Goal: Task Accomplishment & Management: Use online tool/utility

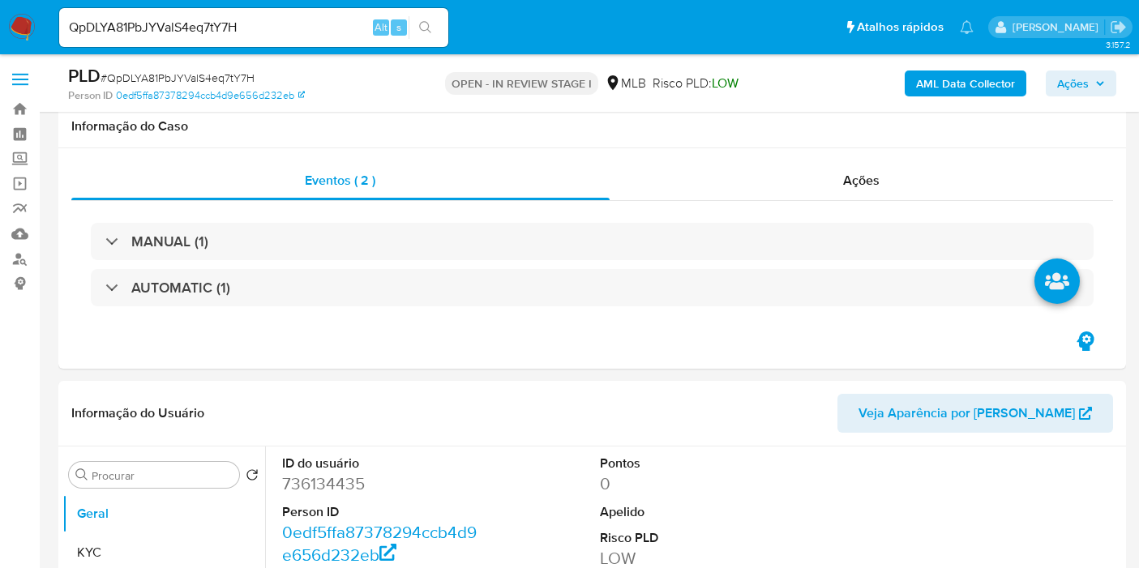
select select "10"
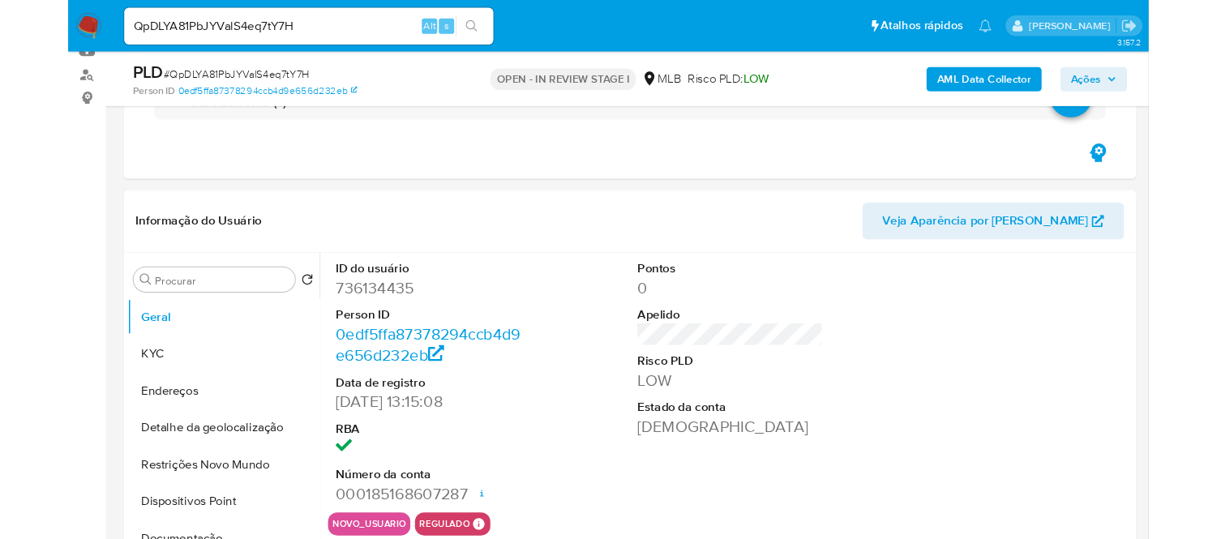
scroll to position [180, 0]
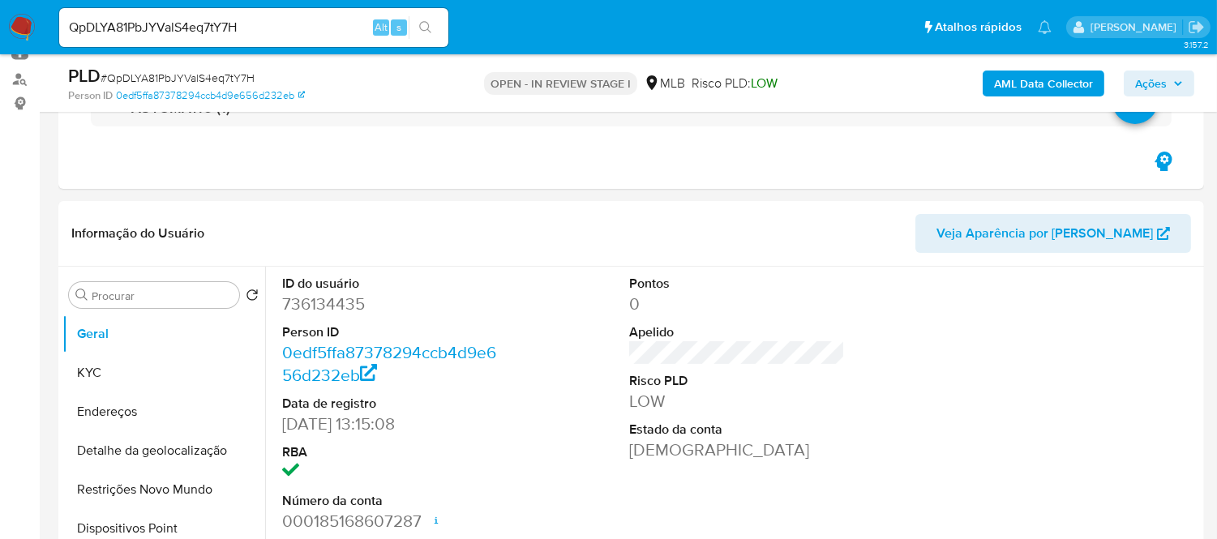
click at [427, 30] on icon "search-icon" at bounding box center [425, 27] width 13 height 13
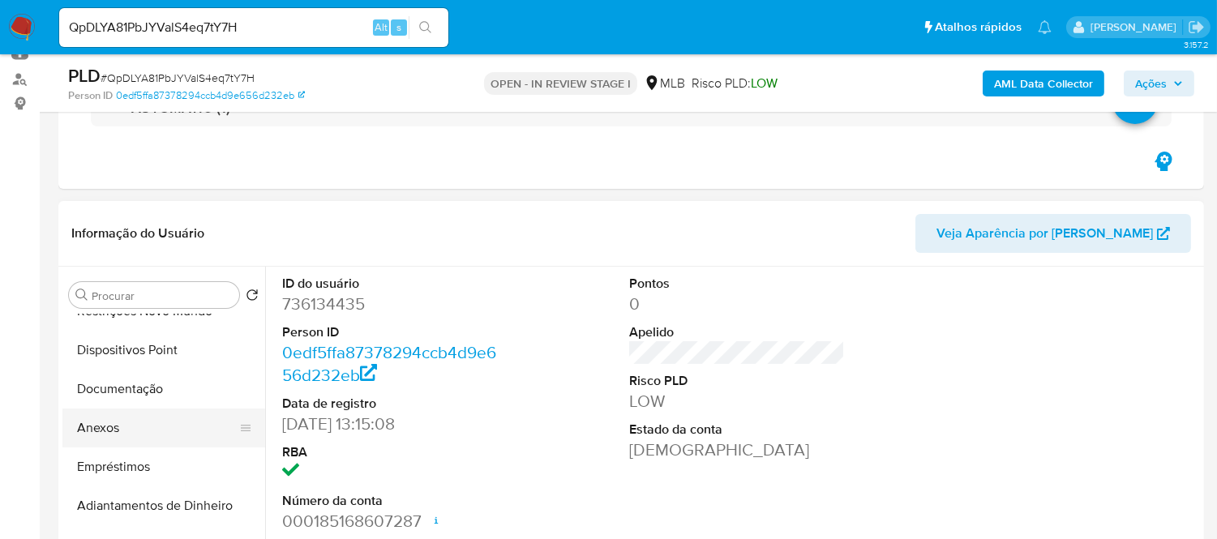
scroll to position [179, 0]
click at [100, 422] on button "Anexos" at bounding box center [157, 427] width 190 height 39
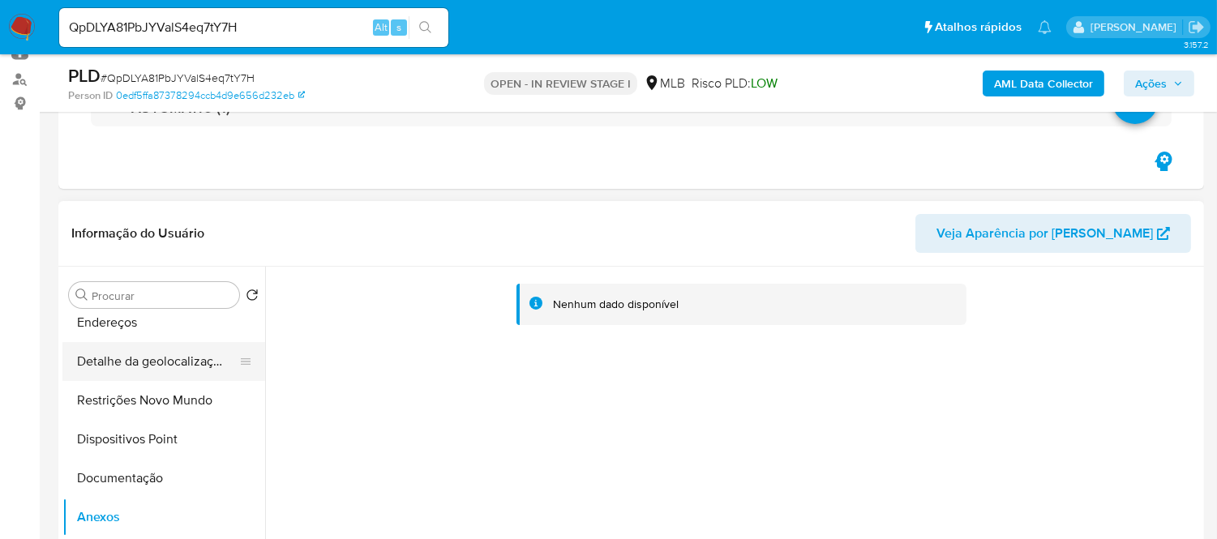
scroll to position [0, 0]
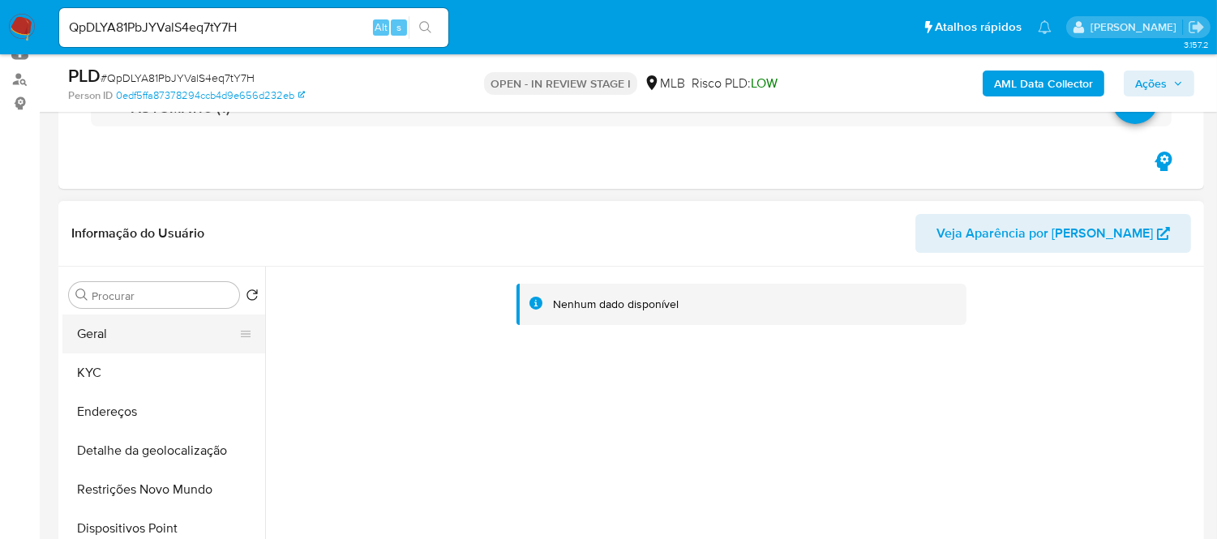
click at [105, 330] on button "Geral" at bounding box center [157, 334] width 190 height 39
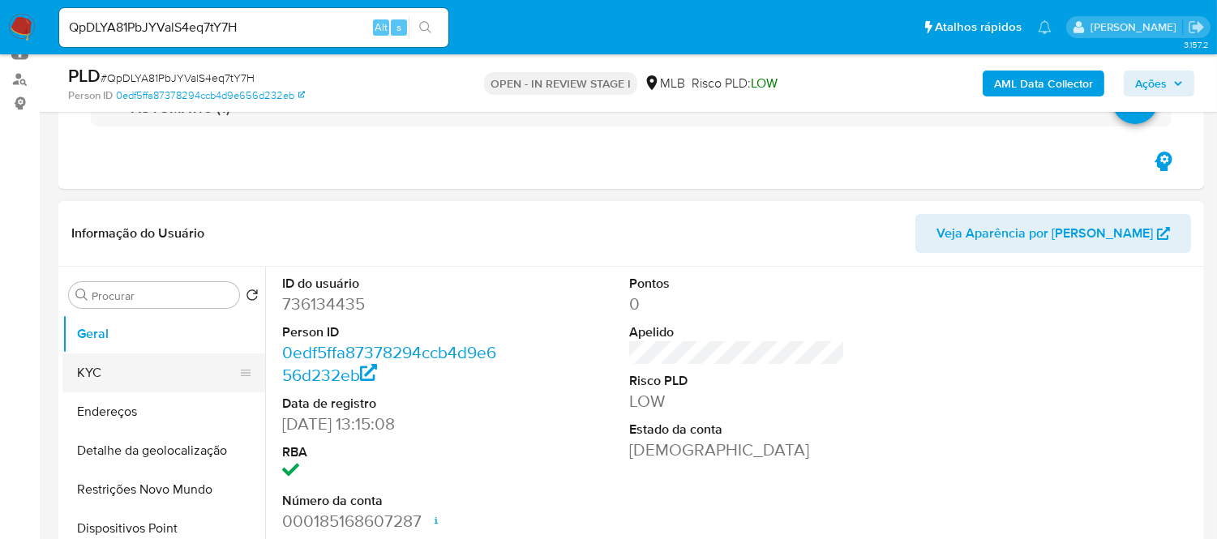
click at [119, 379] on button "KYC" at bounding box center [157, 372] width 190 height 39
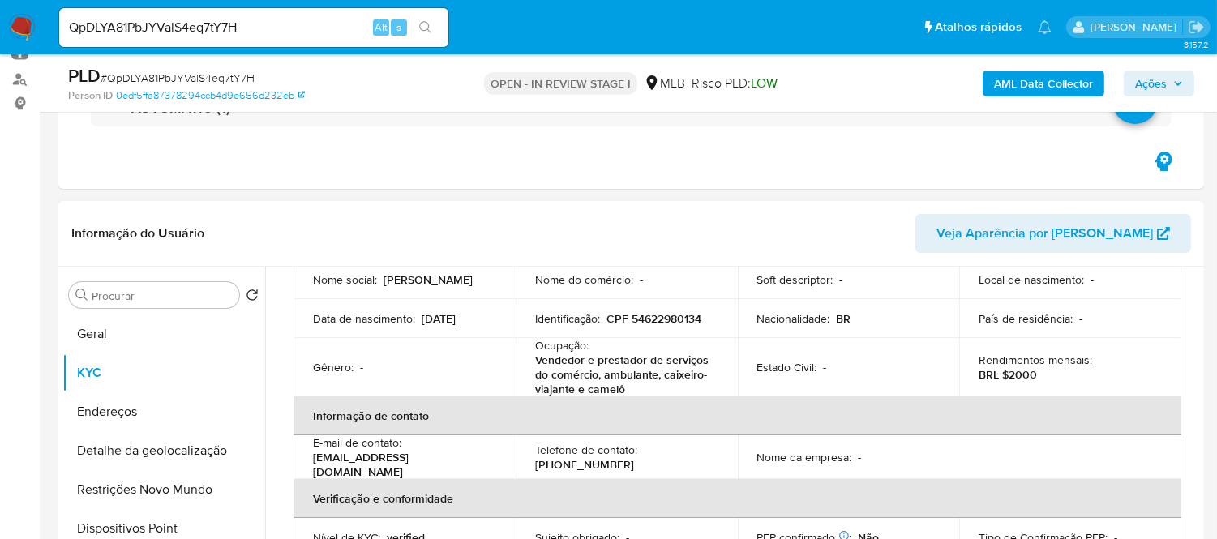
scroll to position [180, 0]
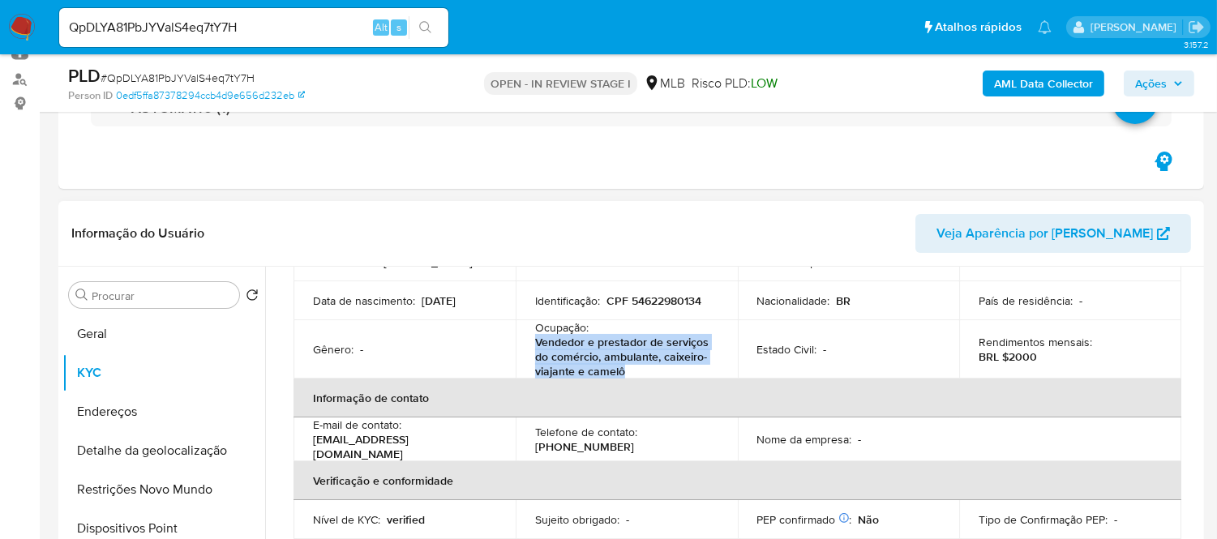
drag, startPoint x: 536, startPoint y: 336, endPoint x: 632, endPoint y: 375, distance: 104.0
click at [632, 375] on p "Vendedor e prestador de serviços do comércio, ambulante, caixeiro-viajante e ca…" at bounding box center [623, 357] width 177 height 44
copy p "Vendedor e prestador de serviços do comércio, ambulante, caixeiro-viajante e ca…"
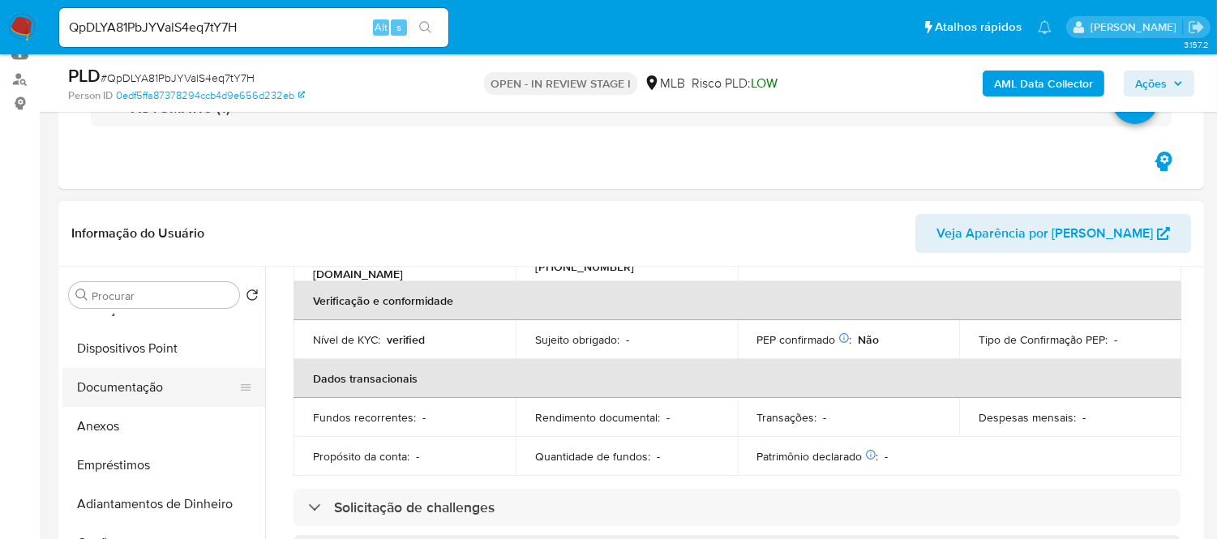
click at [161, 379] on button "Documentação" at bounding box center [157, 387] width 190 height 39
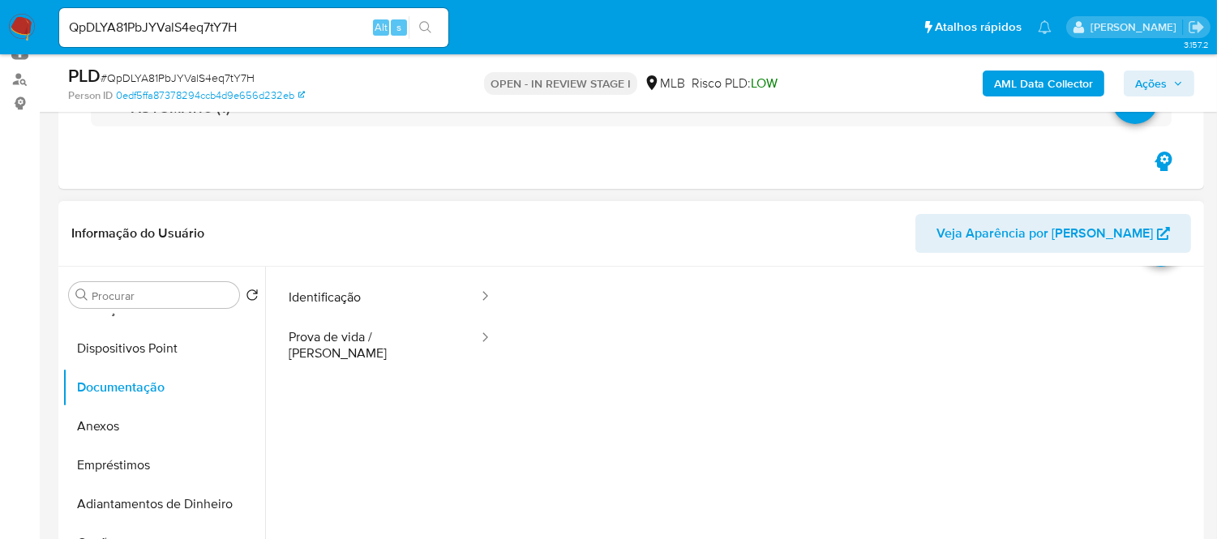
scroll to position [90, 0]
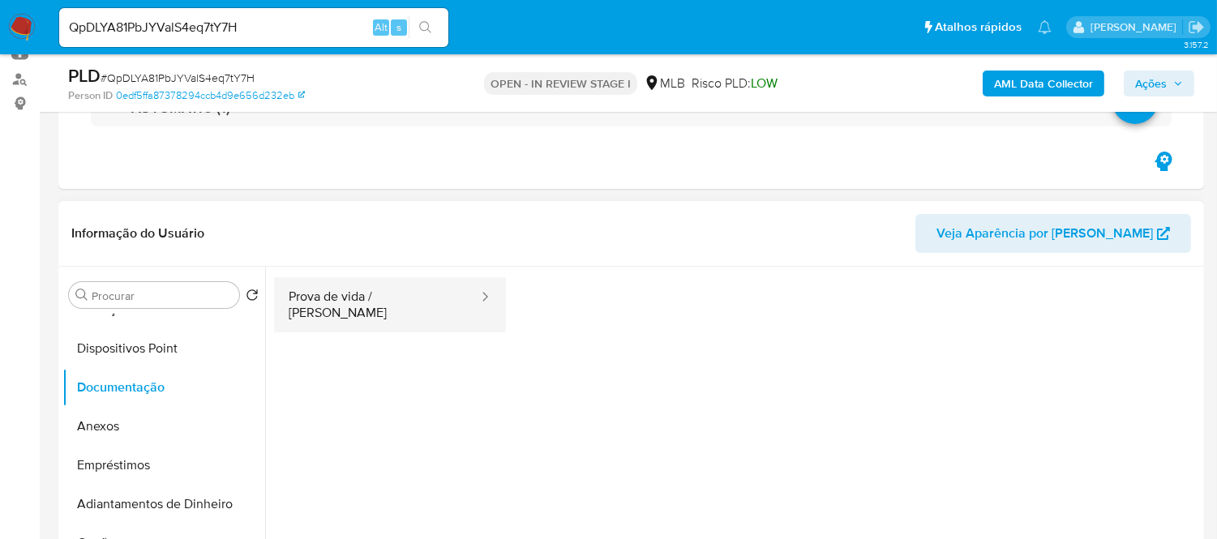
click at [341, 297] on button "Prova de vida / Selfie" at bounding box center [377, 304] width 206 height 55
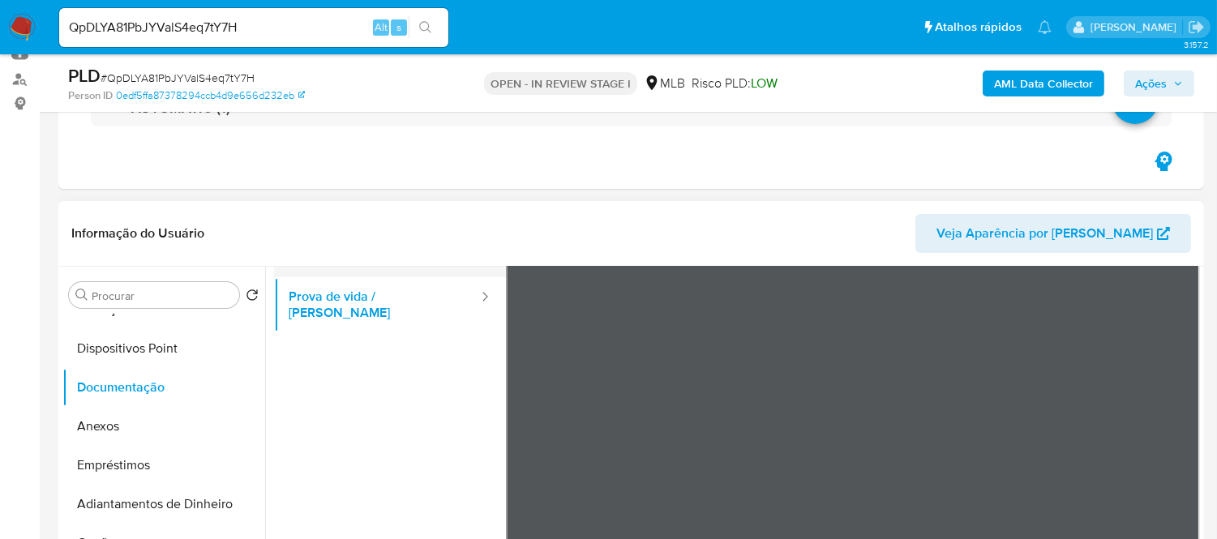
scroll to position [0, 0]
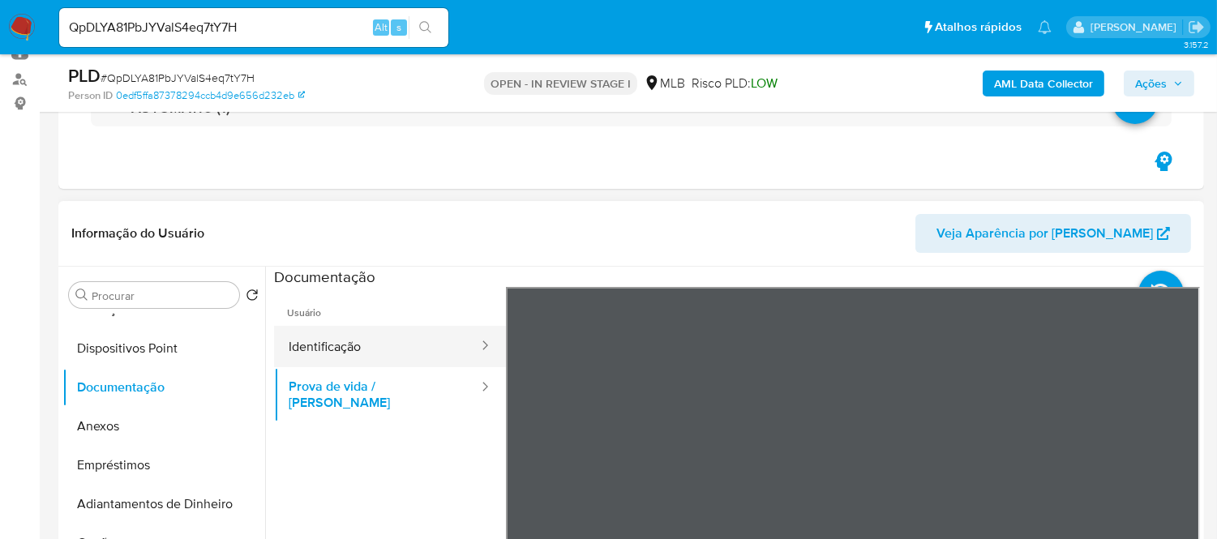
click at [333, 349] on button "Identificação" at bounding box center [377, 346] width 206 height 41
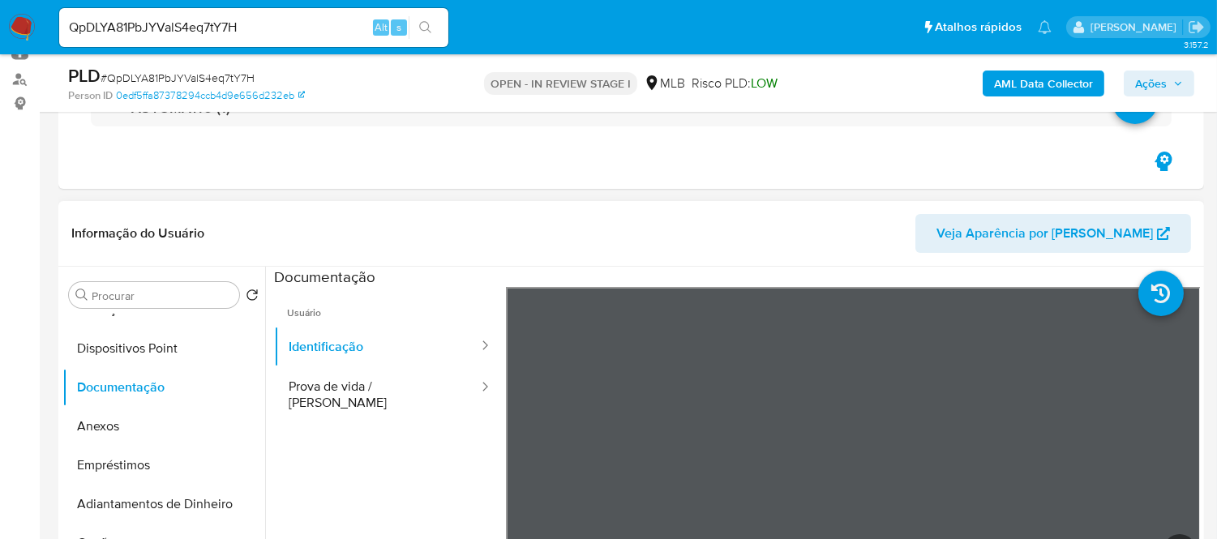
click at [949, 276] on section at bounding box center [737, 536] width 926 height 539
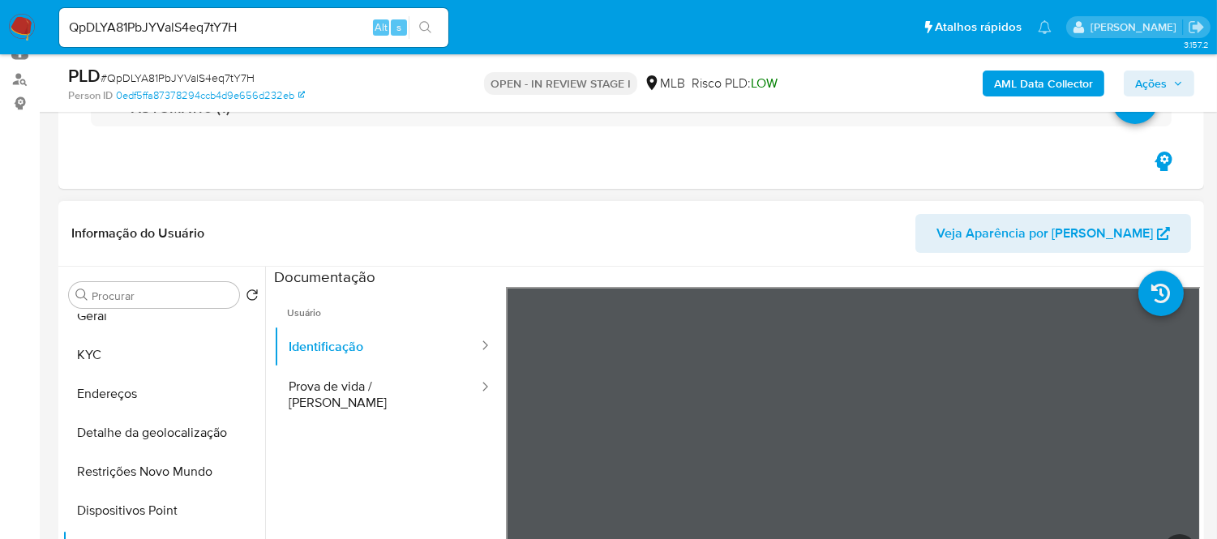
scroll to position [3, 0]
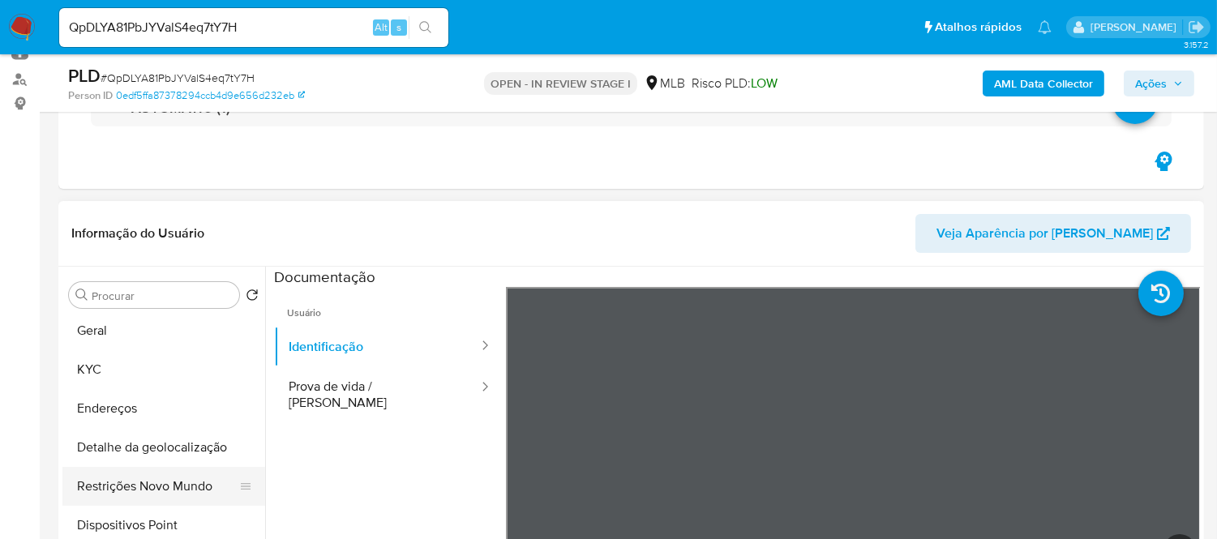
click at [148, 479] on button "Restrições Novo Mundo" at bounding box center [157, 486] width 190 height 39
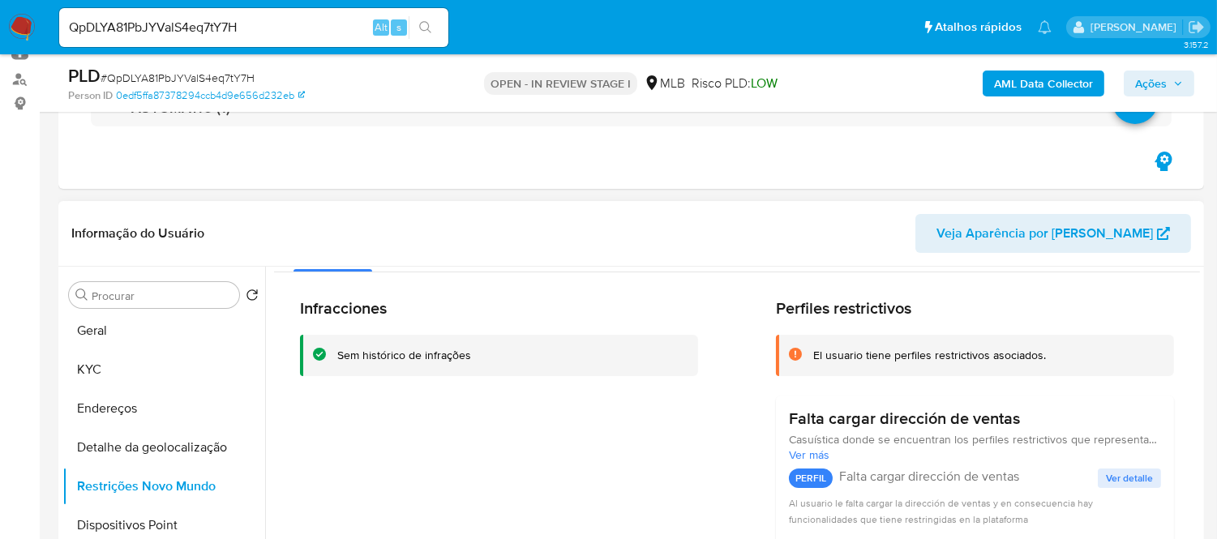
scroll to position [0, 0]
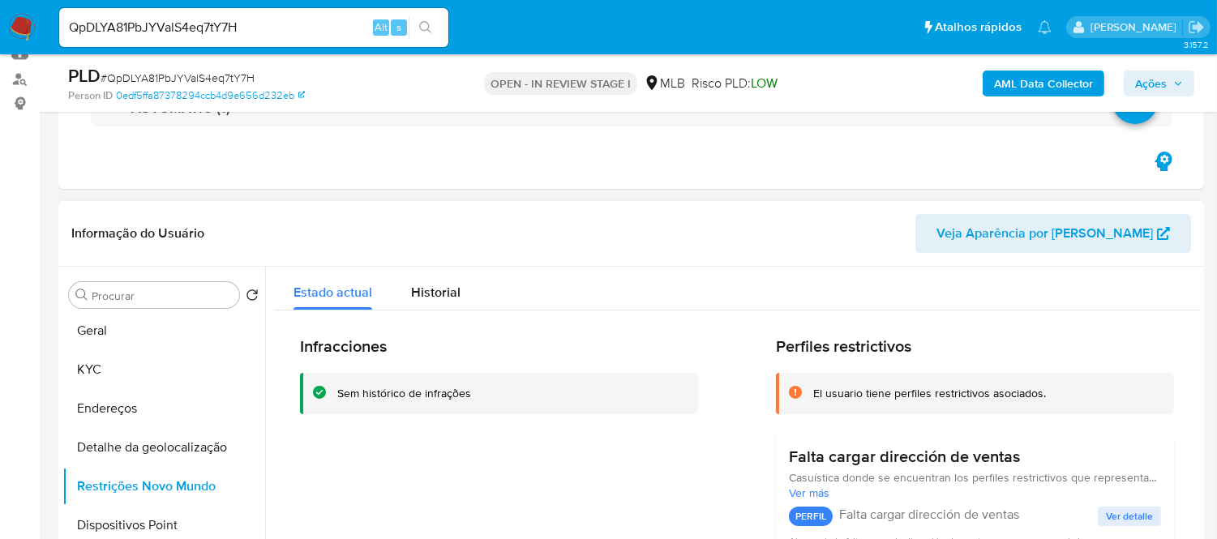
drag, startPoint x: 339, startPoint y: 396, endPoint x: 488, endPoint y: 405, distance: 149.5
click at [505, 406] on div "Sem histórico de infrações" at bounding box center [499, 393] width 398 height 41
drag, startPoint x: 440, startPoint y: 395, endPoint x: 442, endPoint y: 385, distance: 9.9
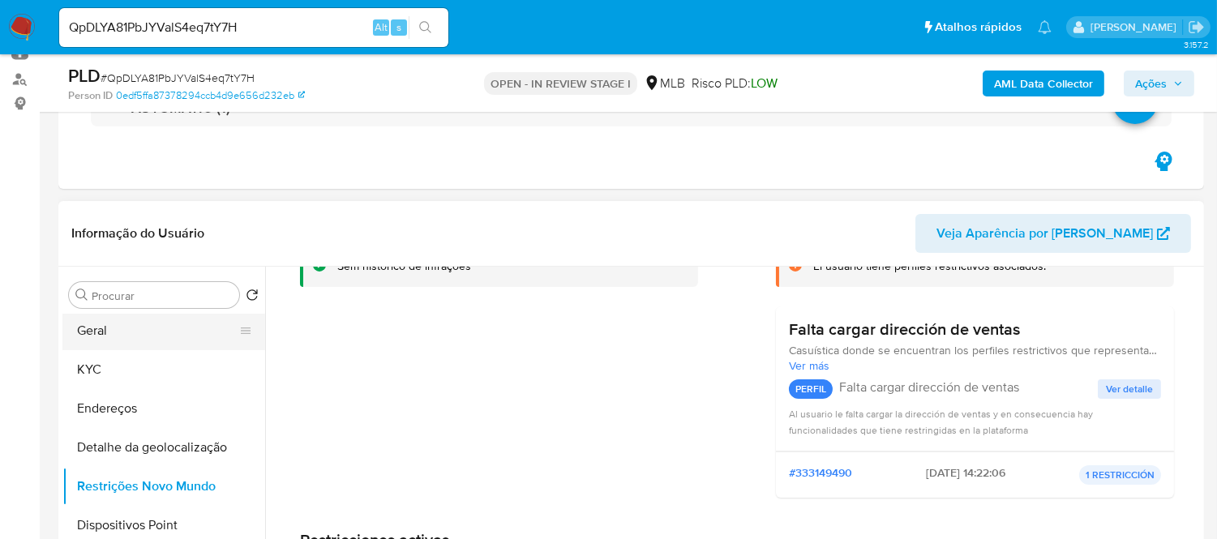
click at [148, 338] on button "Geral" at bounding box center [157, 330] width 190 height 39
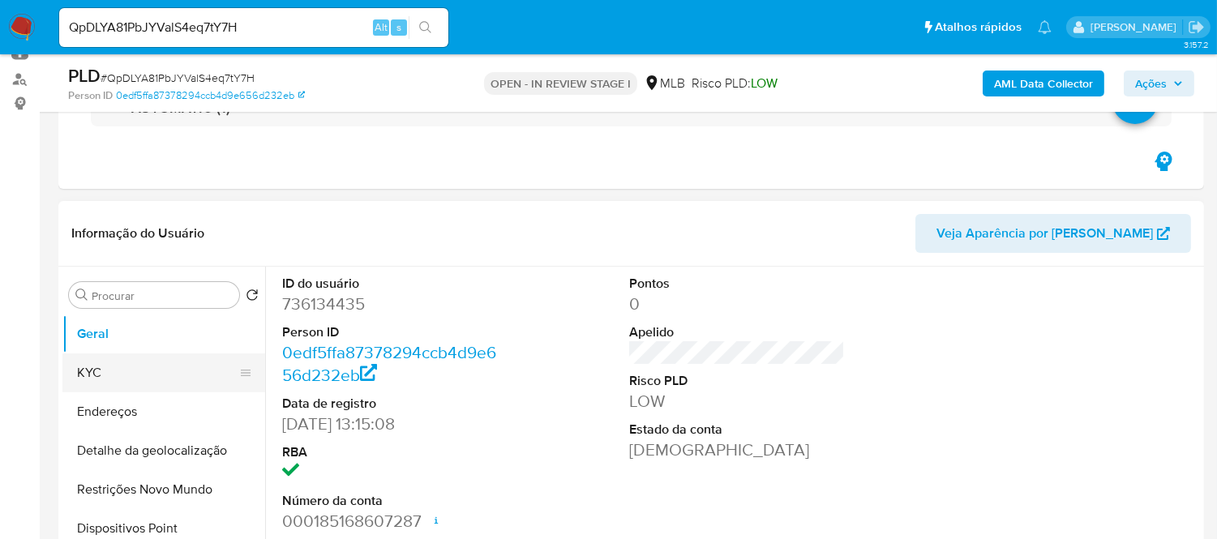
scroll to position [90, 0]
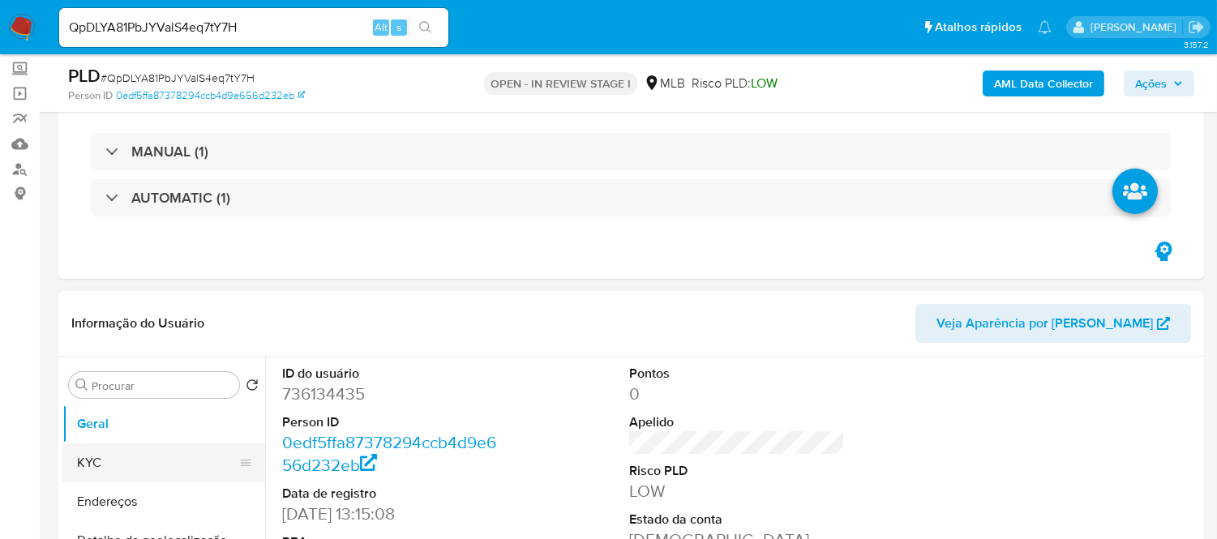
click at [122, 464] on button "KYC" at bounding box center [157, 462] width 190 height 39
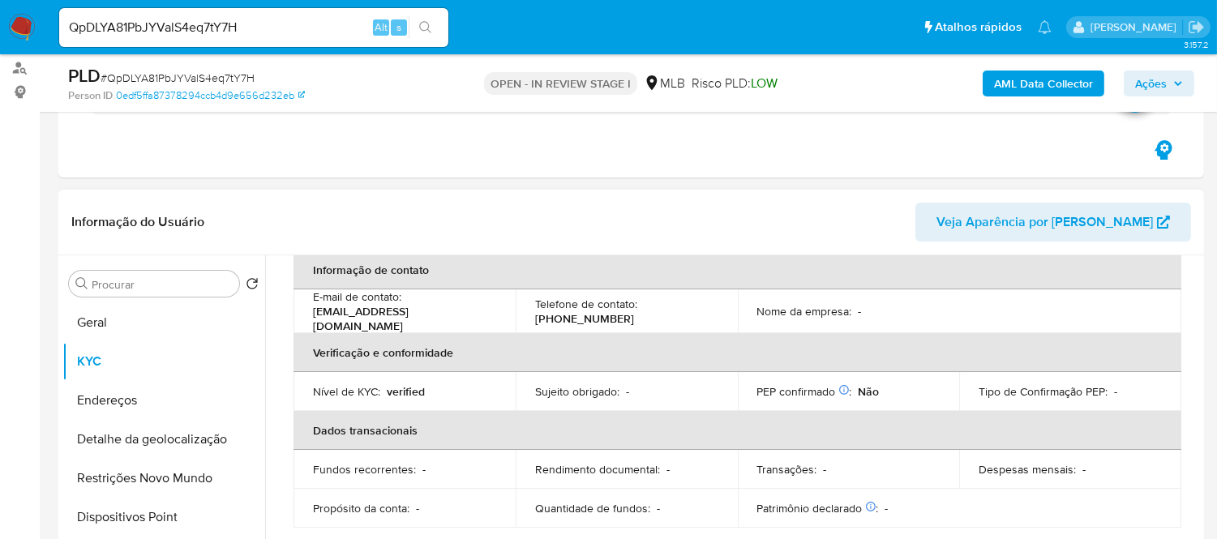
scroll to position [270, 0]
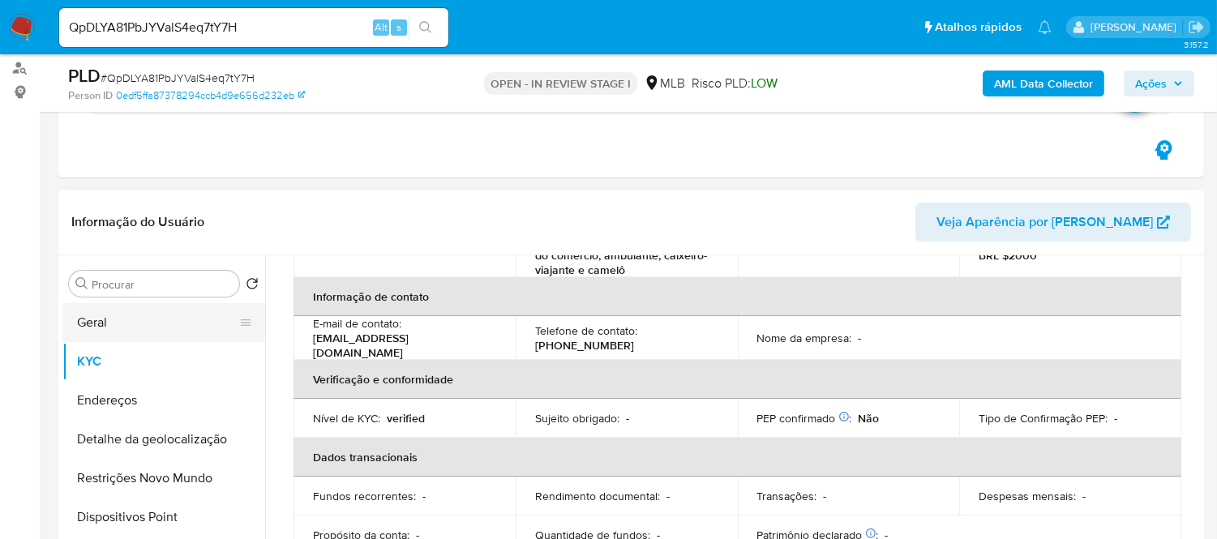
click at [178, 323] on button "Geral" at bounding box center [157, 322] width 190 height 39
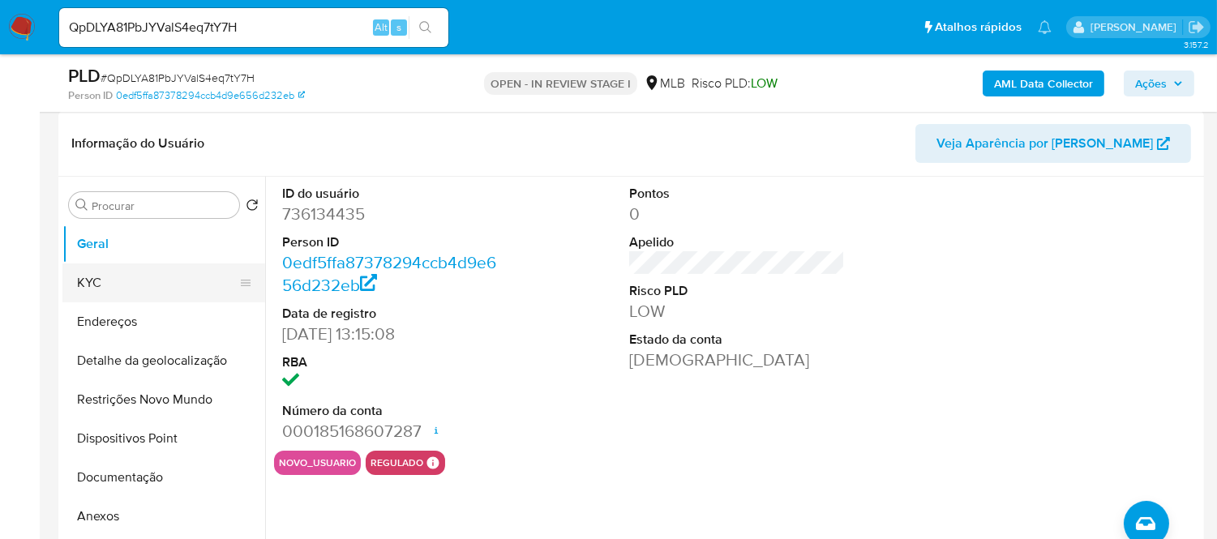
click at [135, 282] on button "KYC" at bounding box center [157, 282] width 190 height 39
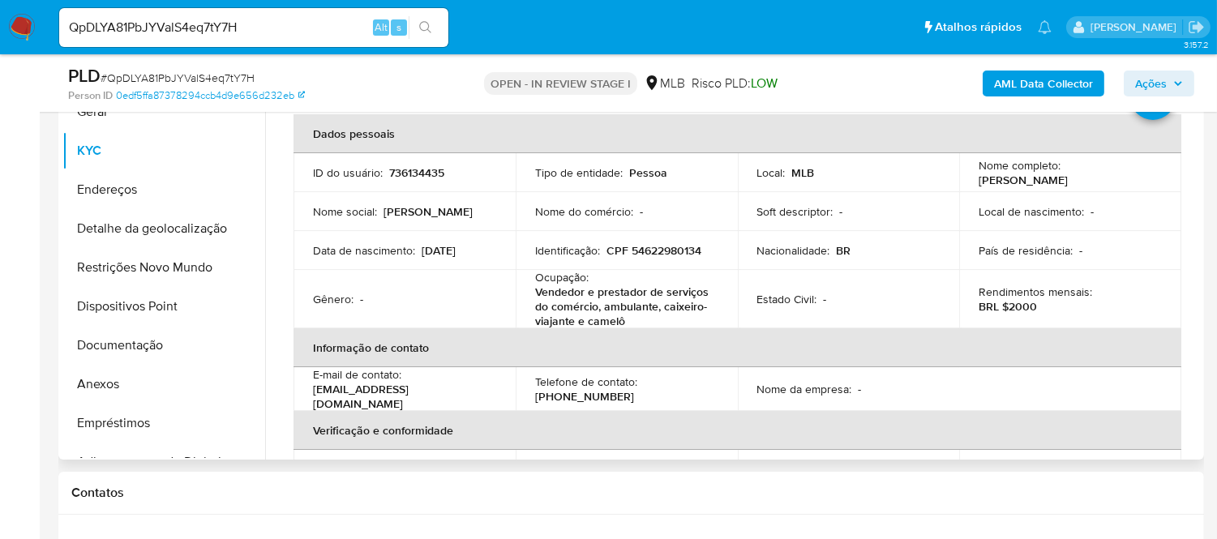
scroll to position [17, 0]
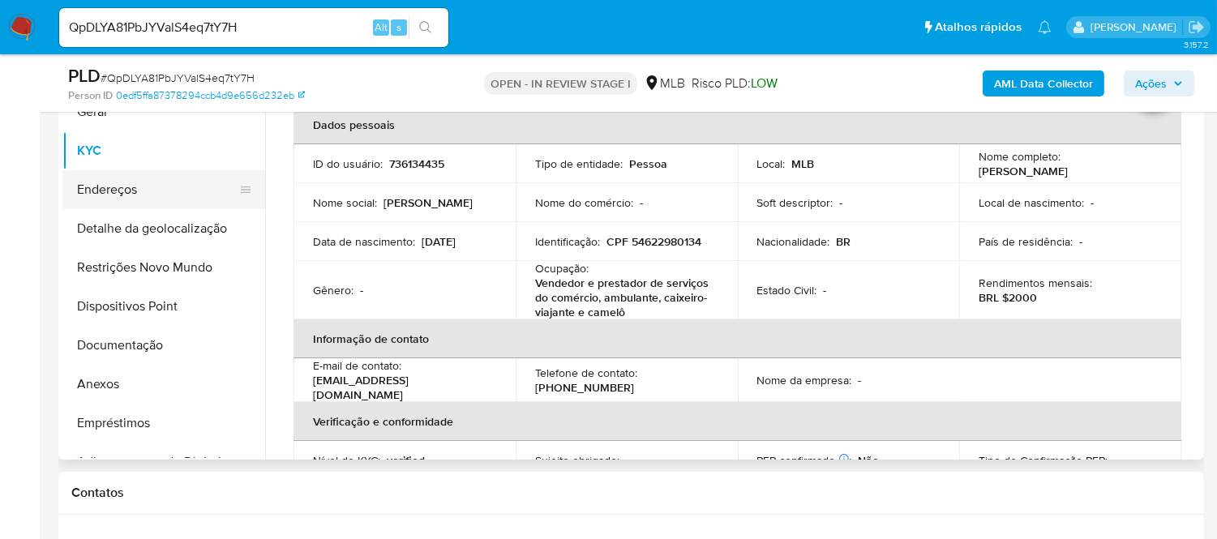
click at [122, 193] on button "Endereços" at bounding box center [157, 189] width 190 height 39
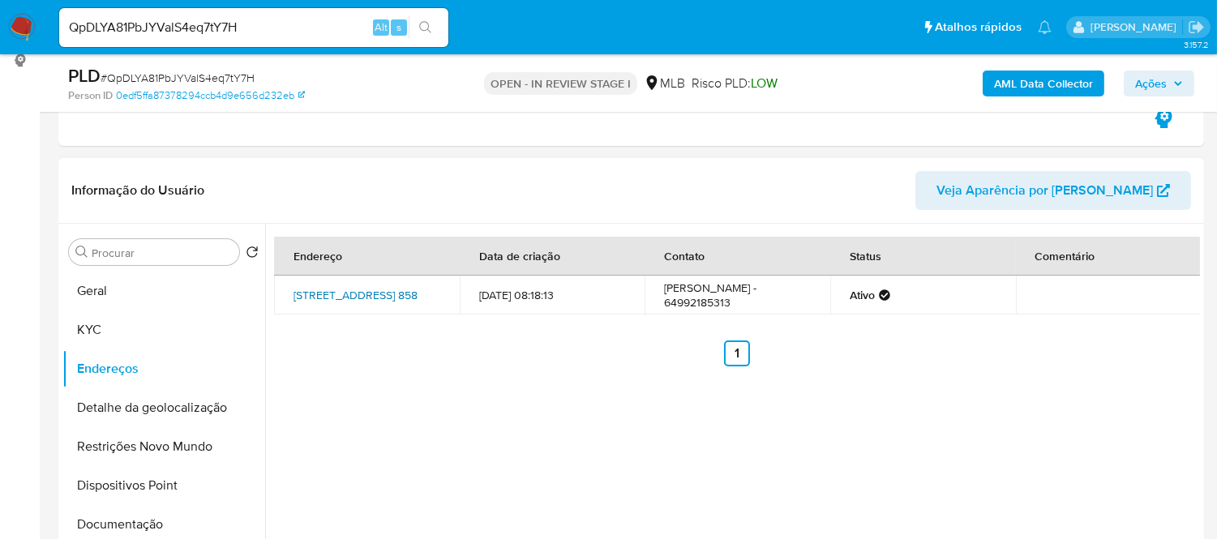
scroll to position [222, 0]
click at [177, 406] on button "Detalhe da geolocalização" at bounding box center [157, 408] width 190 height 39
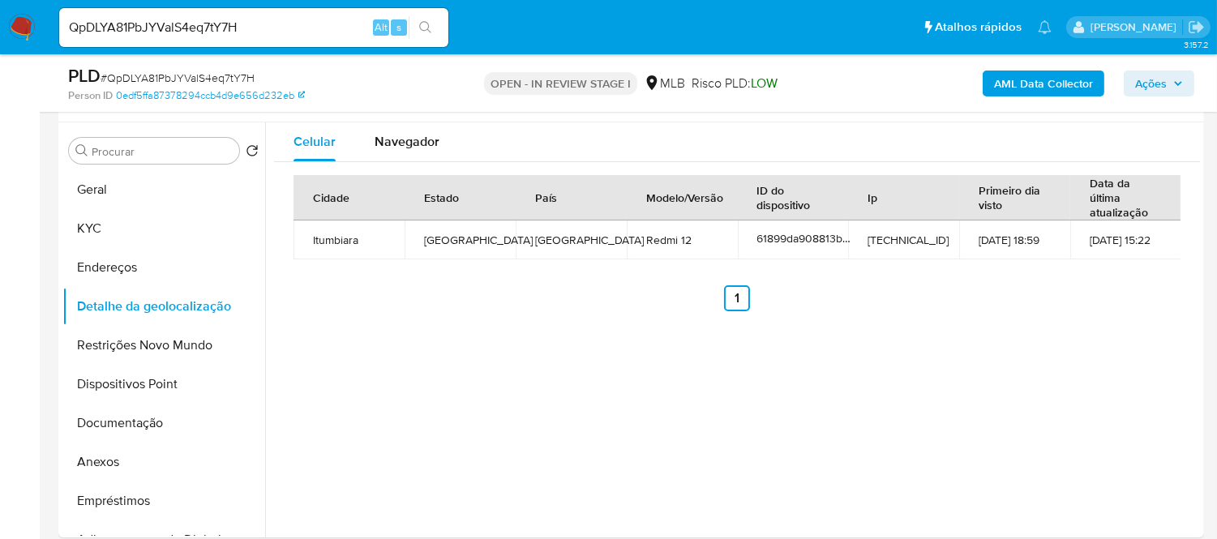
scroll to position [284, 0]
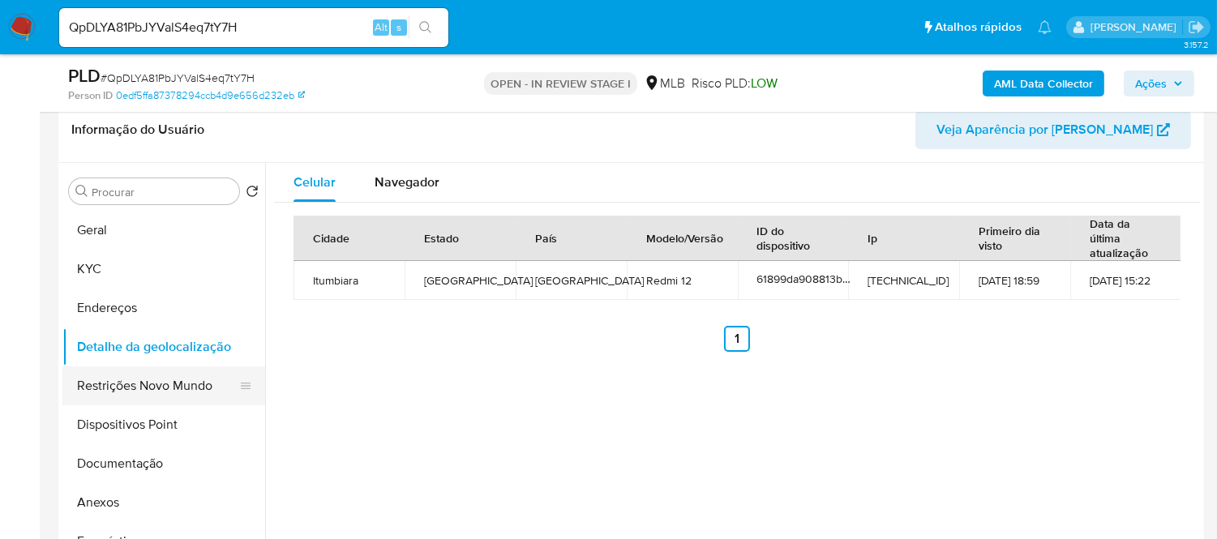
click at [164, 375] on button "Restrições Novo Mundo" at bounding box center [157, 385] width 190 height 39
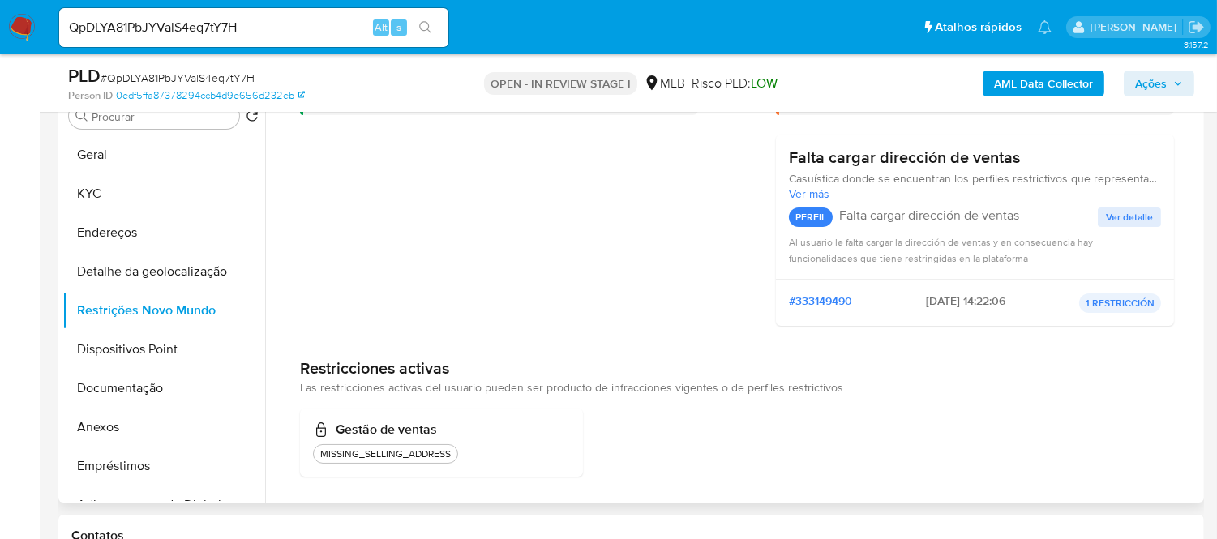
scroll to position [127, 0]
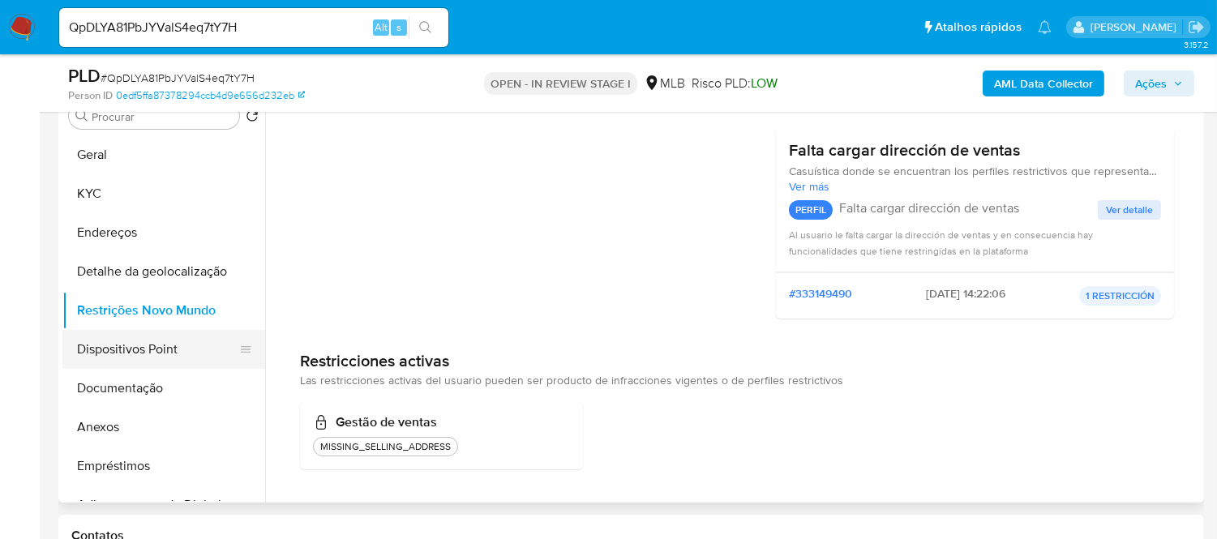
click at [124, 344] on button "Dispositivos Point" at bounding box center [157, 349] width 190 height 39
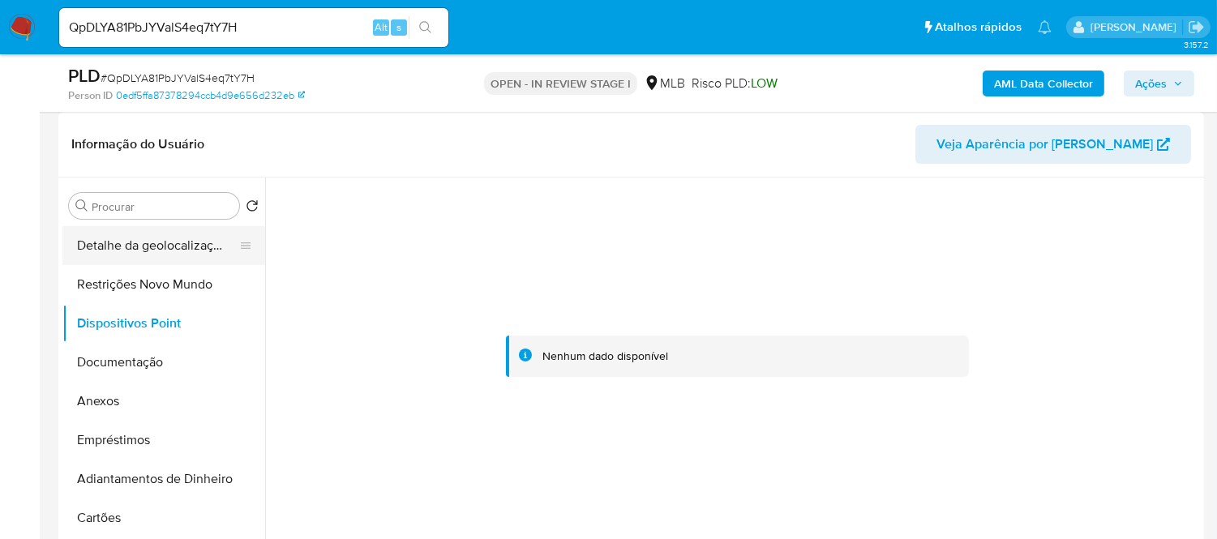
scroll to position [90, 0]
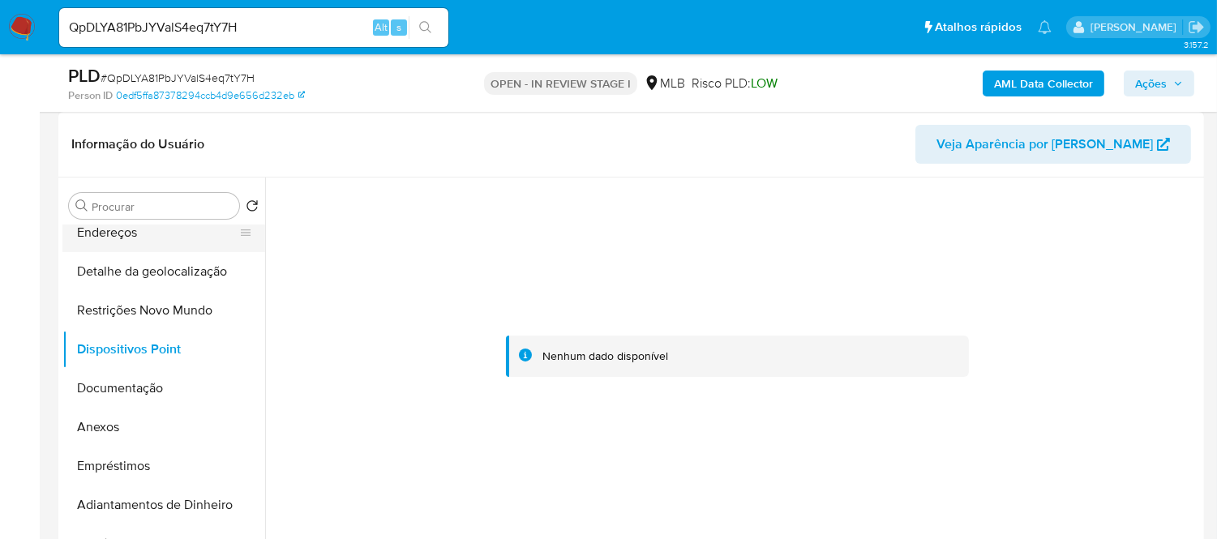
click at [126, 227] on button "Endereços" at bounding box center [157, 232] width 190 height 39
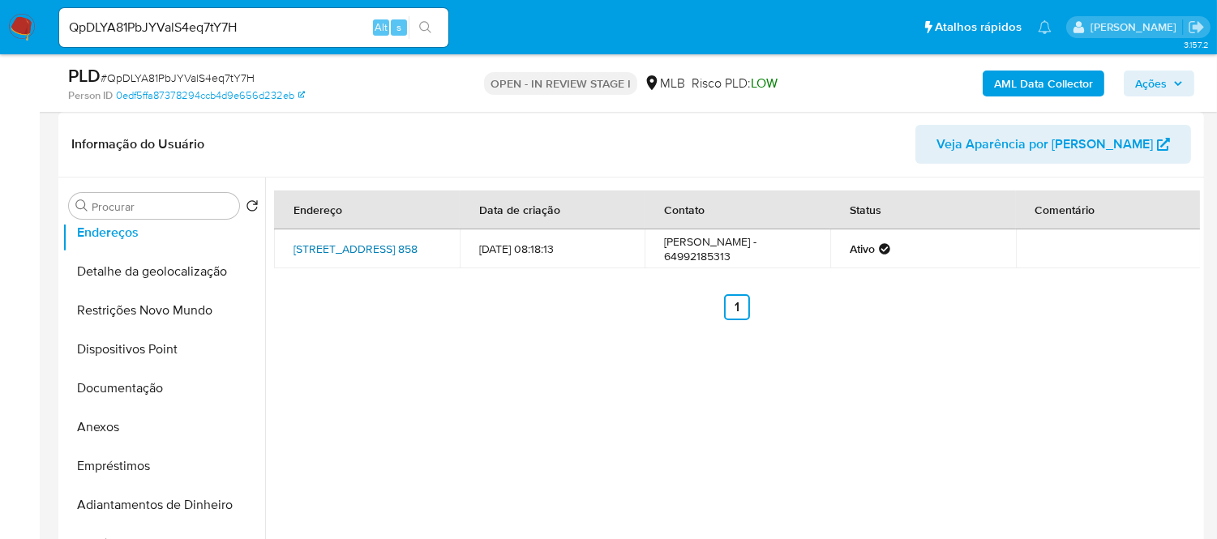
click at [370, 250] on link "Rua Sumaré 858, Itumbiara, Goiás, 75533250, Brasil 858" at bounding box center [355, 249] width 124 height 16
click at [92, 426] on button "Anexos" at bounding box center [157, 427] width 190 height 39
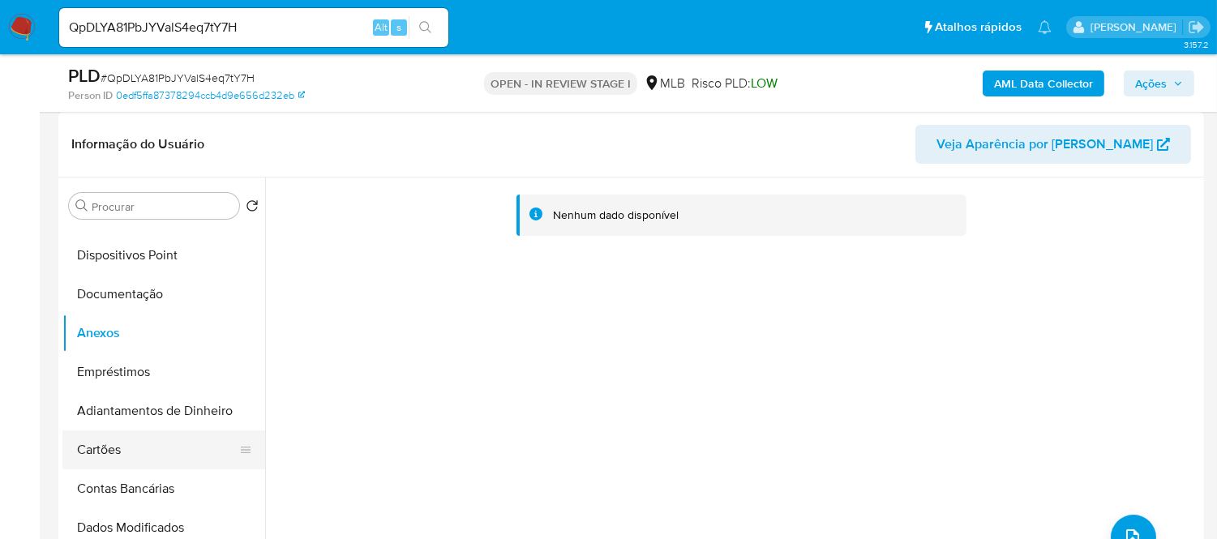
scroll to position [183, 0]
click at [143, 302] on button "Documentação" at bounding box center [157, 295] width 190 height 39
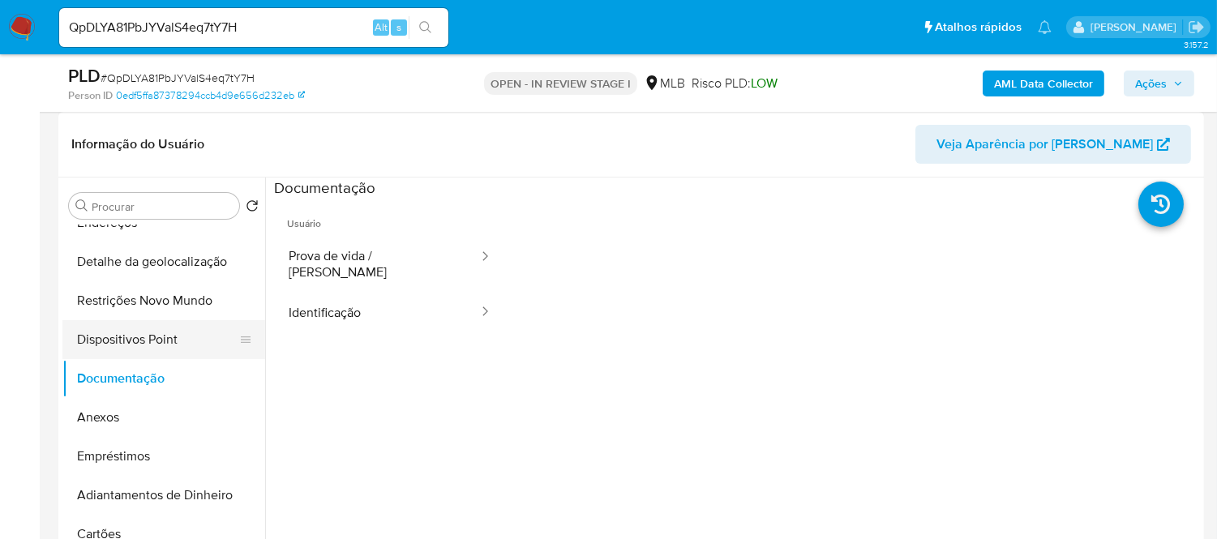
scroll to position [3, 0]
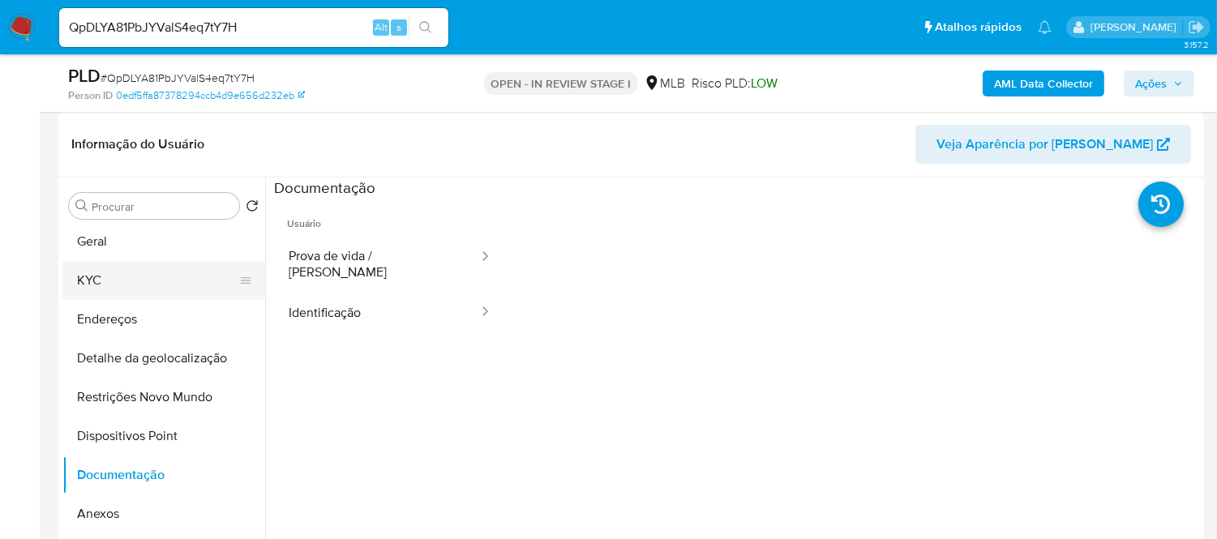
click at [100, 268] on button "KYC" at bounding box center [157, 280] width 190 height 39
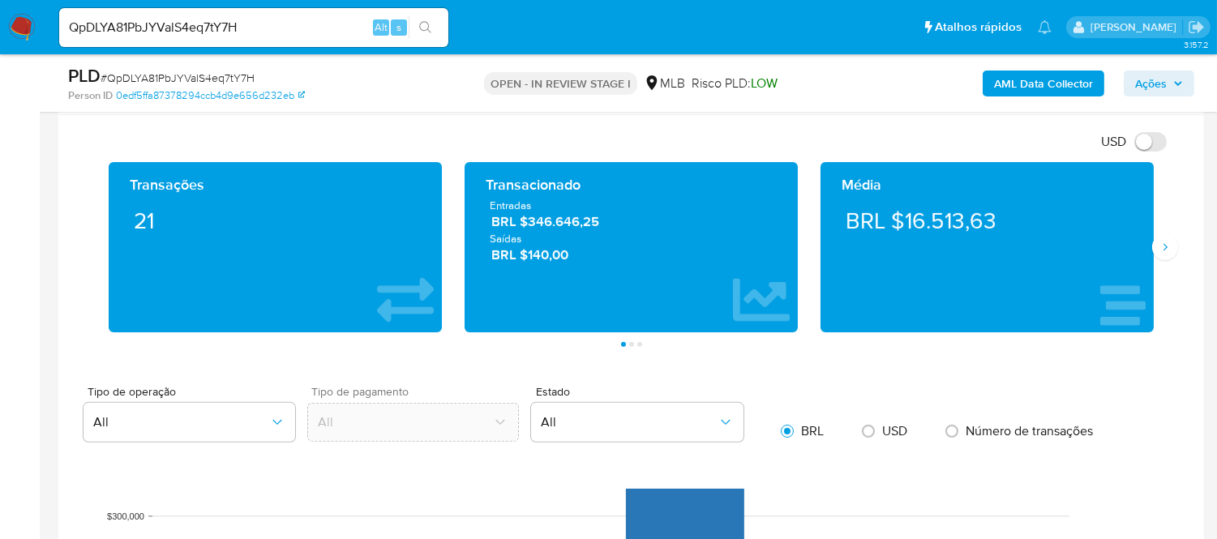
scroll to position [1170, 0]
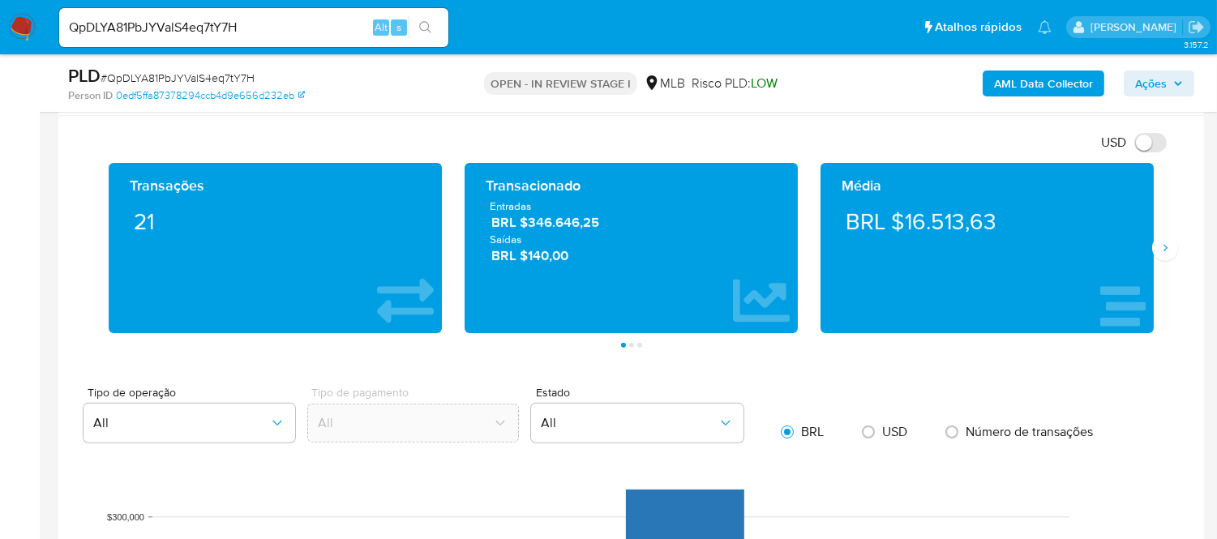
drag, startPoint x: 1160, startPoint y: 252, endPoint x: 1163, endPoint y: 263, distance: 11.8
click at [1138, 263] on div "Transações 21 Transacionado Entradas BRL $346.646,25 Saídas BRL $140,00 Média B…" at bounding box center [631, 248] width 1068 height 170
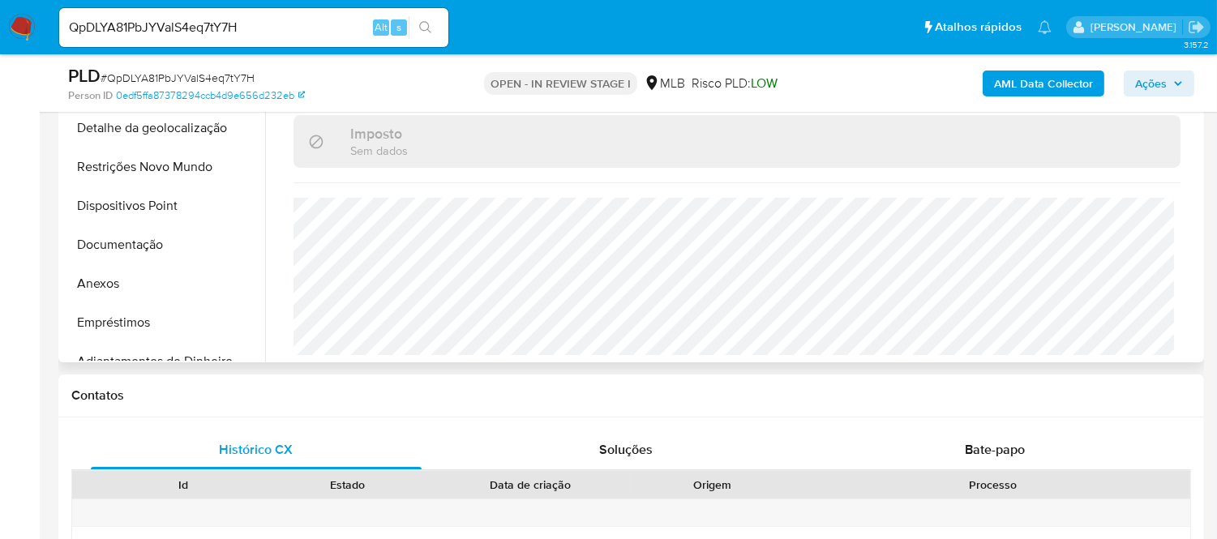
scroll to position [449, 0]
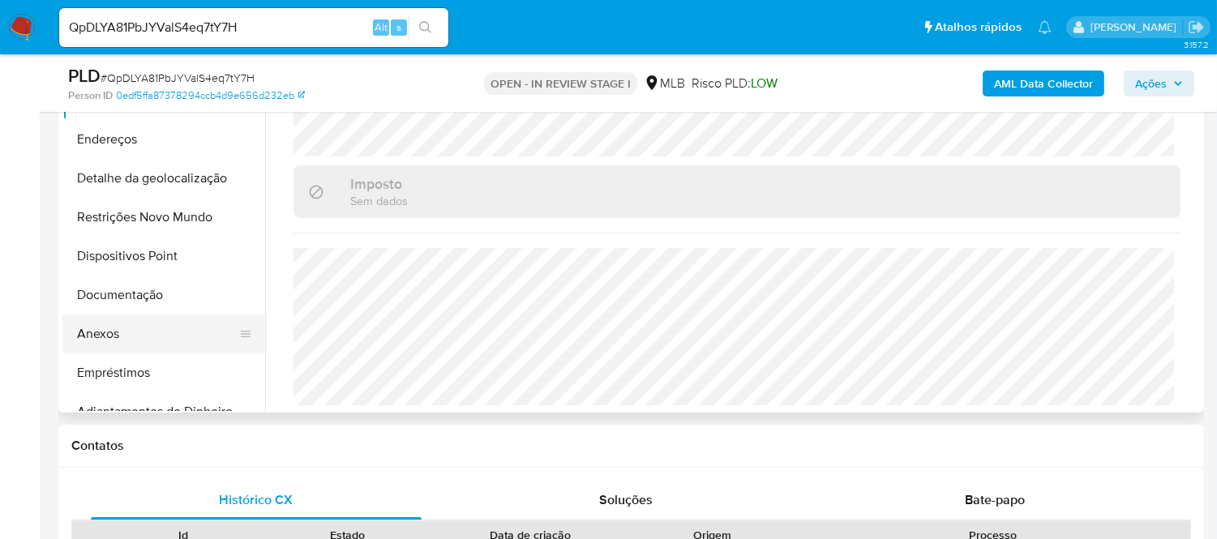
click at [117, 340] on button "Anexos" at bounding box center [157, 334] width 190 height 39
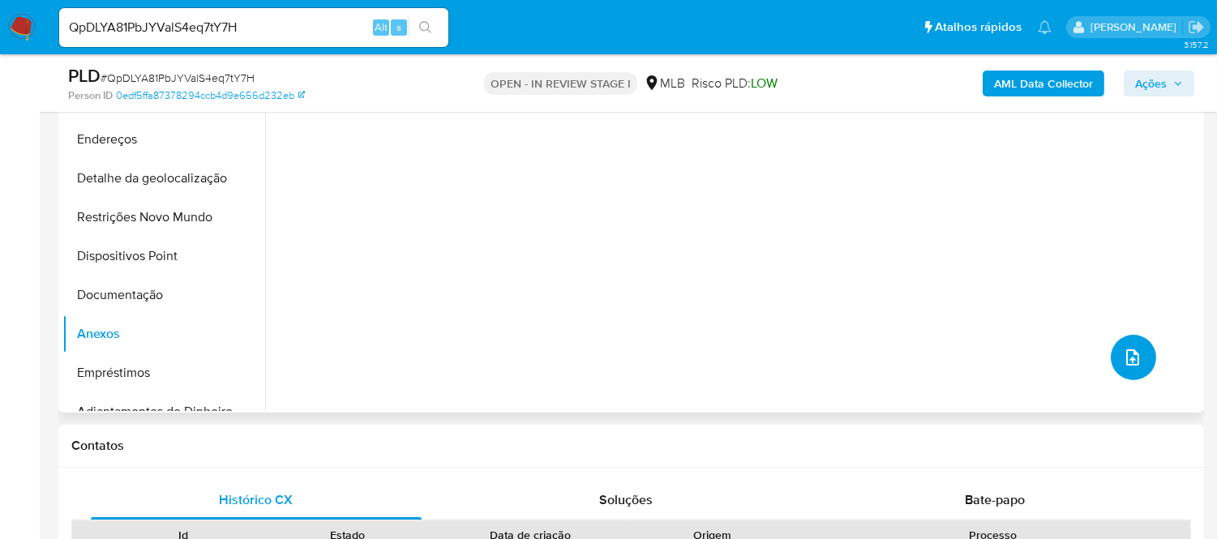
click at [1127, 359] on icon "upload-file" at bounding box center [1132, 357] width 19 height 19
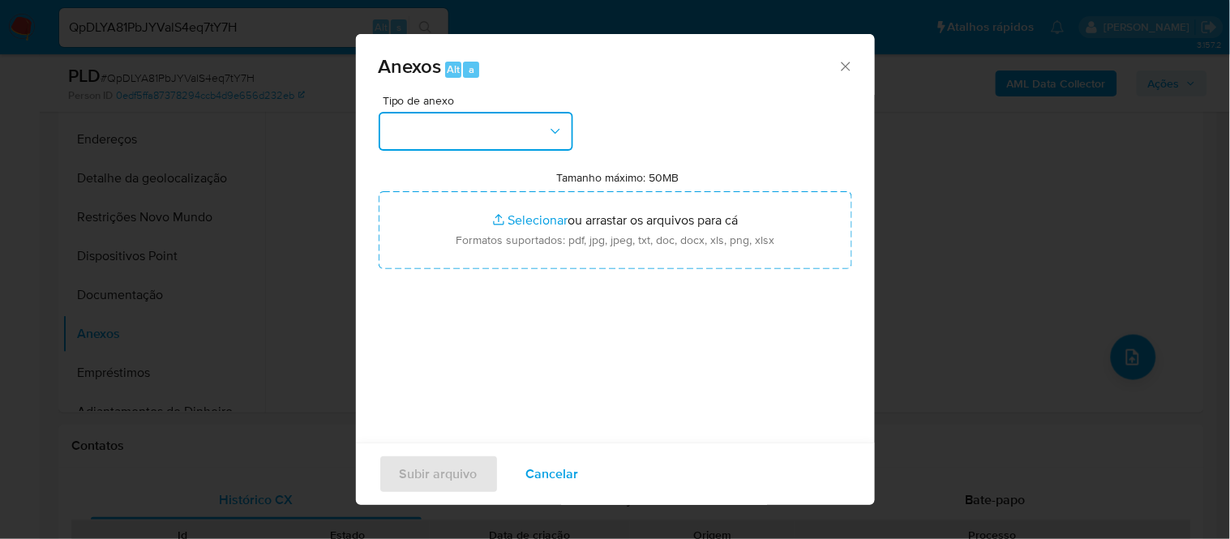
click at [474, 140] on button "button" at bounding box center [476, 131] width 195 height 39
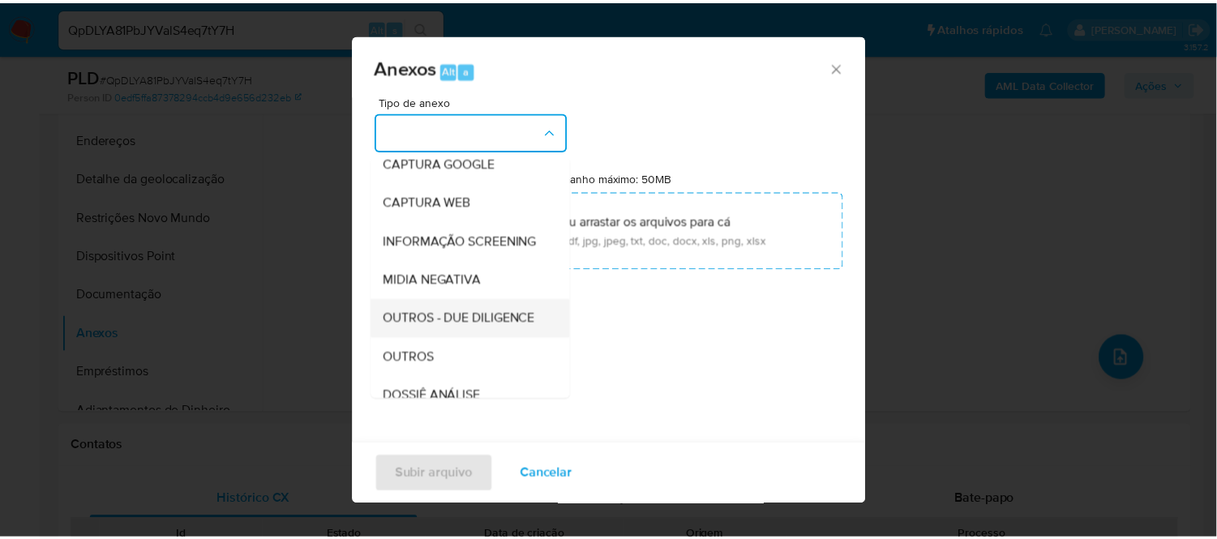
scroll to position [180, 0]
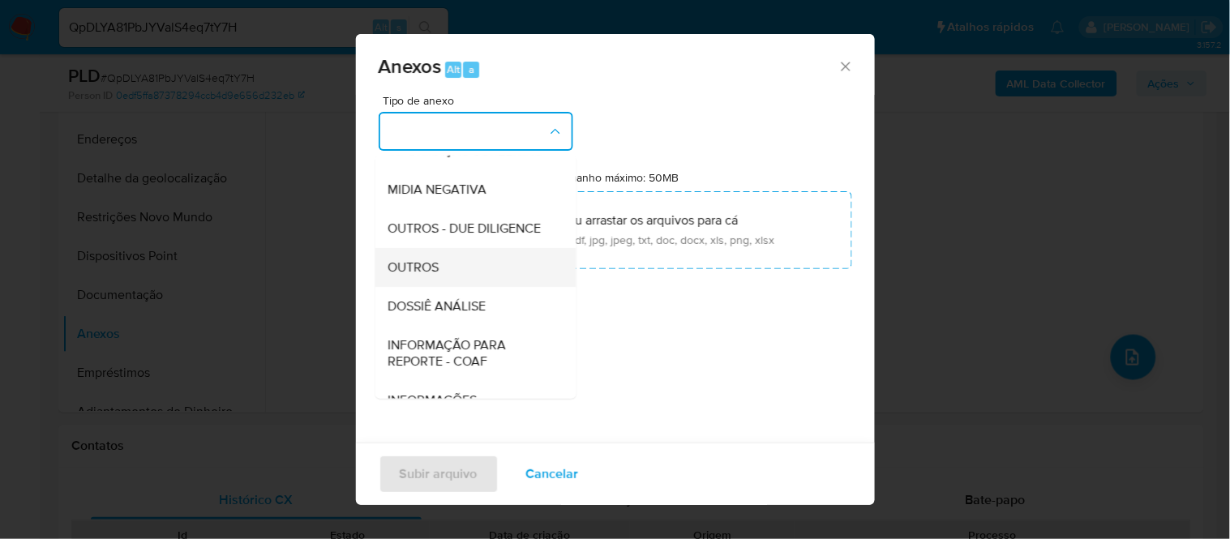
click at [444, 286] on div "OUTROS" at bounding box center [469, 266] width 165 height 39
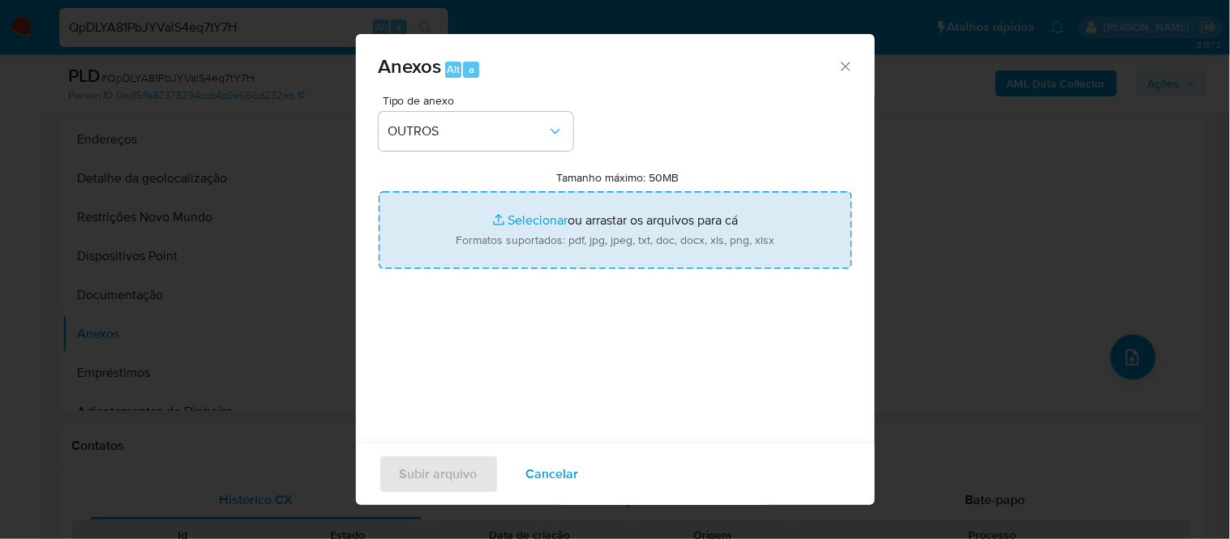
click at [515, 221] on input "Tamanho máximo: 50MB Selecionar arquivos" at bounding box center [615, 230] width 473 height 78
type input "C:\fakepath\Mulan Lucimar Alves Silva Reis 736134435_2025_09_02_10_14_05 - Tabl…"
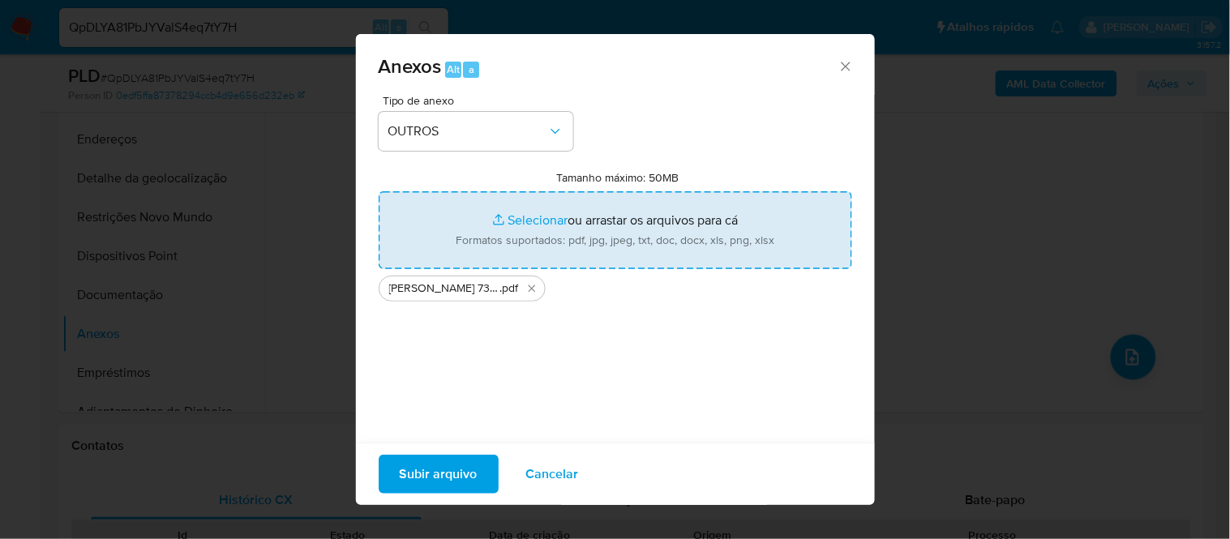
click at [491, 222] on input "Tamanho máximo: 50MB Selecionar arquivos" at bounding box center [615, 230] width 473 height 78
type input "C:\fakepath\SAR - xxxxx - CPF 54622980134 - LUCIMAR ALVES SILVA REIS.pdf"
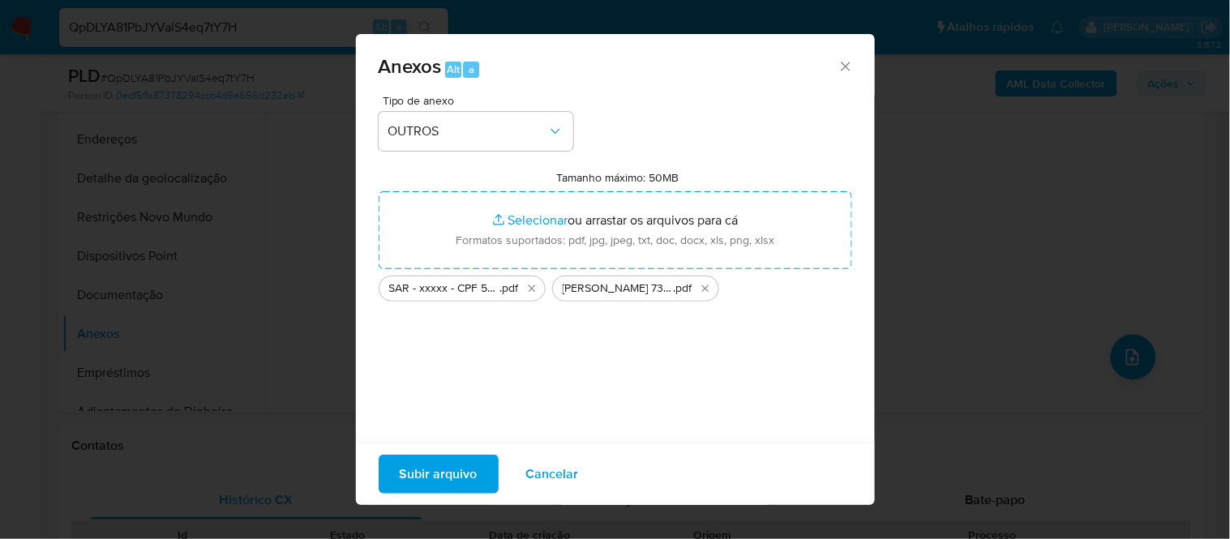
click at [444, 472] on span "Subir arquivo" at bounding box center [439, 474] width 78 height 36
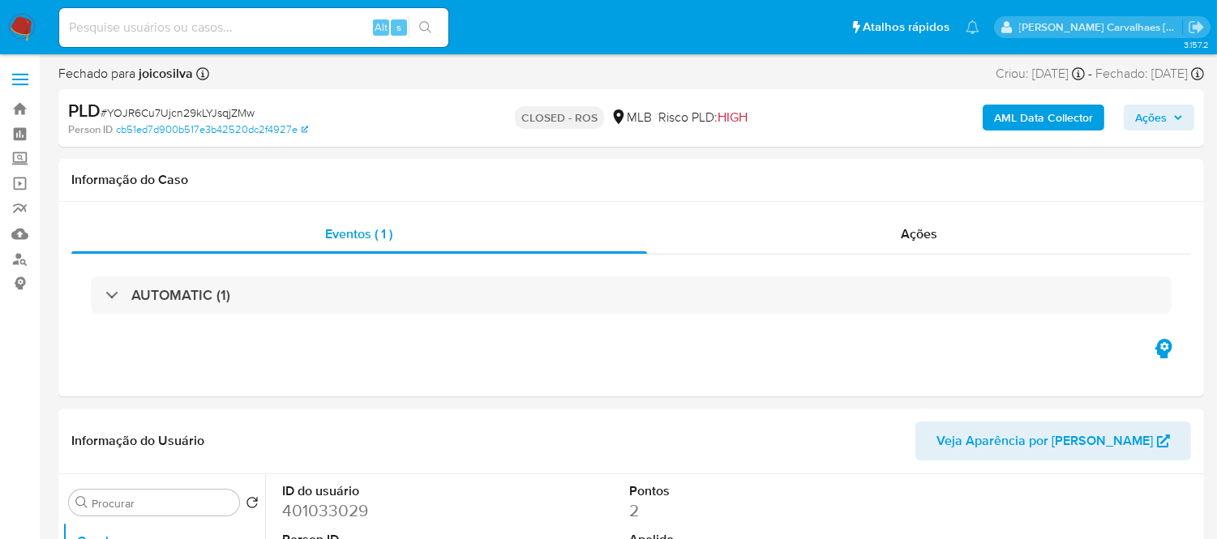
select select "10"
click at [21, 255] on link "Localizador de pessoas" at bounding box center [96, 258] width 193 height 25
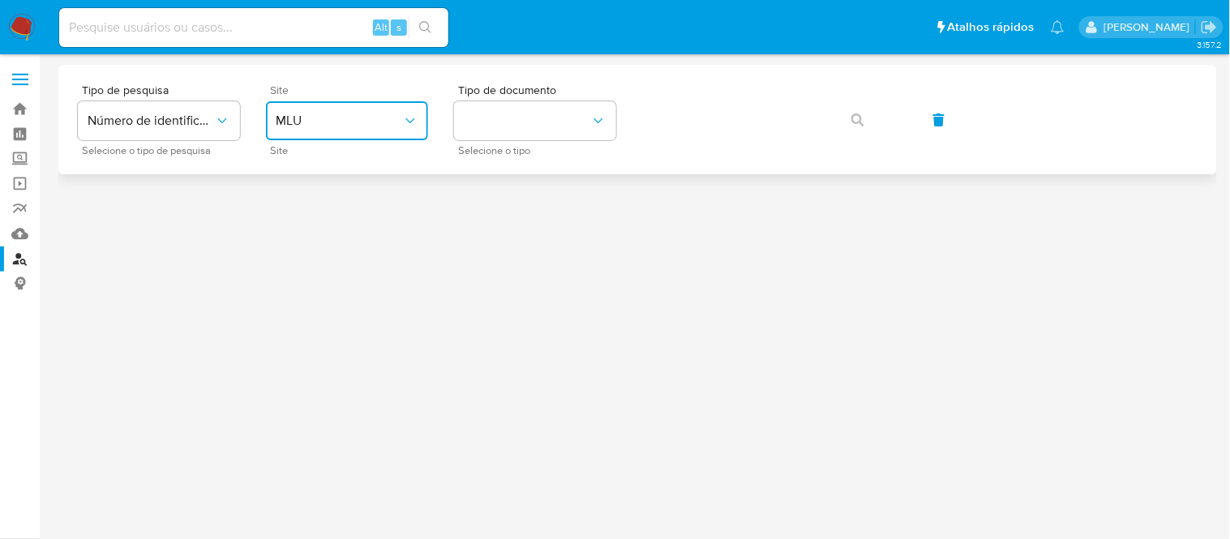
click at [374, 131] on button "MLU" at bounding box center [347, 120] width 162 height 39
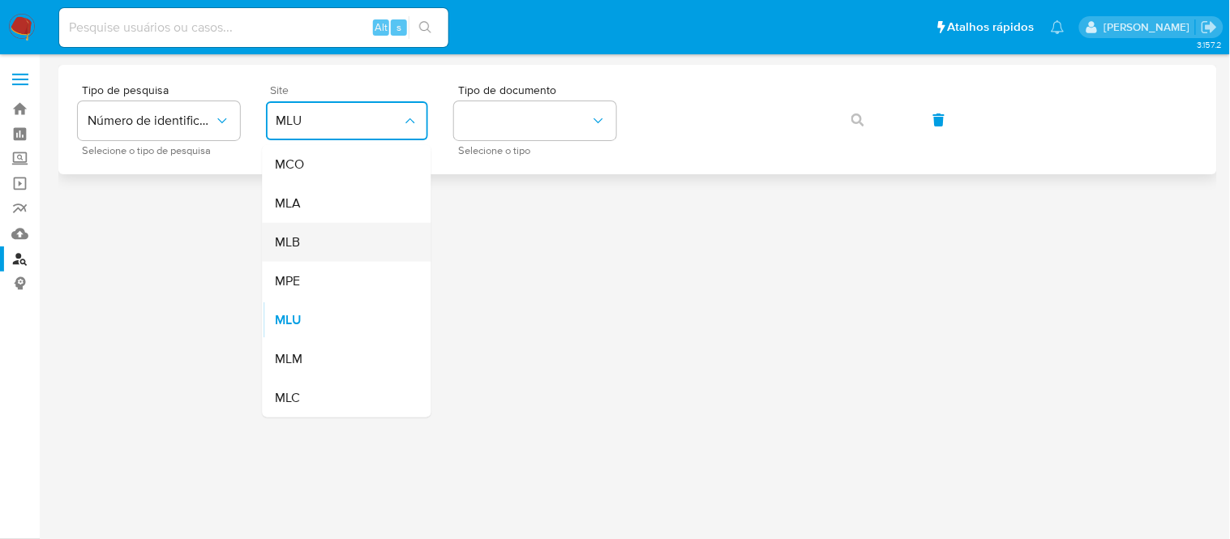
click at [355, 232] on div "MLB" at bounding box center [342, 242] width 133 height 39
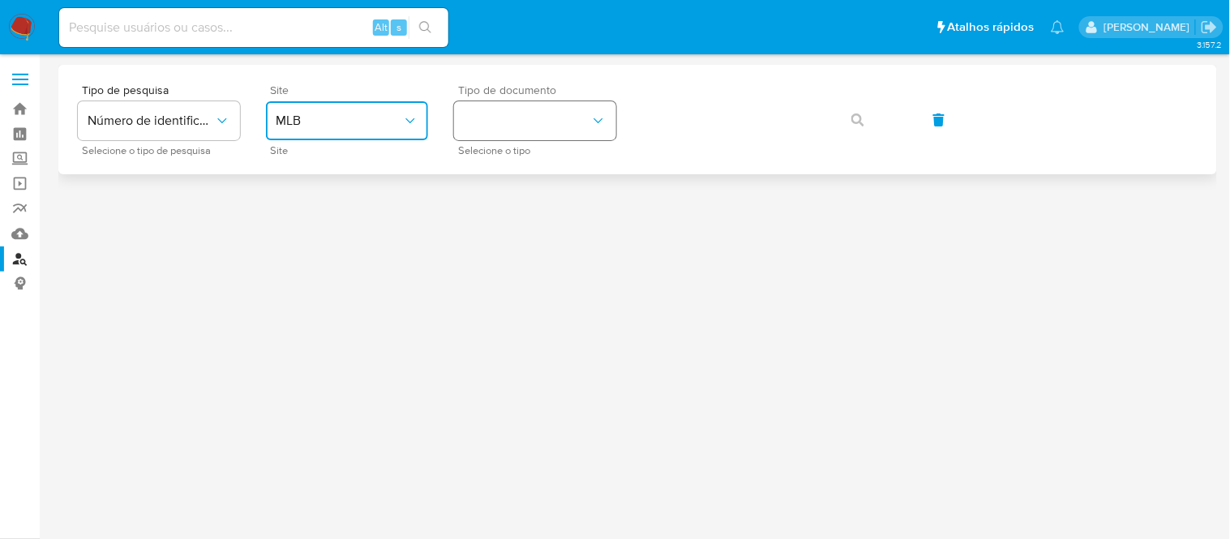
click at [546, 120] on button "identificationType" at bounding box center [535, 120] width 162 height 39
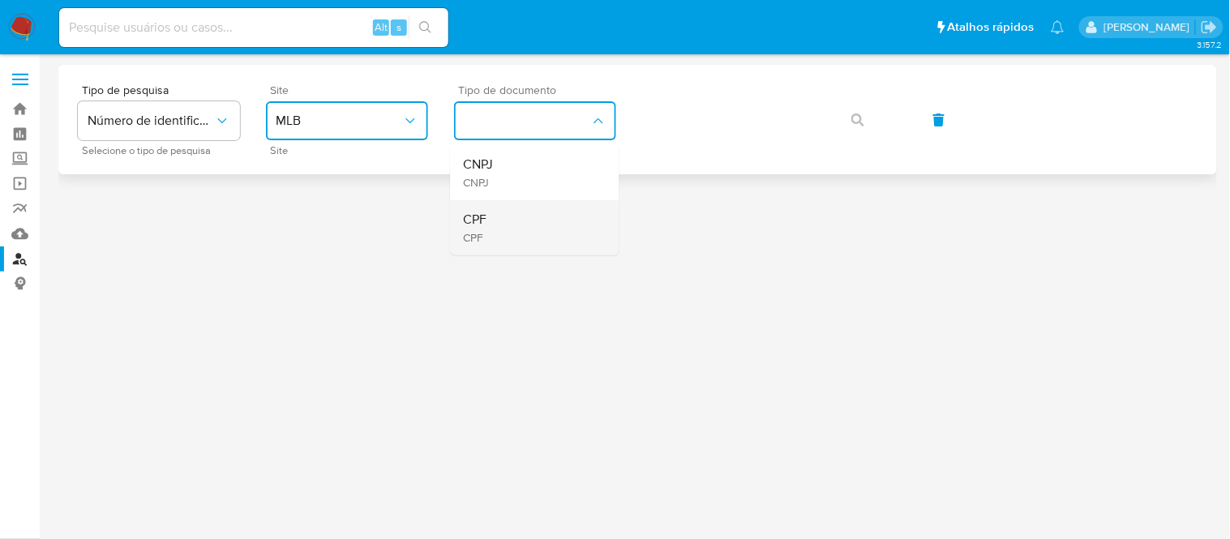
click at [514, 225] on div "CPF CPF" at bounding box center [530, 227] width 133 height 55
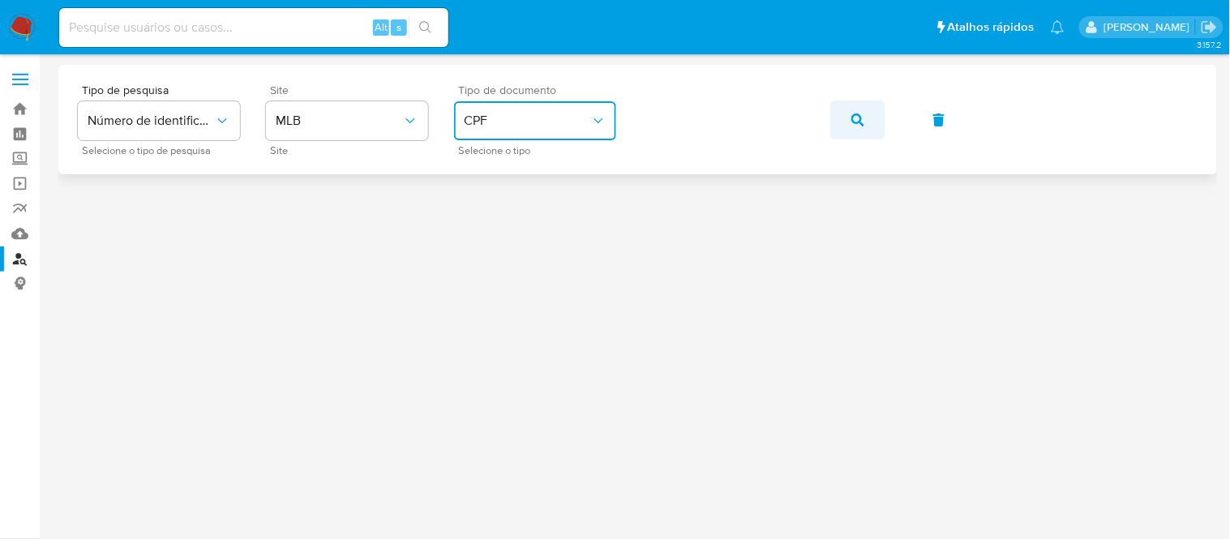
click at [848, 126] on button "button" at bounding box center [857, 120] width 55 height 39
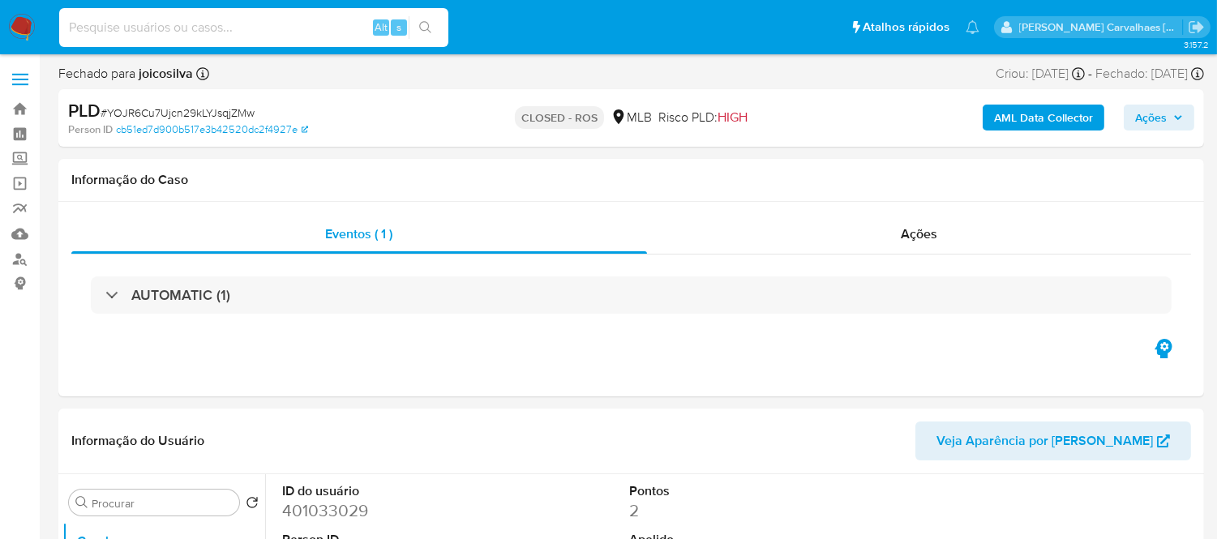
select select "10"
paste input "pEFTESKF6iZCODIWpZOuD1xT"
type input "pEFTESKF6iZCODIWpZOuD1xT"
click at [422, 22] on icon "search-icon" at bounding box center [425, 27] width 13 height 13
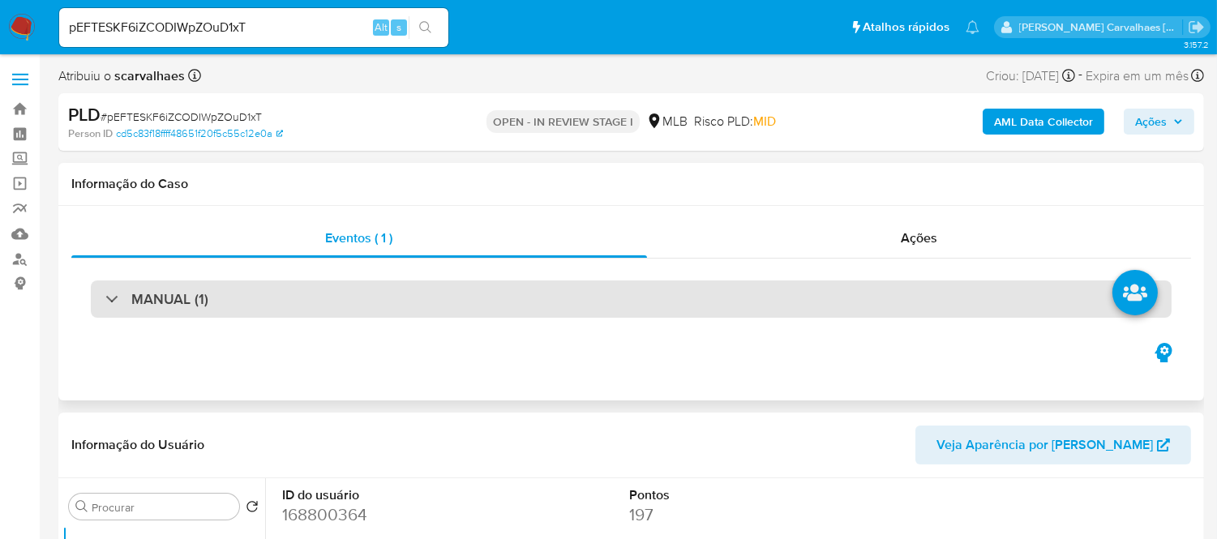
select select "10"
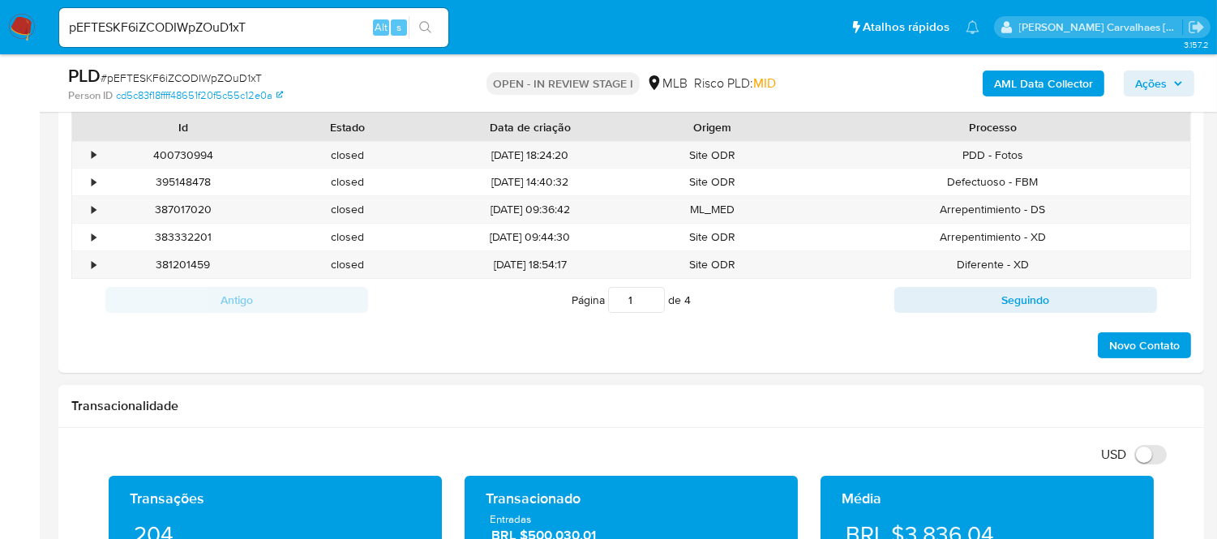
scroll to position [1081, 0]
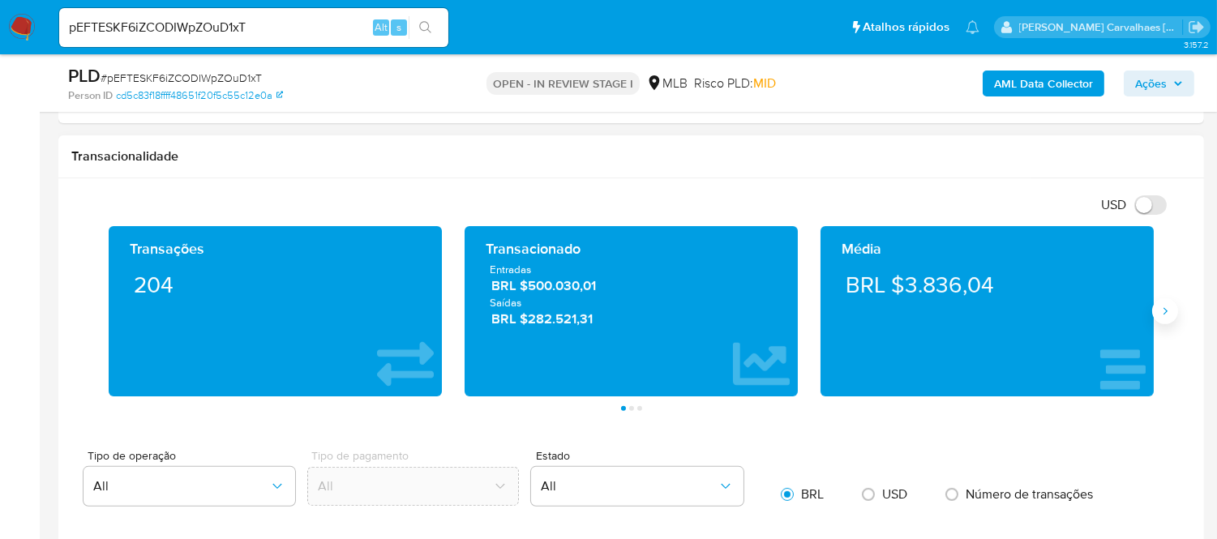
click at [1162, 316] on icon "Siguiente" at bounding box center [1164, 311] width 13 height 13
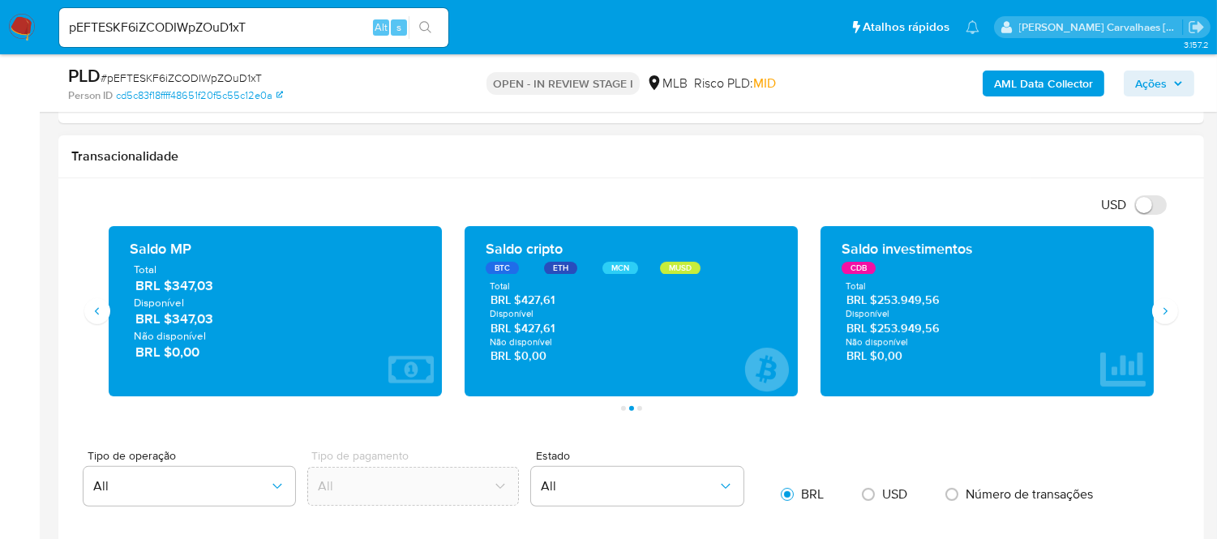
drag, startPoint x: 852, startPoint y: 316, endPoint x: 917, endPoint y: 313, distance: 64.9
click at [917, 313] on span "Disponível" at bounding box center [987, 314] width 283 height 12
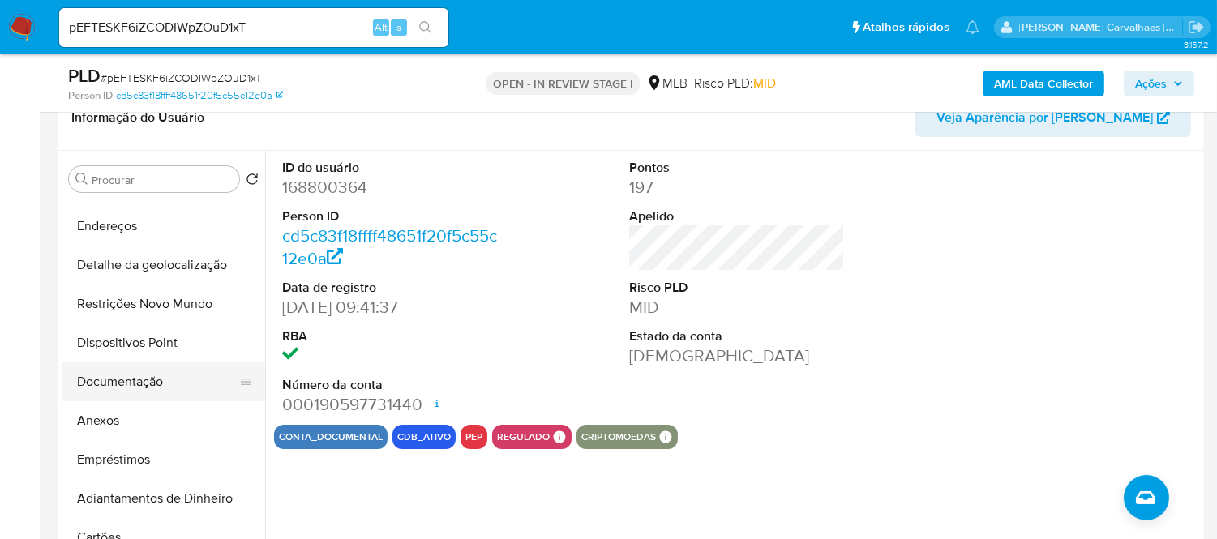
scroll to position [90, 0]
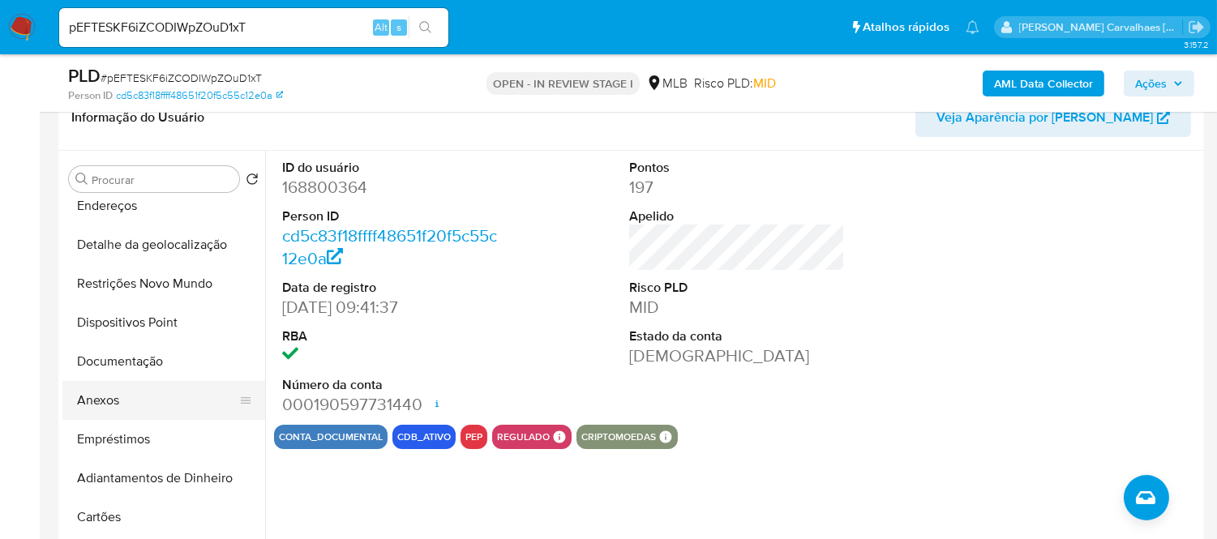
click at [169, 403] on button "Anexos" at bounding box center [157, 400] width 190 height 39
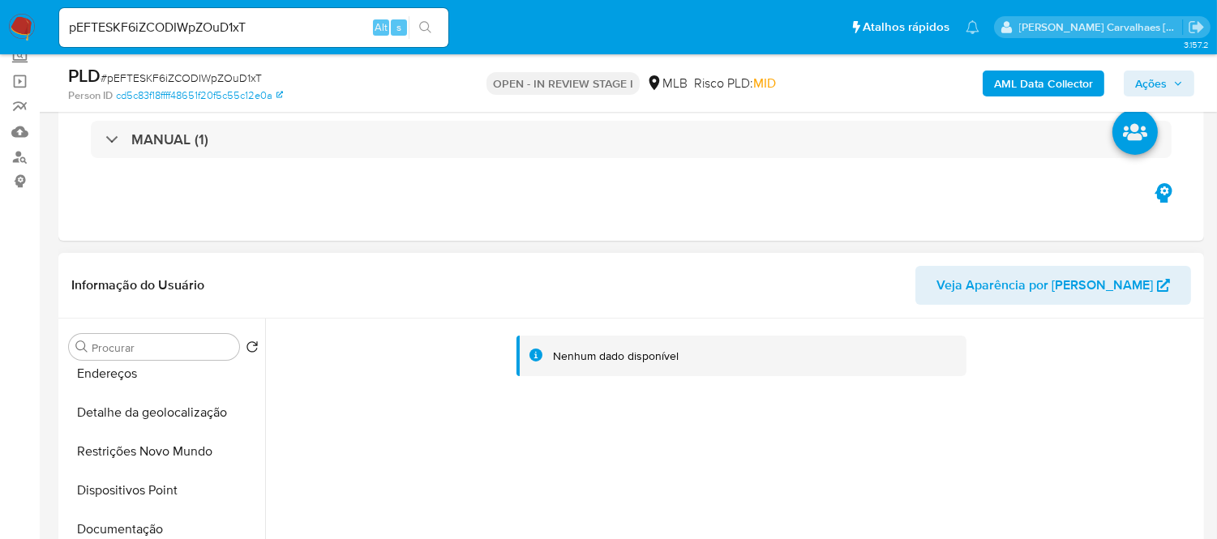
scroll to position [270, 0]
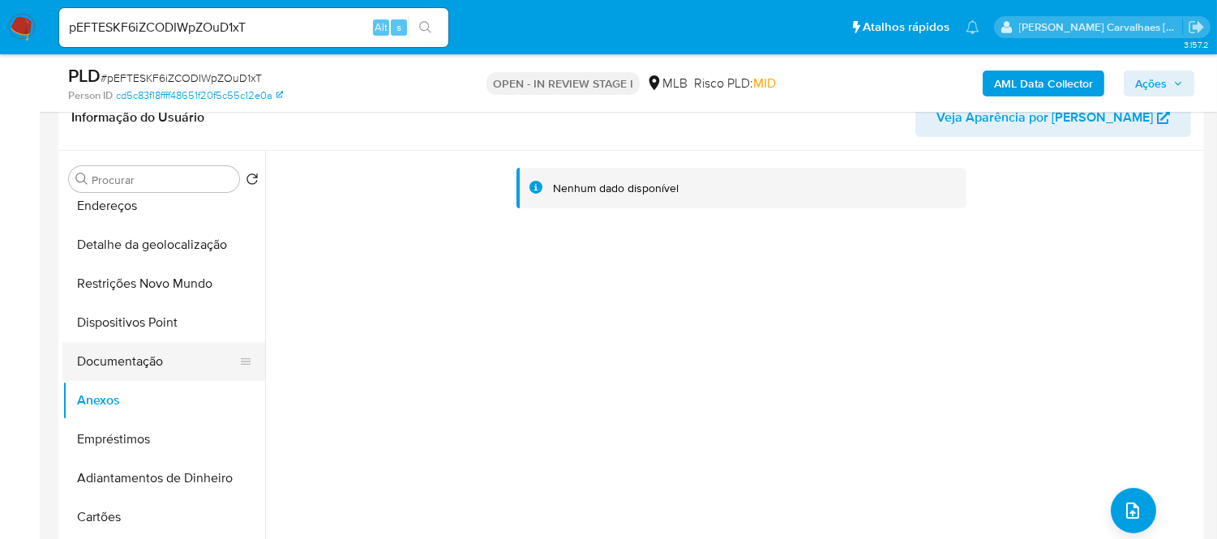
click at [176, 363] on button "Documentação" at bounding box center [157, 361] width 190 height 39
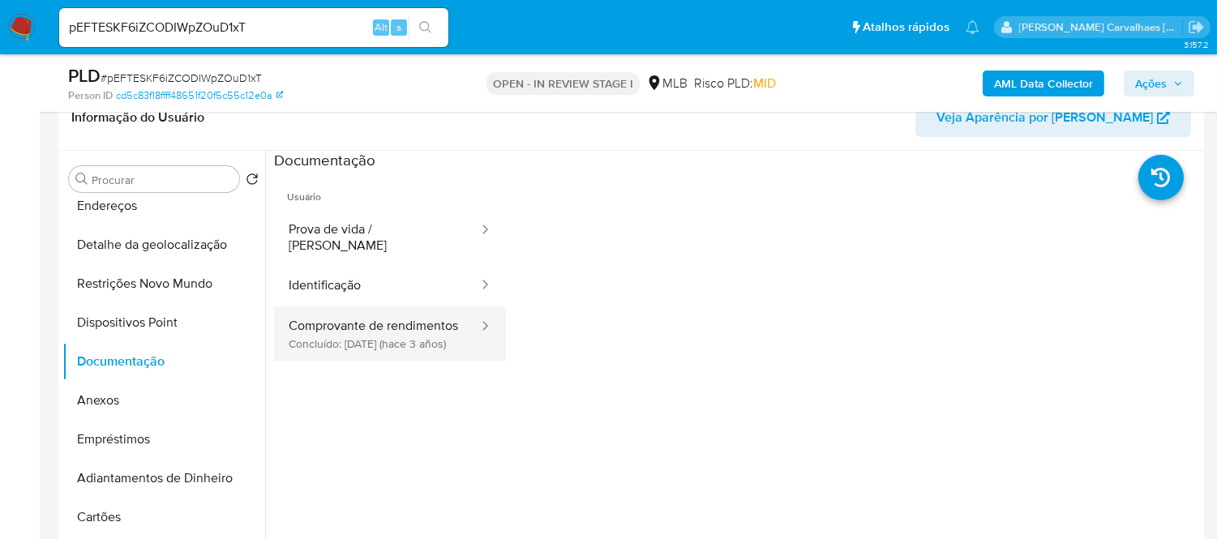
click at [329, 328] on button "Comprovante de rendimentos Concluído: 22/06/2022 (hace 3 años)" at bounding box center [377, 333] width 206 height 55
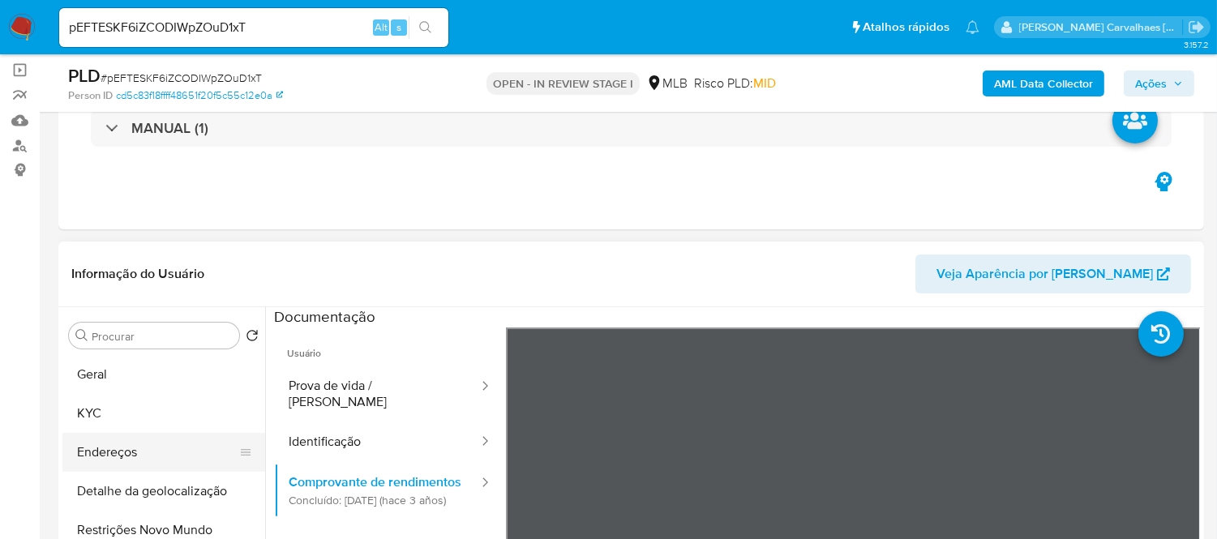
scroll to position [90, 0]
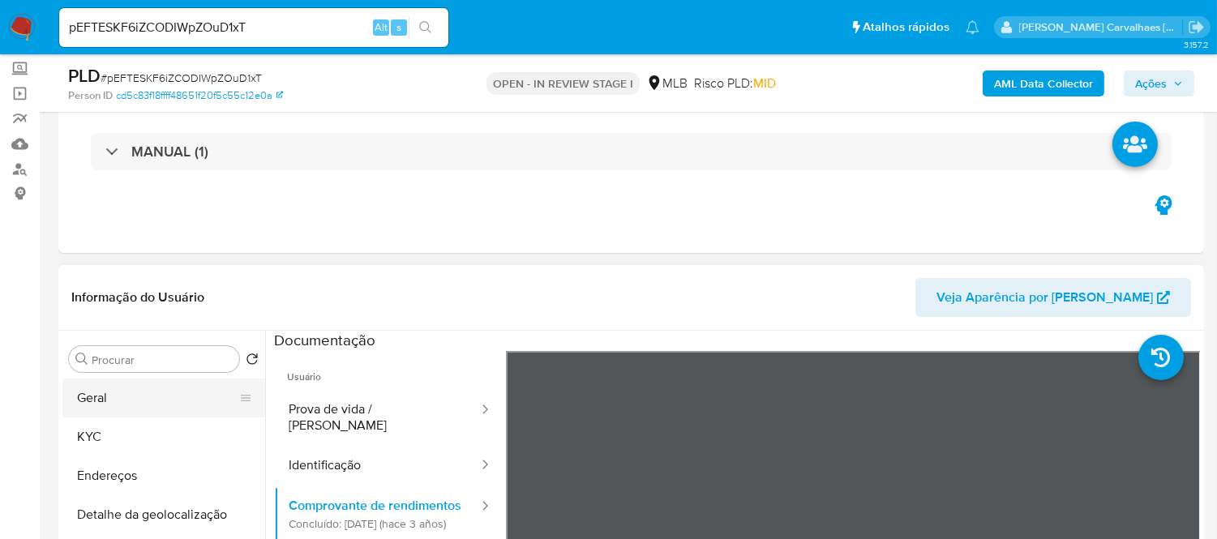
click at [139, 400] on button "Geral" at bounding box center [157, 398] width 190 height 39
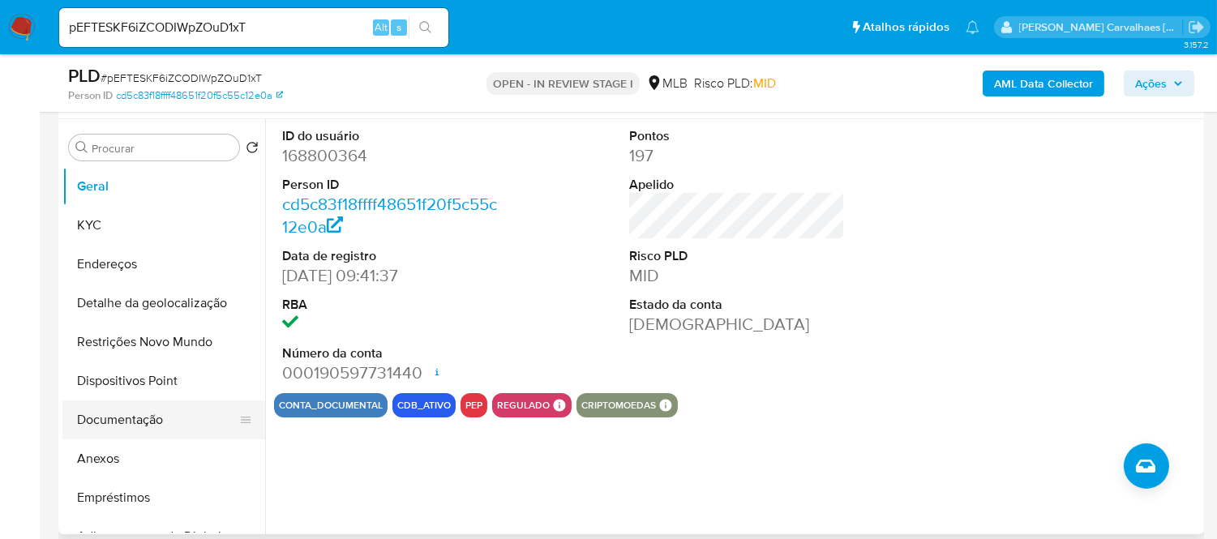
scroll to position [270, 0]
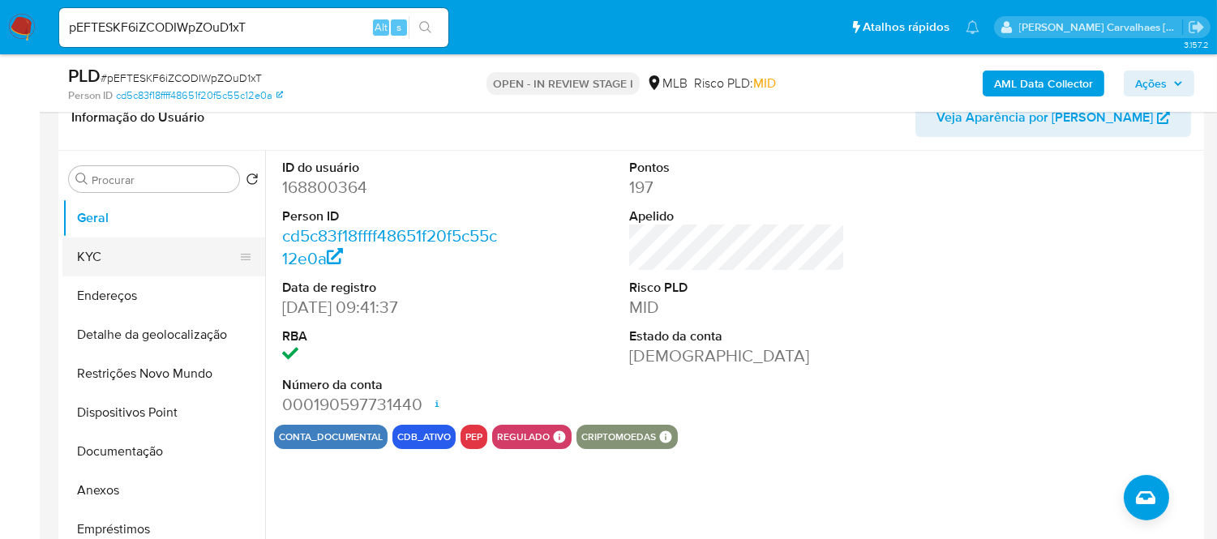
click at [88, 253] on button "KYC" at bounding box center [157, 257] width 190 height 39
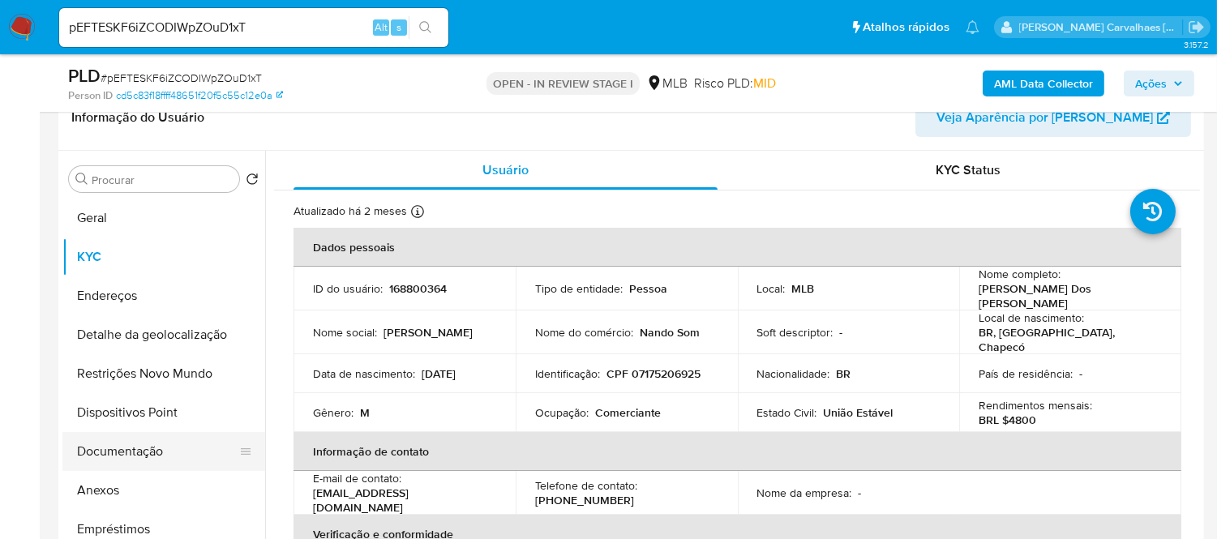
click at [173, 458] on button "Documentação" at bounding box center [157, 451] width 190 height 39
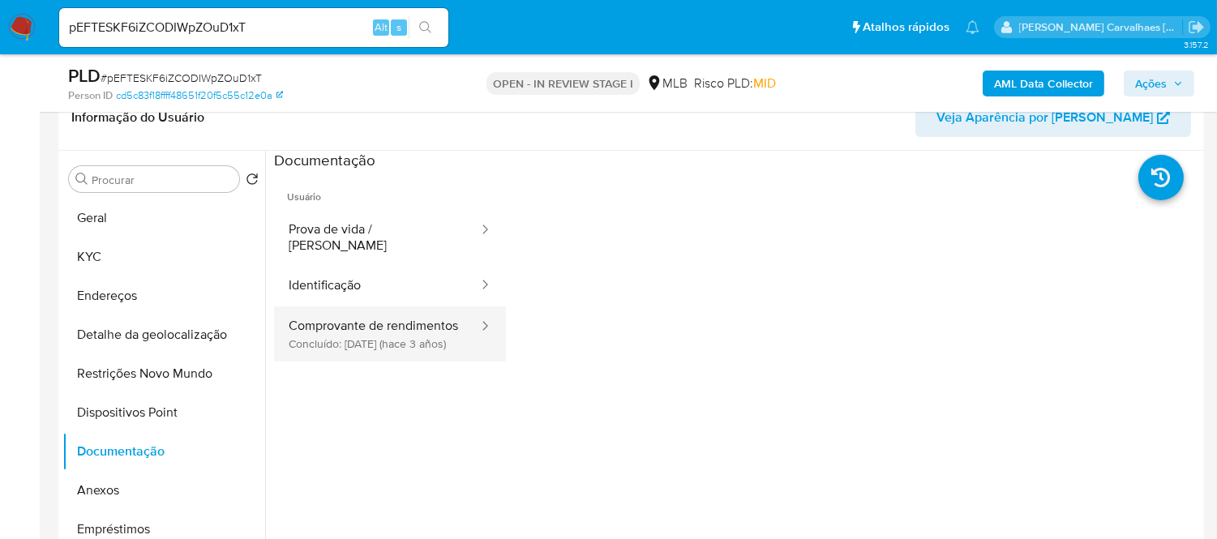
click at [376, 338] on button "Comprovante de rendimentos Concluído: 22/06/2022 (hace 3 años)" at bounding box center [377, 333] width 206 height 55
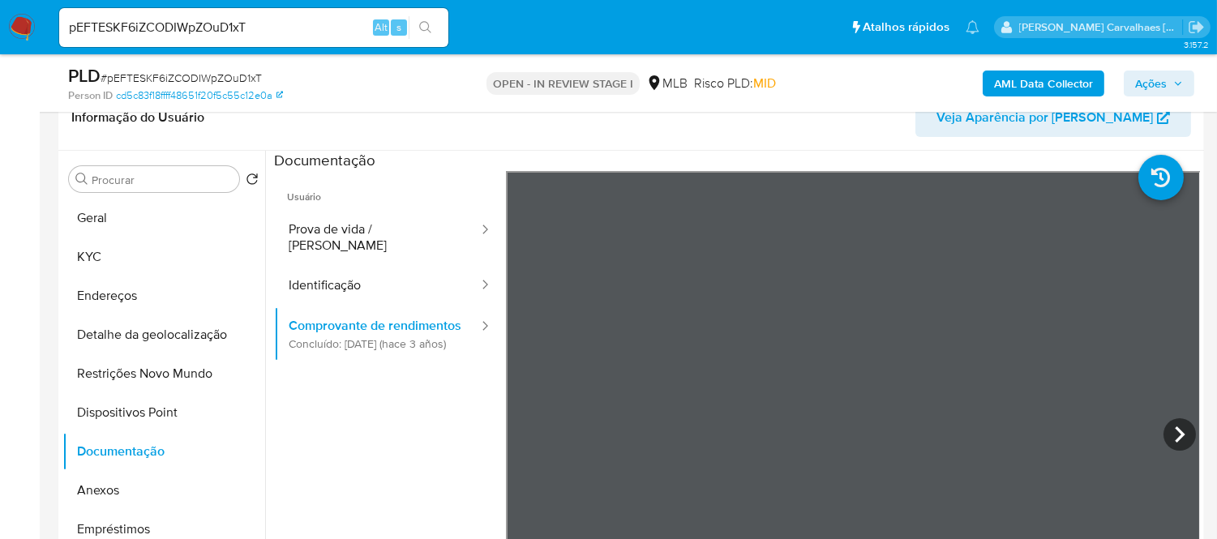
click at [163, 223] on button "Geral" at bounding box center [157, 218] width 190 height 39
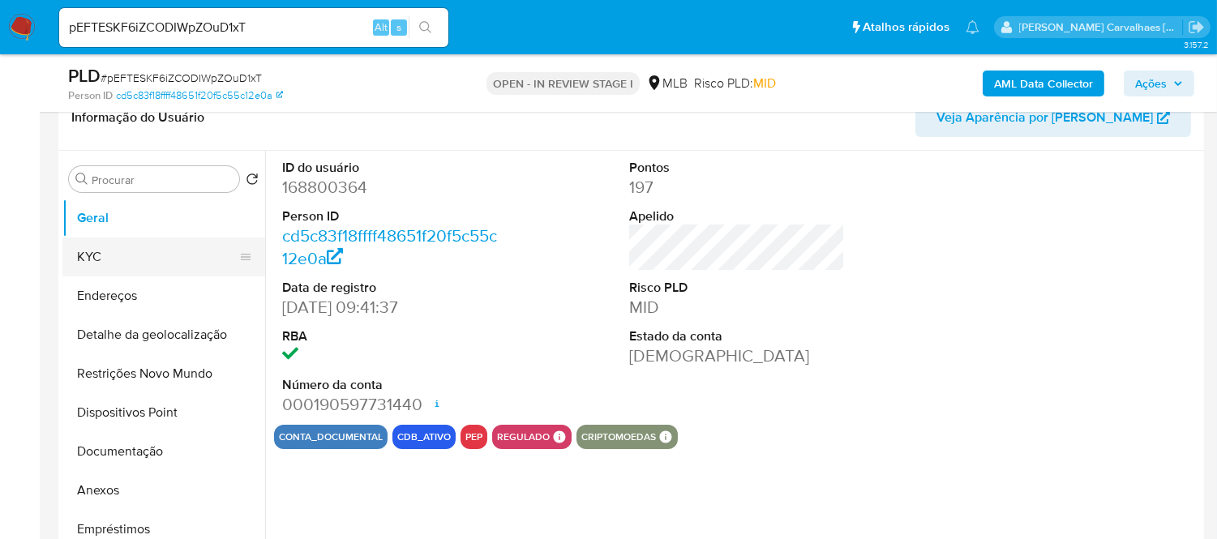
click at [118, 246] on button "KYC" at bounding box center [157, 257] width 190 height 39
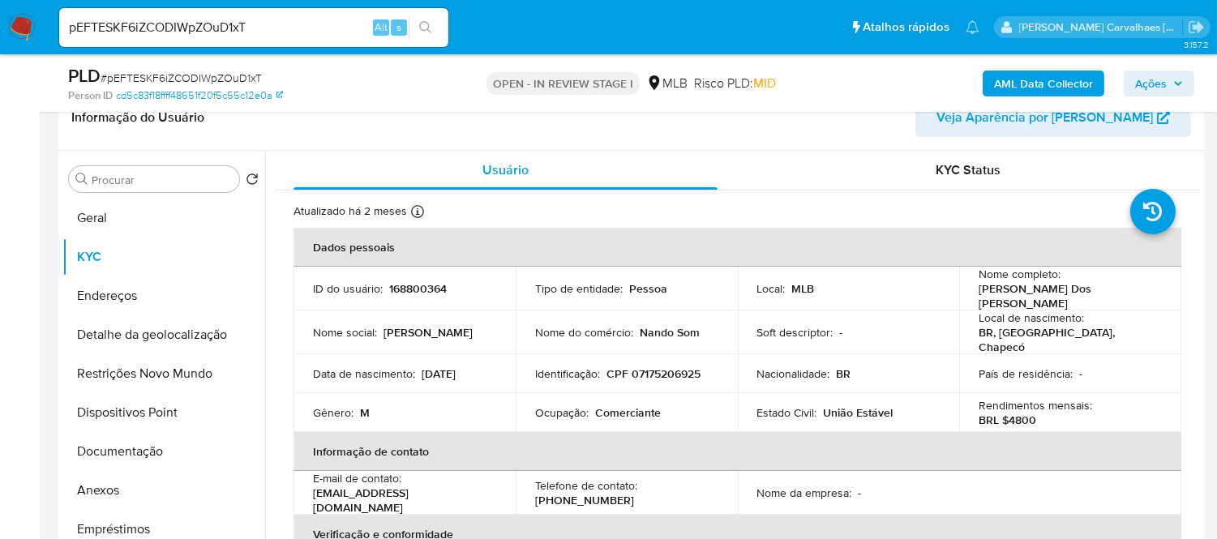
scroll to position [90, 0]
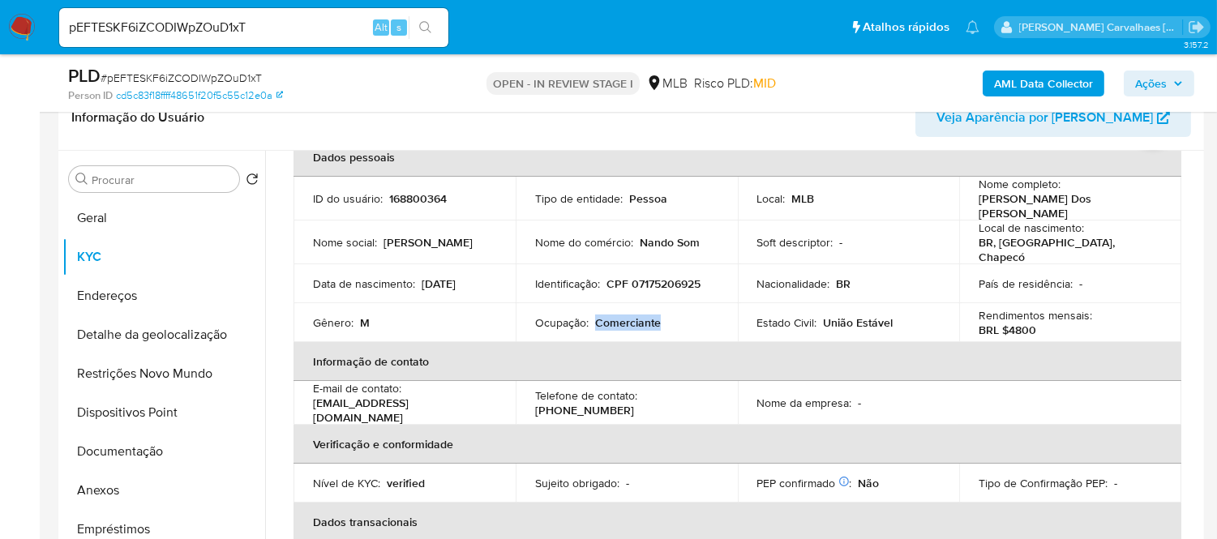
drag, startPoint x: 593, startPoint y: 316, endPoint x: 663, endPoint y: 321, distance: 70.7
click at [663, 321] on div "Ocupação : Comerciante" at bounding box center [626, 322] width 183 height 15
copy p "Comerciante"
click at [151, 370] on button "Restrições Novo Mundo" at bounding box center [163, 373] width 203 height 39
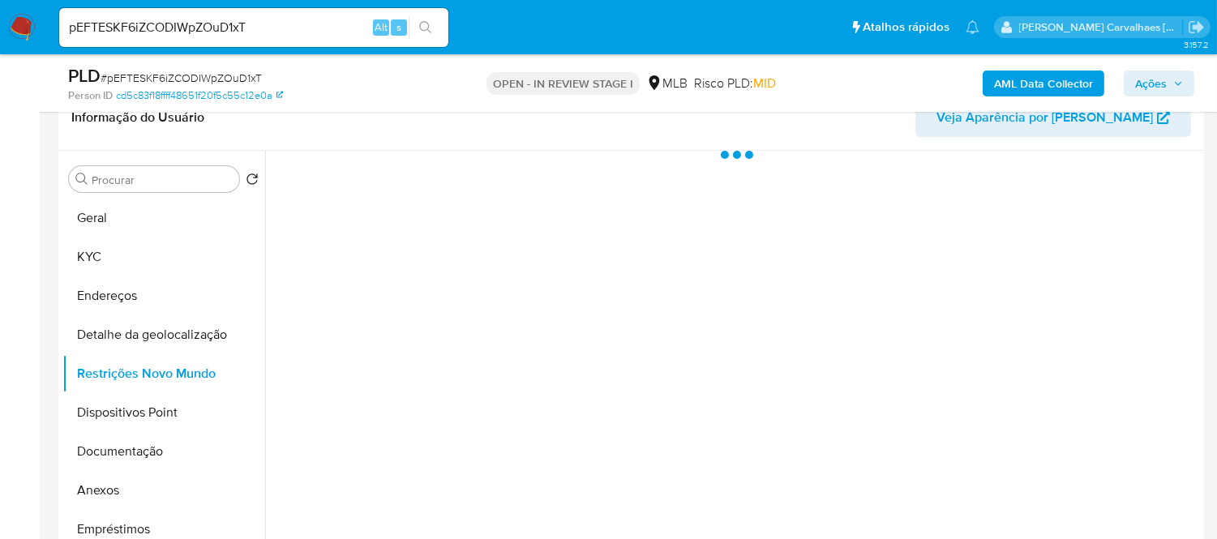
scroll to position [0, 0]
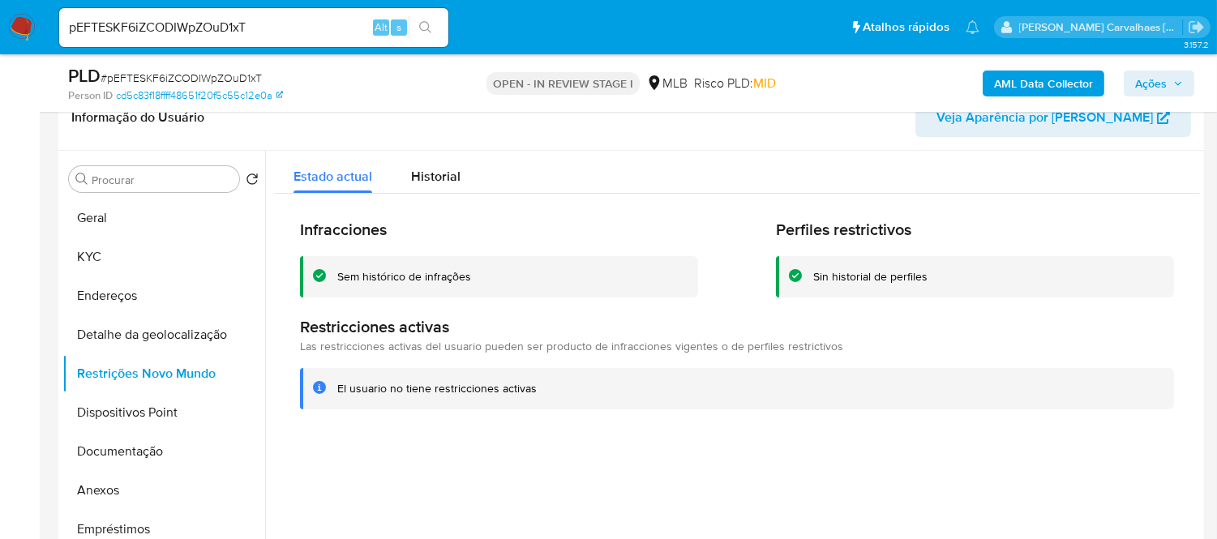
drag, startPoint x: 336, startPoint y: 276, endPoint x: 474, endPoint y: 280, distance: 138.7
click at [474, 280] on div "Sem histórico de infrações" at bounding box center [499, 276] width 398 height 41
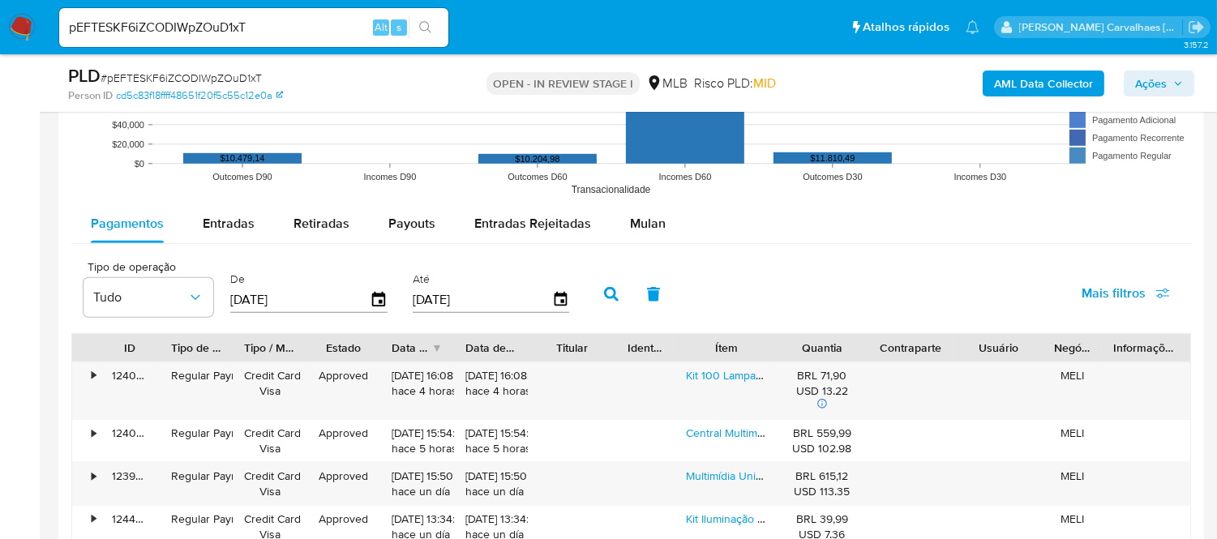
scroll to position [1711, 0]
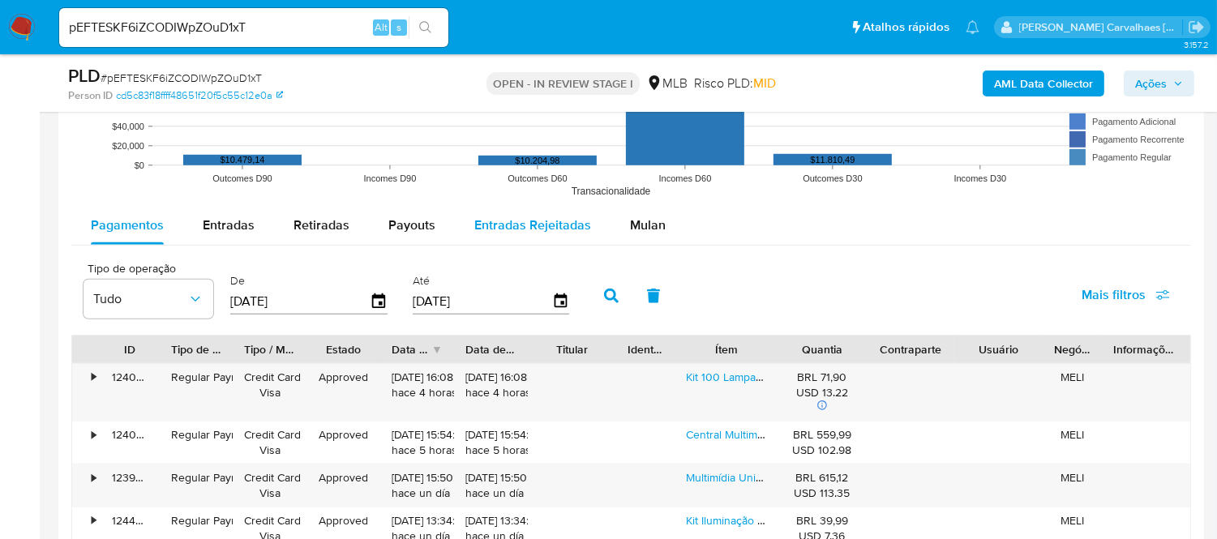
click at [503, 216] on span "Entradas Rejeitadas" at bounding box center [532, 225] width 117 height 19
select select "10"
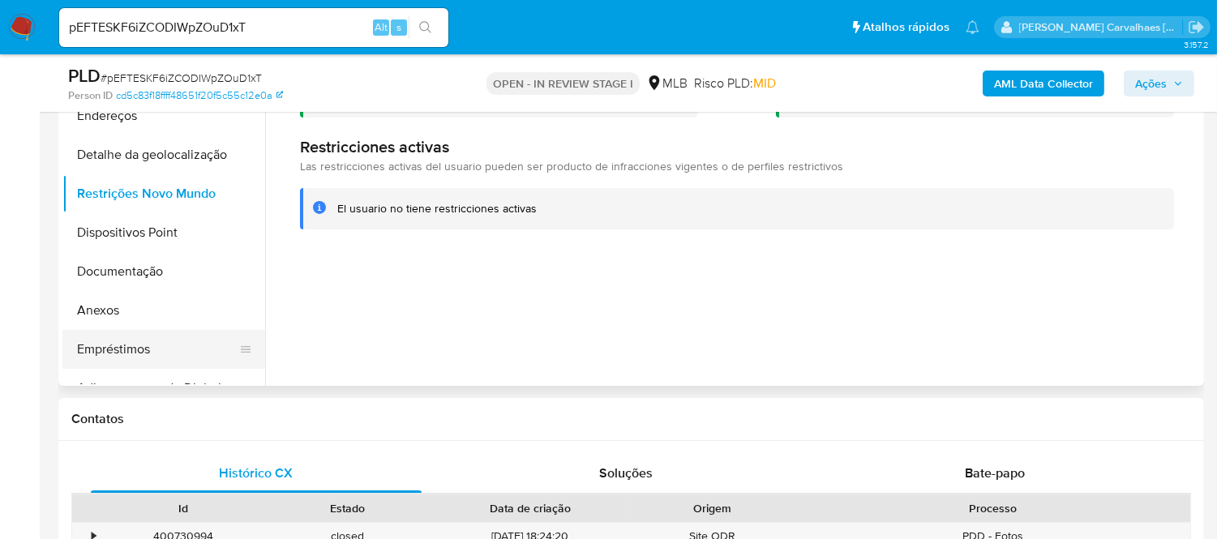
scroll to position [90, 0]
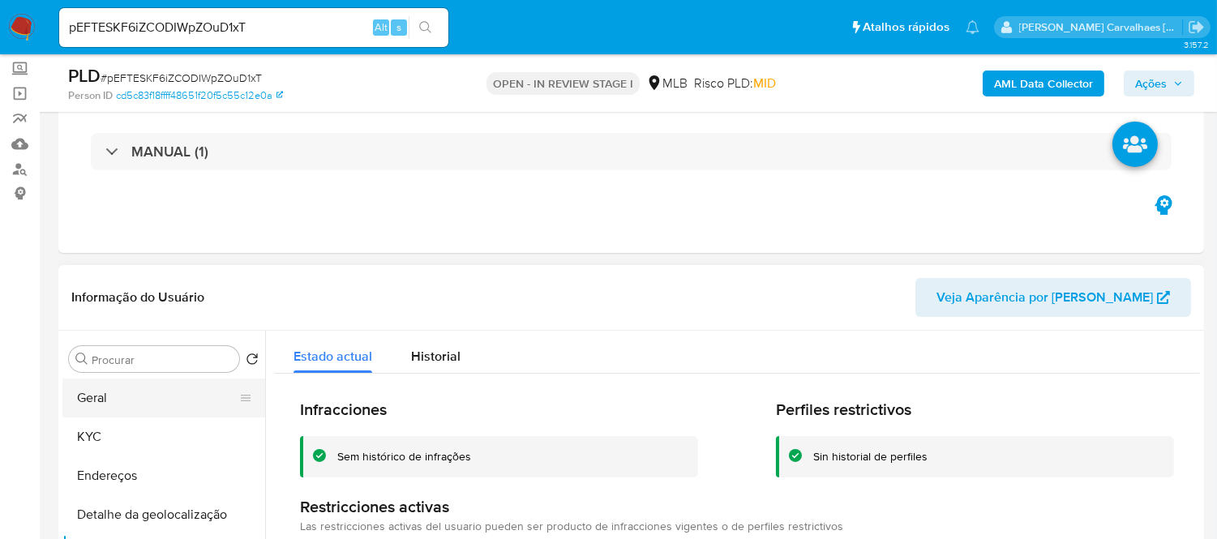
click at [139, 393] on button "Geral" at bounding box center [157, 398] width 190 height 39
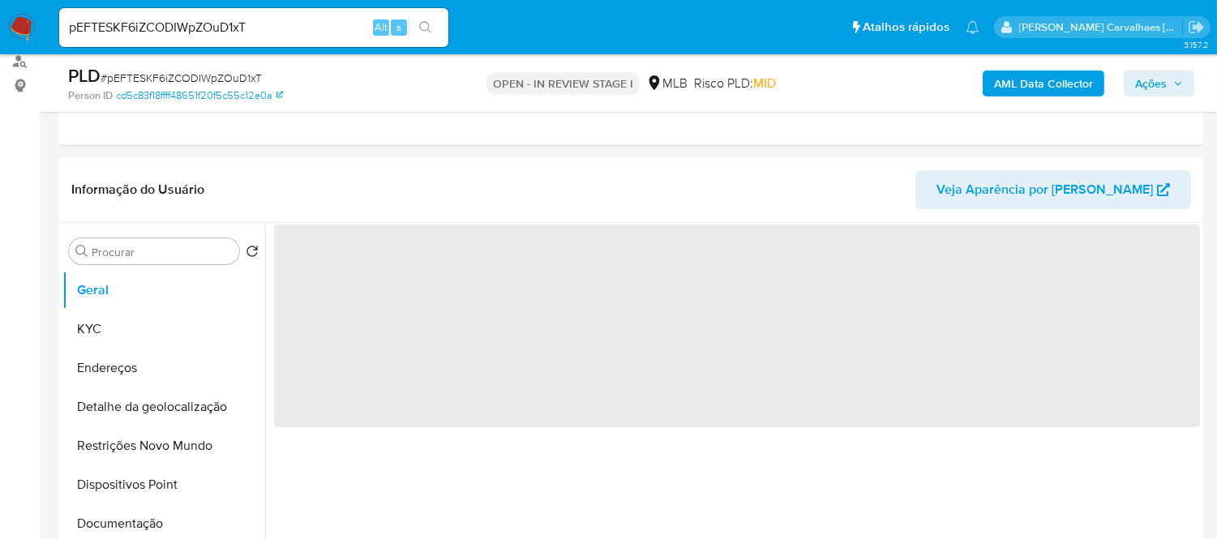
scroll to position [242, 0]
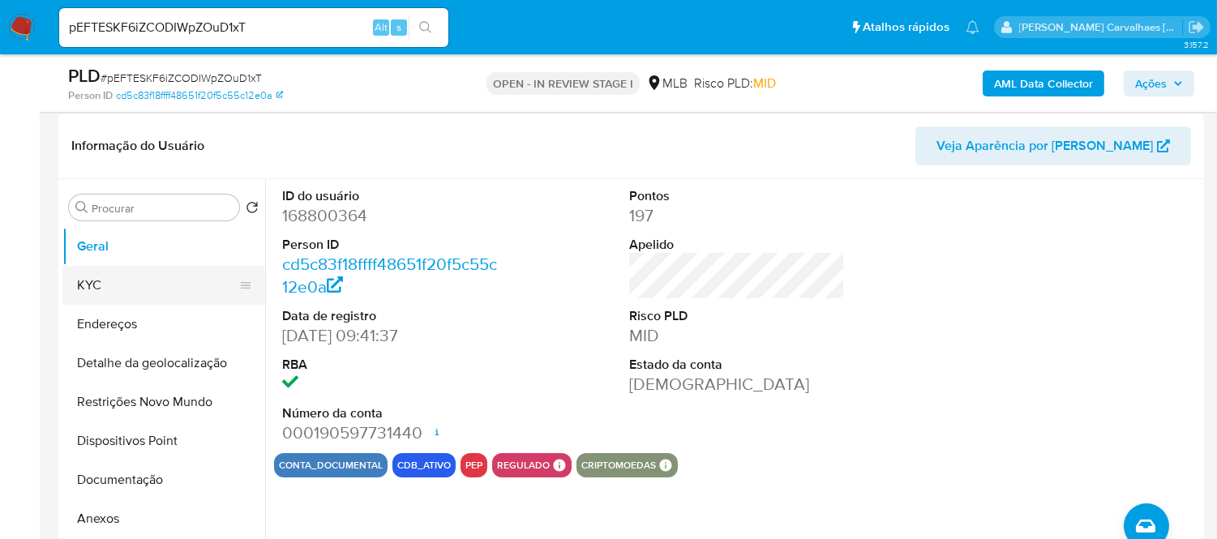
click at [132, 280] on button "KYC" at bounding box center [157, 285] width 190 height 39
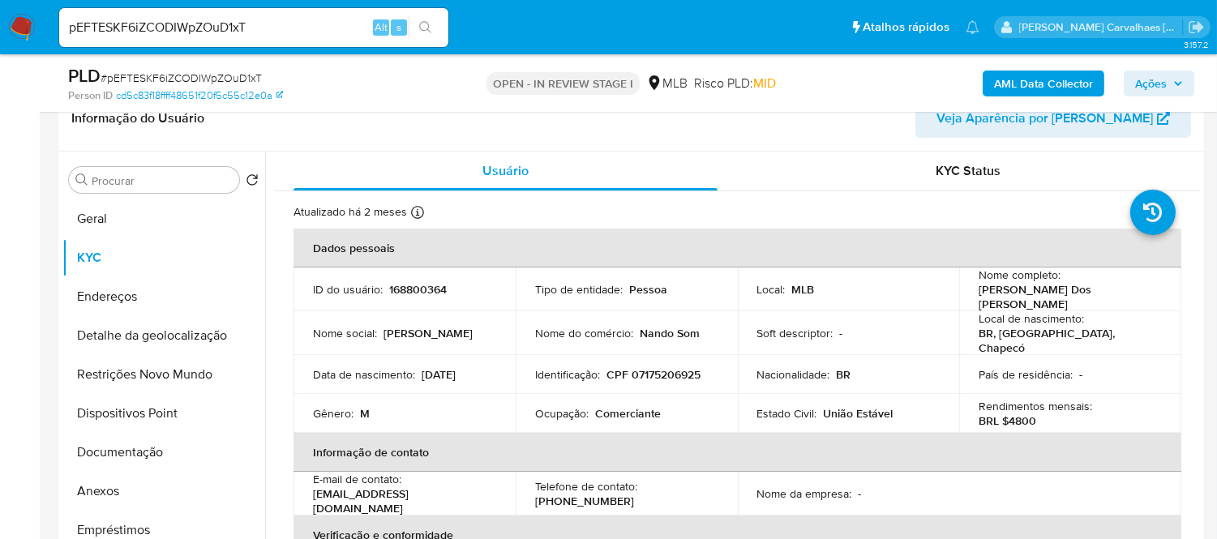
scroll to position [318, 0]
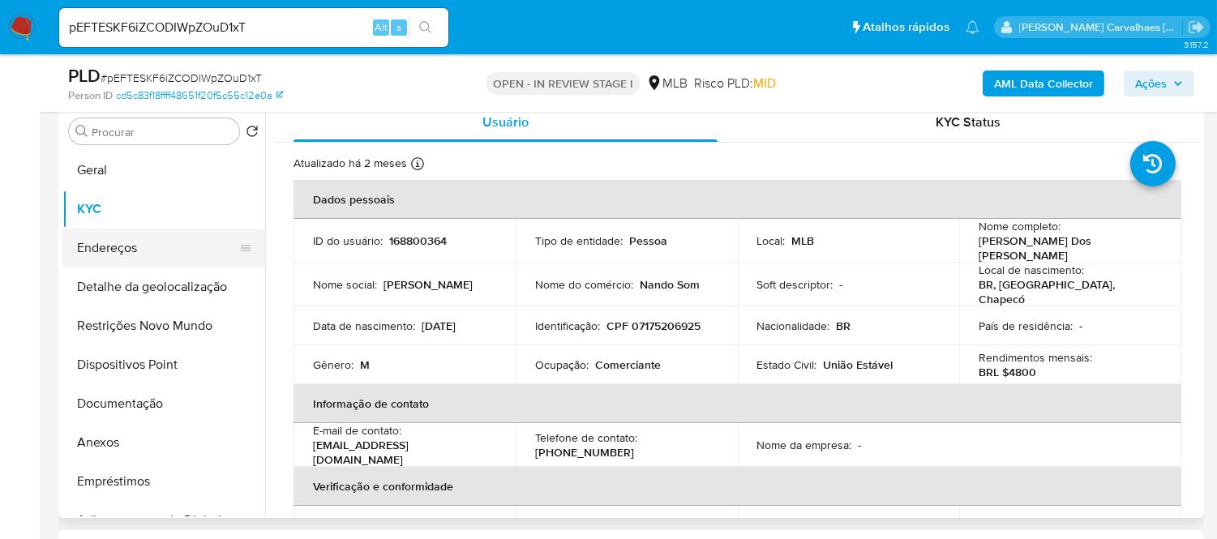
drag, startPoint x: 159, startPoint y: 233, endPoint x: 147, endPoint y: 241, distance: 14.2
click at [156, 236] on button "Endereços" at bounding box center [157, 248] width 190 height 39
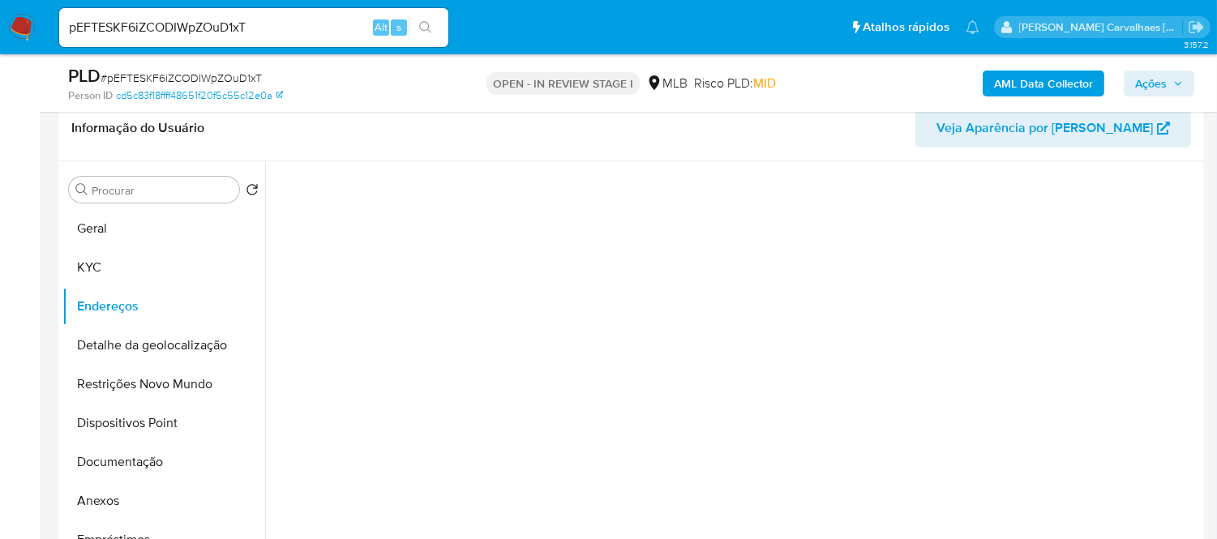
scroll to position [228, 0]
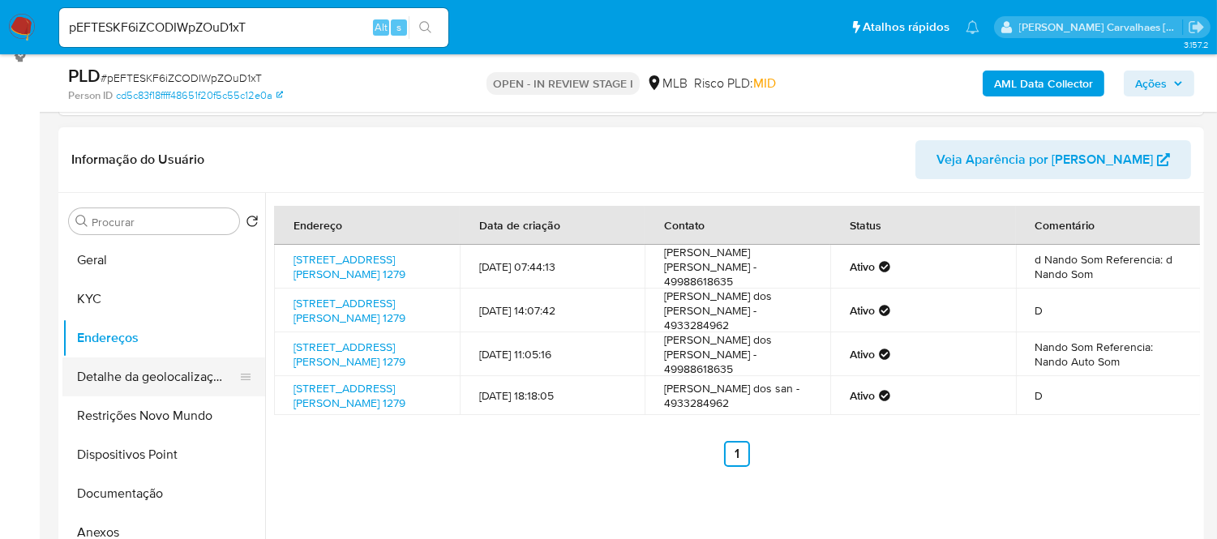
click at [182, 381] on button "Detalhe da geolocalização" at bounding box center [157, 376] width 190 height 39
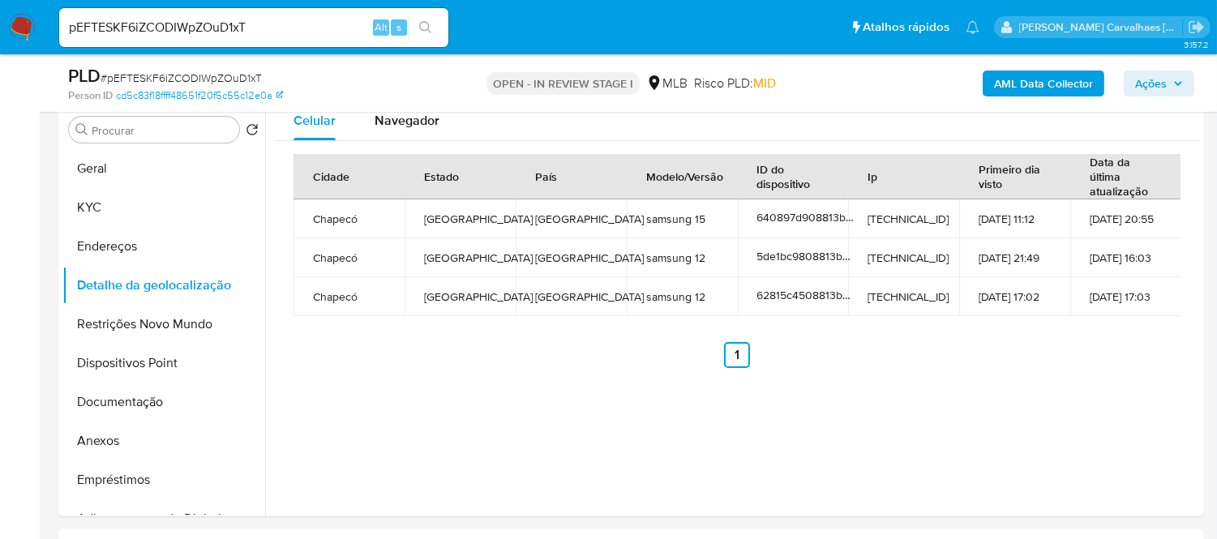
scroll to position [238, 0]
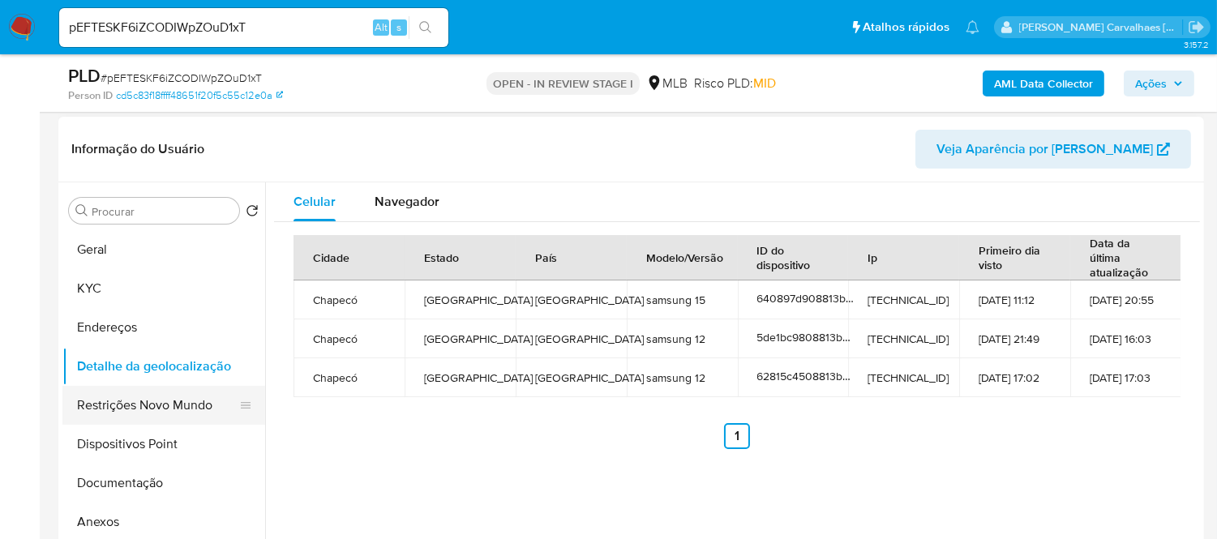
click at [131, 406] on button "Restrições Novo Mundo" at bounding box center [157, 405] width 190 height 39
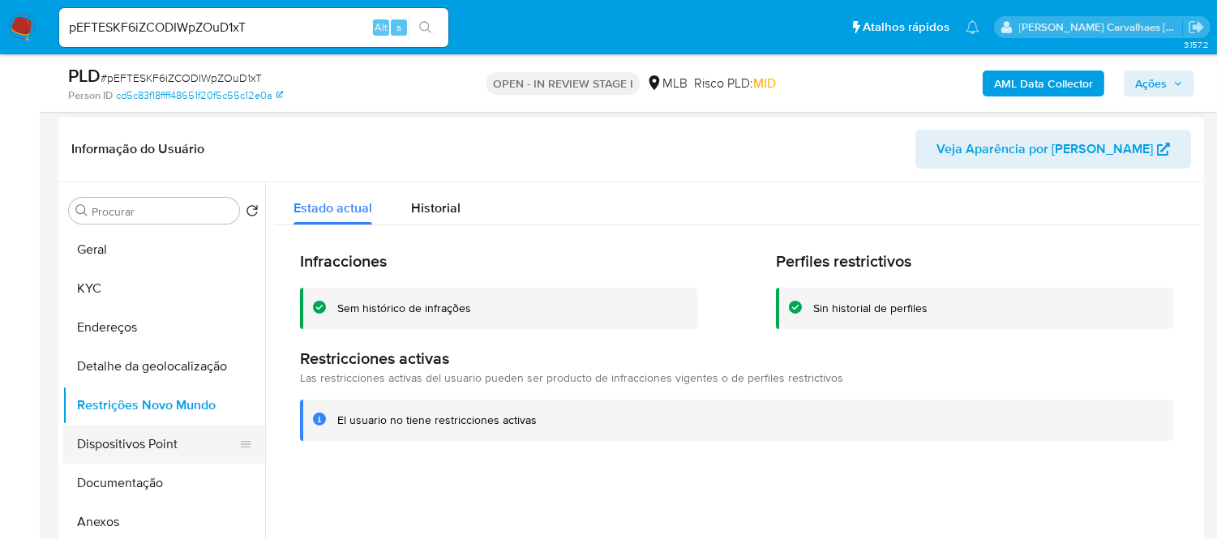
click at [171, 438] on button "Dispositivos Point" at bounding box center [157, 444] width 190 height 39
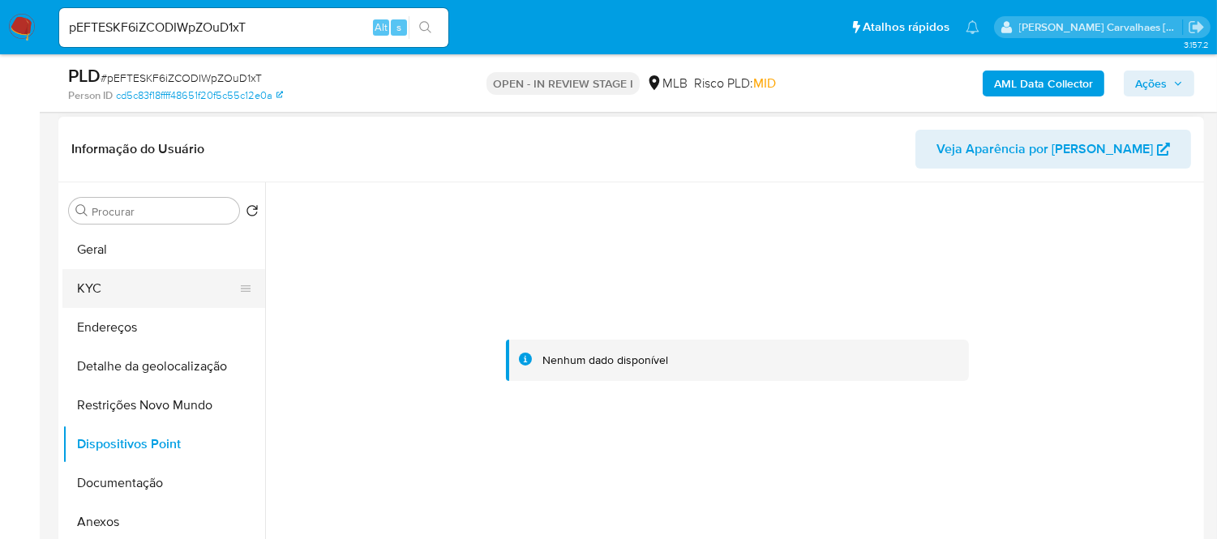
click at [91, 289] on button "KYC" at bounding box center [157, 288] width 190 height 39
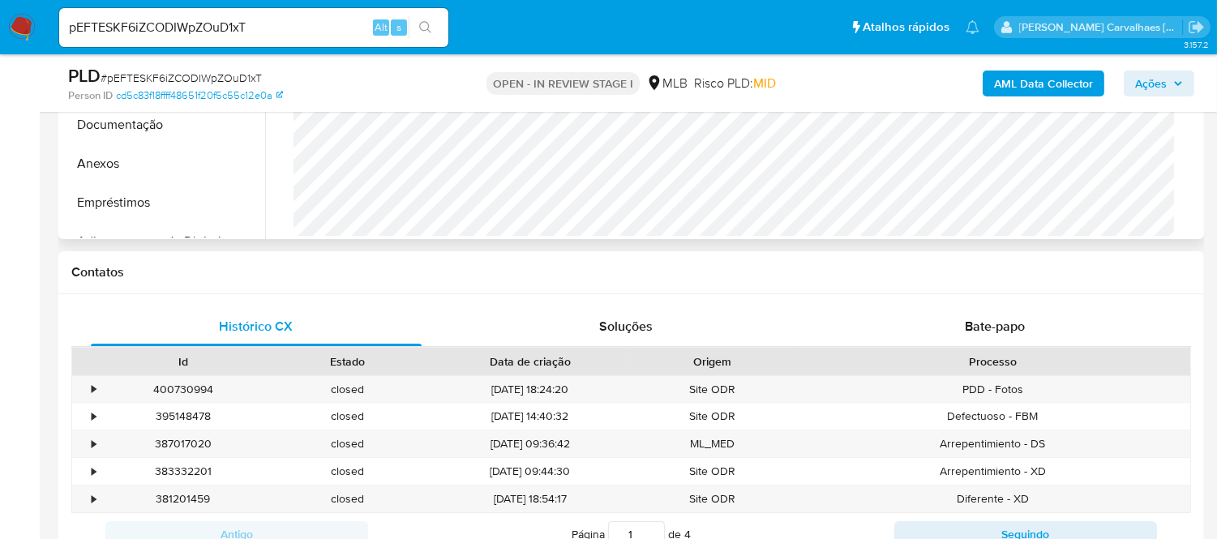
scroll to position [444, 0]
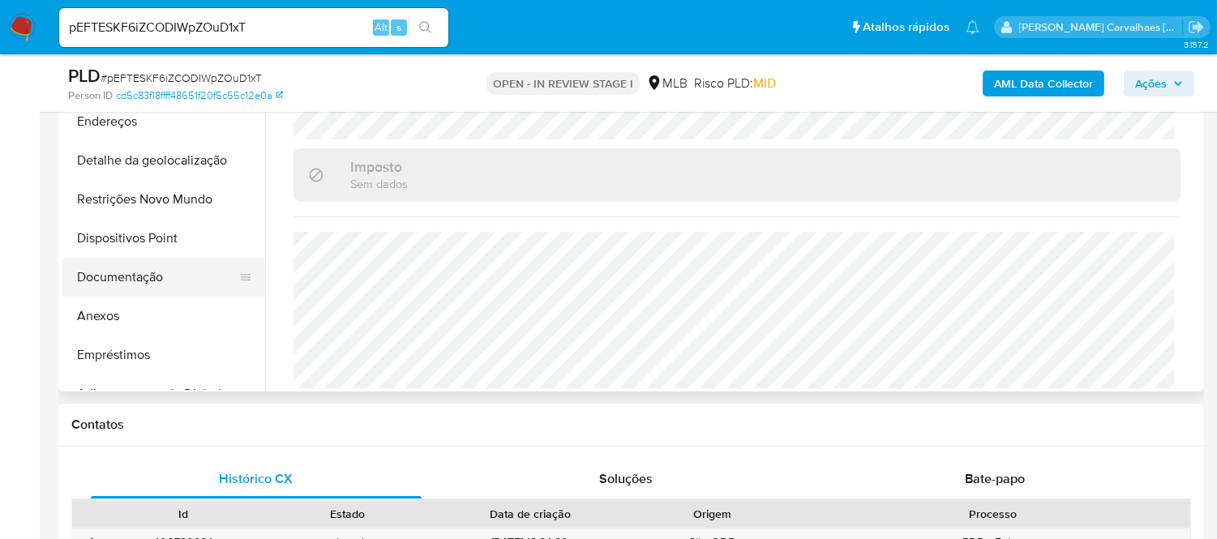
click at [154, 282] on button "Documentação" at bounding box center [157, 277] width 190 height 39
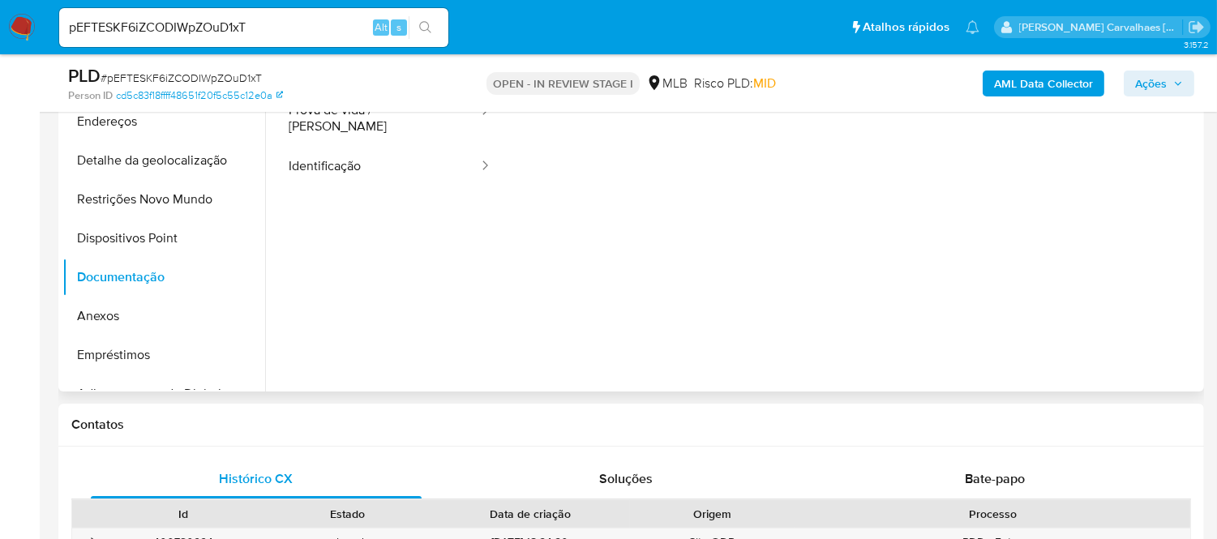
scroll to position [264, 0]
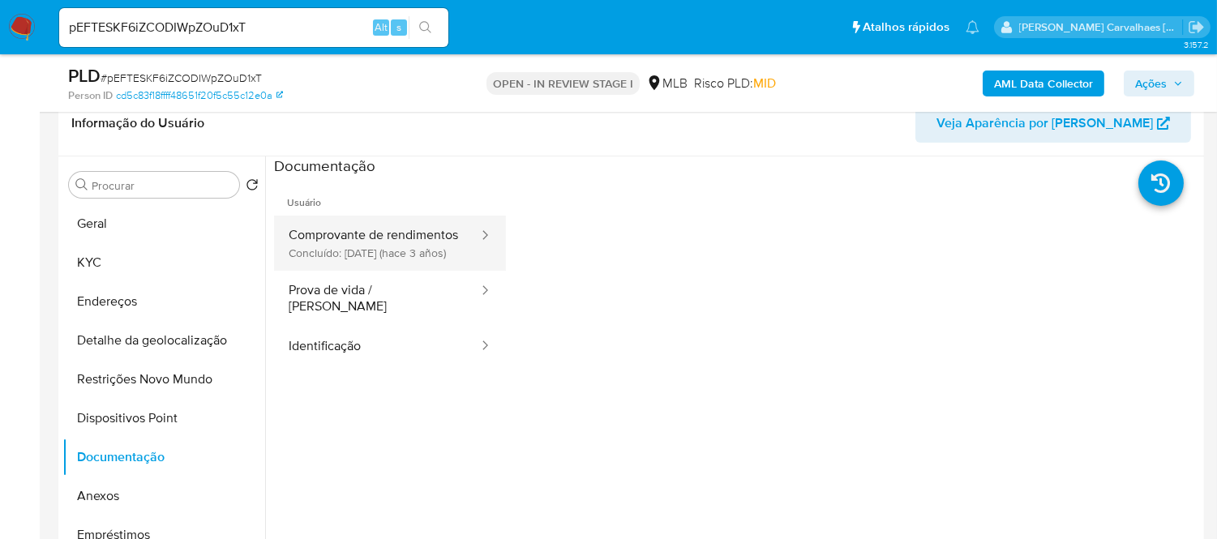
click at [375, 248] on button "Comprovante de rendimentos Concluído: 22/06/2022 (hace 3 años)" at bounding box center [377, 243] width 206 height 55
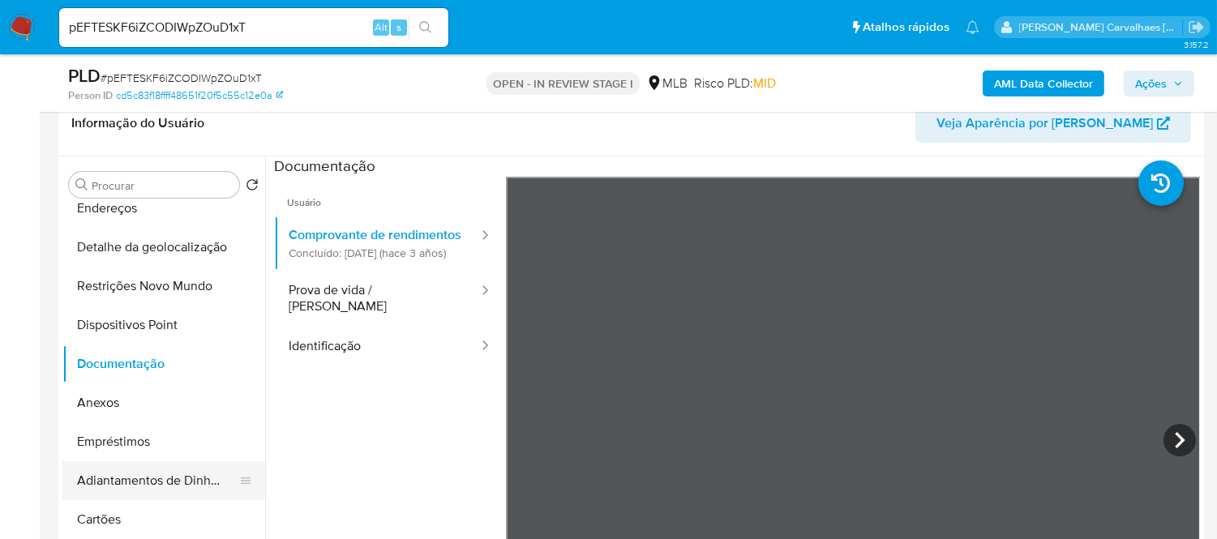
scroll to position [180, 0]
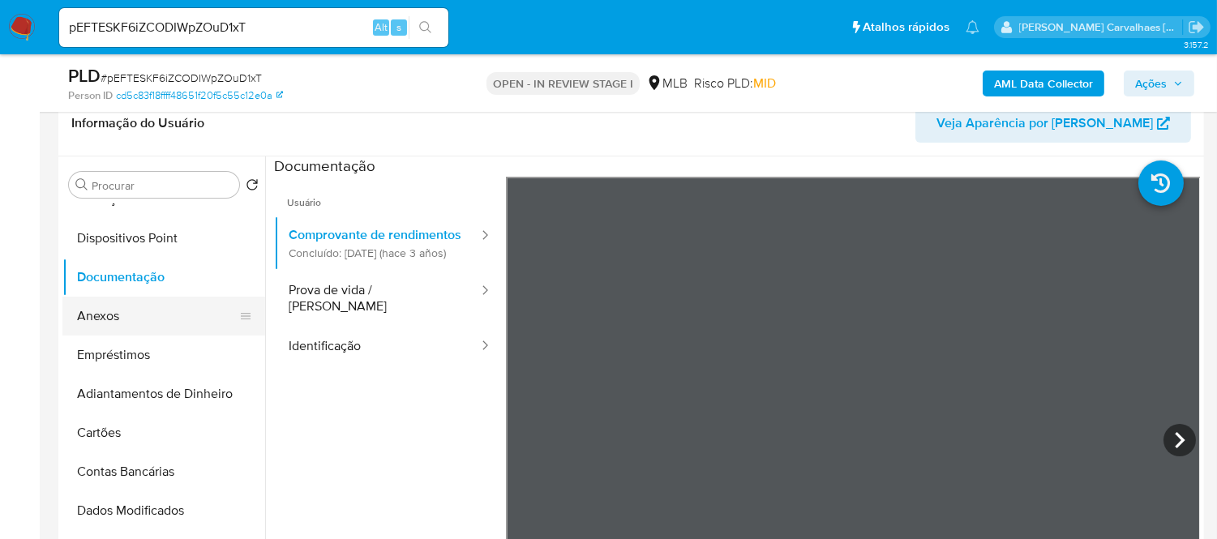
click at [138, 327] on button "Anexos" at bounding box center [157, 316] width 190 height 39
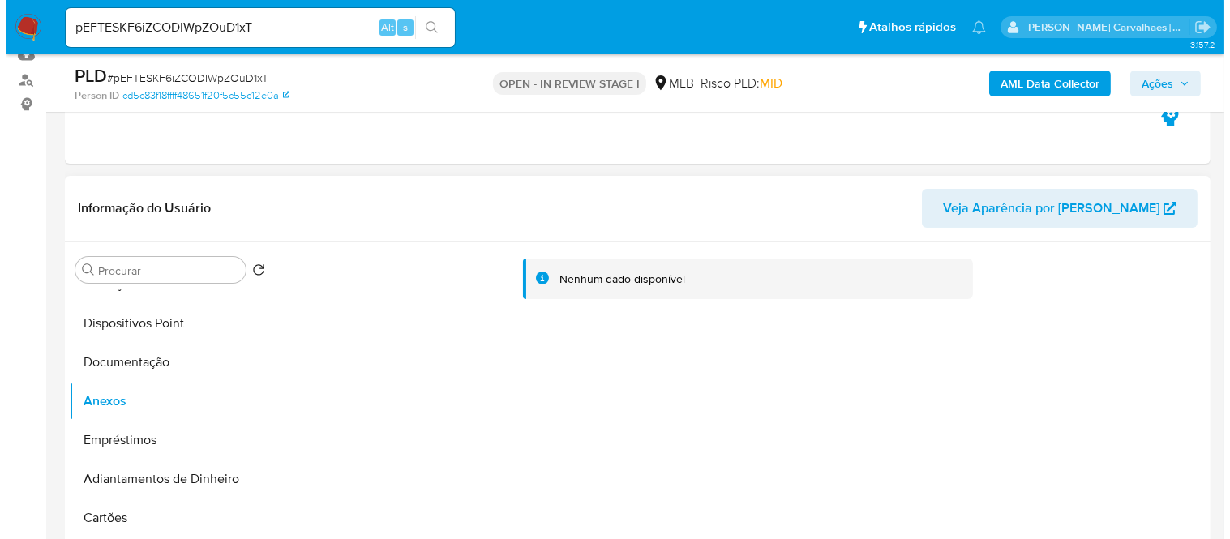
scroll to position [264, 0]
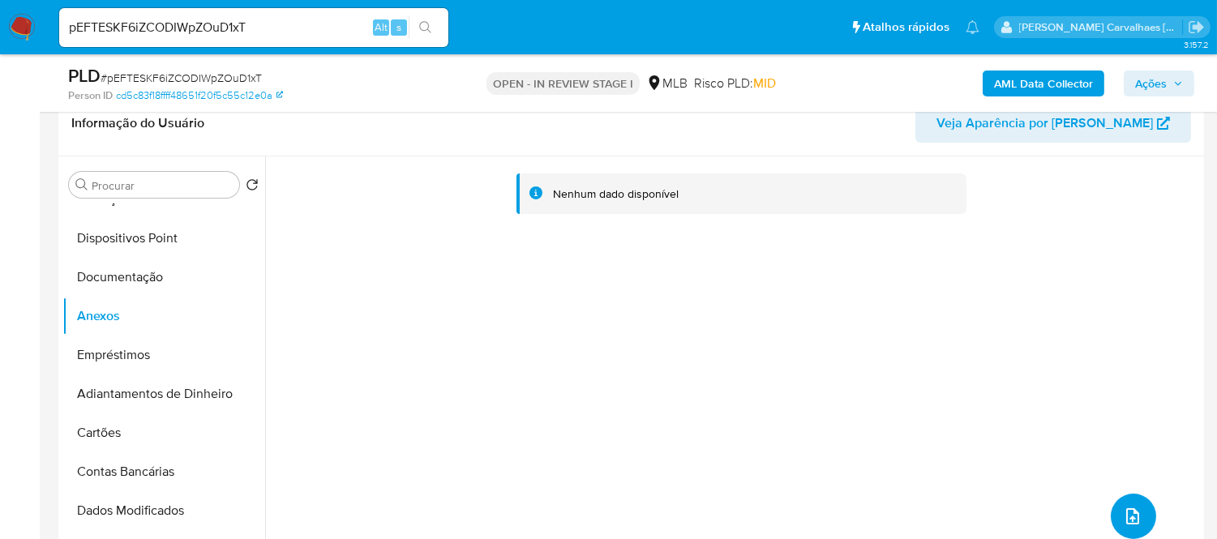
click at [1128, 517] on icon "upload-file" at bounding box center [1132, 516] width 19 height 19
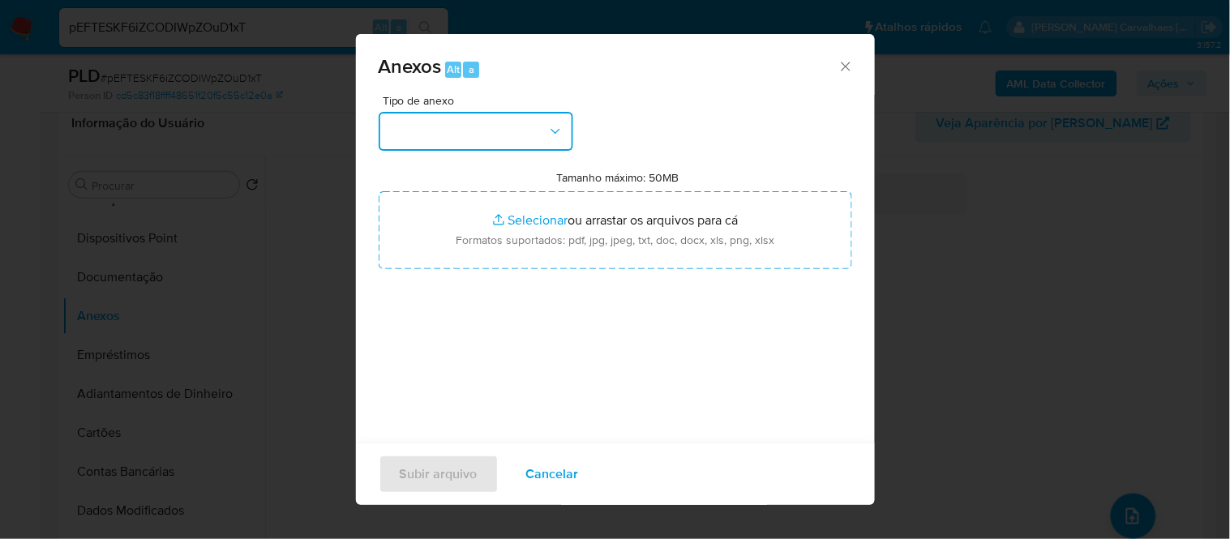
click at [527, 118] on button "button" at bounding box center [476, 131] width 195 height 39
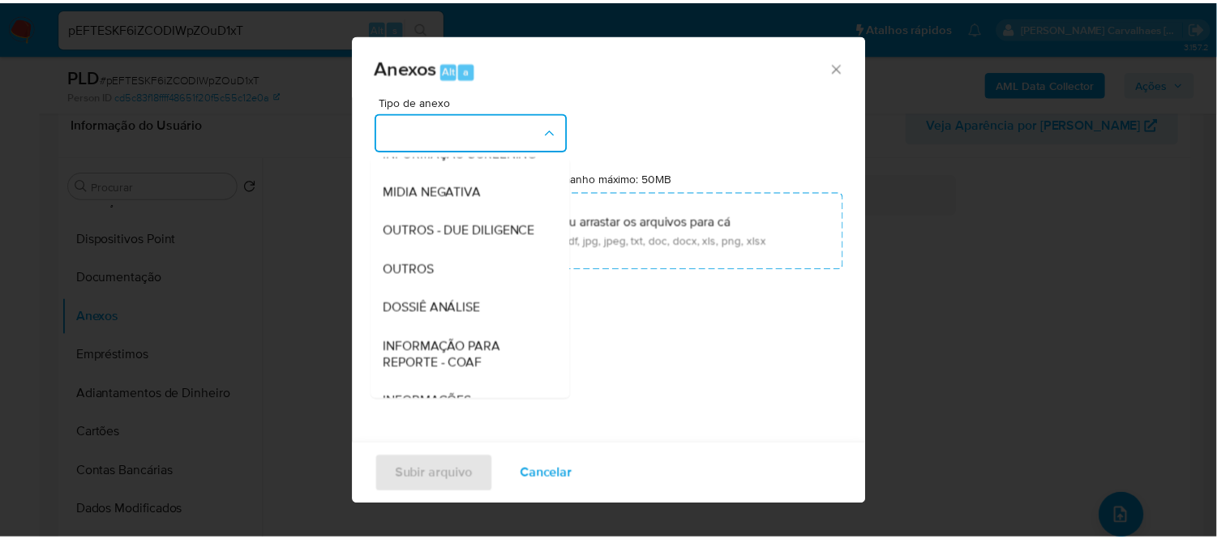
scroll to position [180, 0]
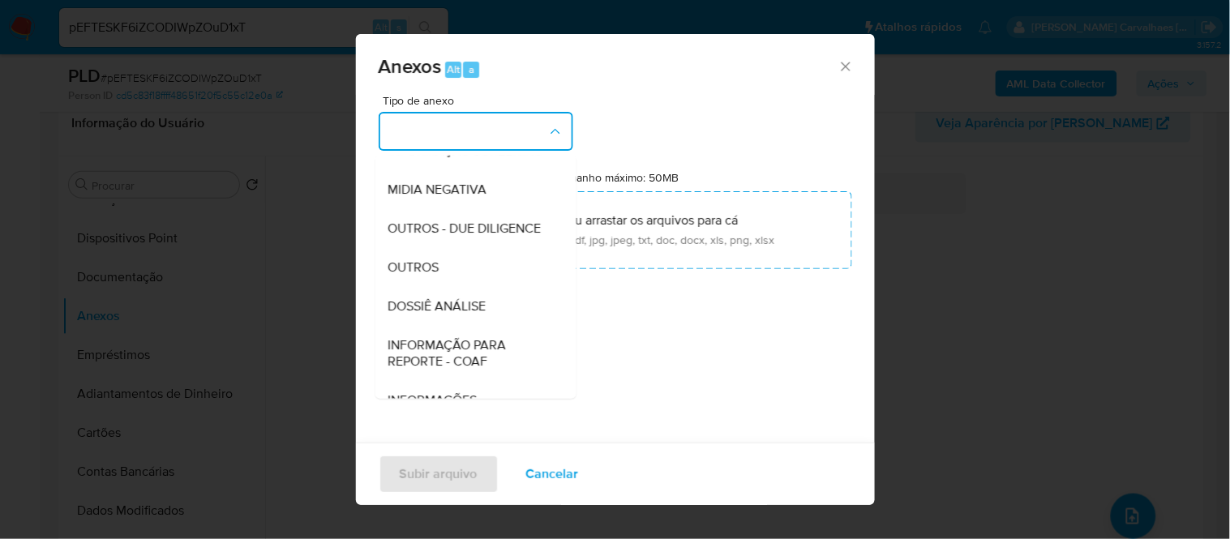
click at [456, 286] on div "OUTROS" at bounding box center [469, 266] width 165 height 39
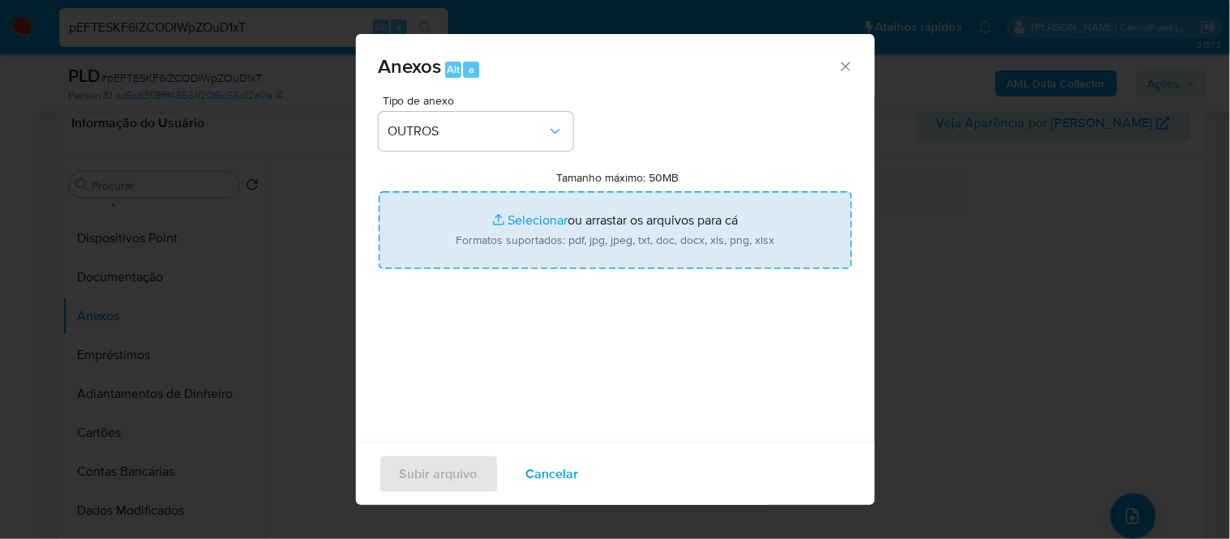
click at [516, 217] on input "Tamanho máximo: 50MB Selecionar arquivos" at bounding box center [615, 230] width 473 height 78
type input "C:\fakepath\SAR - xxxx- CPF 07175206925 - ELIAS FERNANDO MARTINS DOS SANTOS.pdf"
click at [525, 221] on input "Tamanho máximo: 50MB Selecionar arquivos" at bounding box center [615, 230] width 473 height 78
type input "C:\fakepath\Mulan Elias Fernando Martins Dos Santos 168800364_2025_09_02_10_13_…"
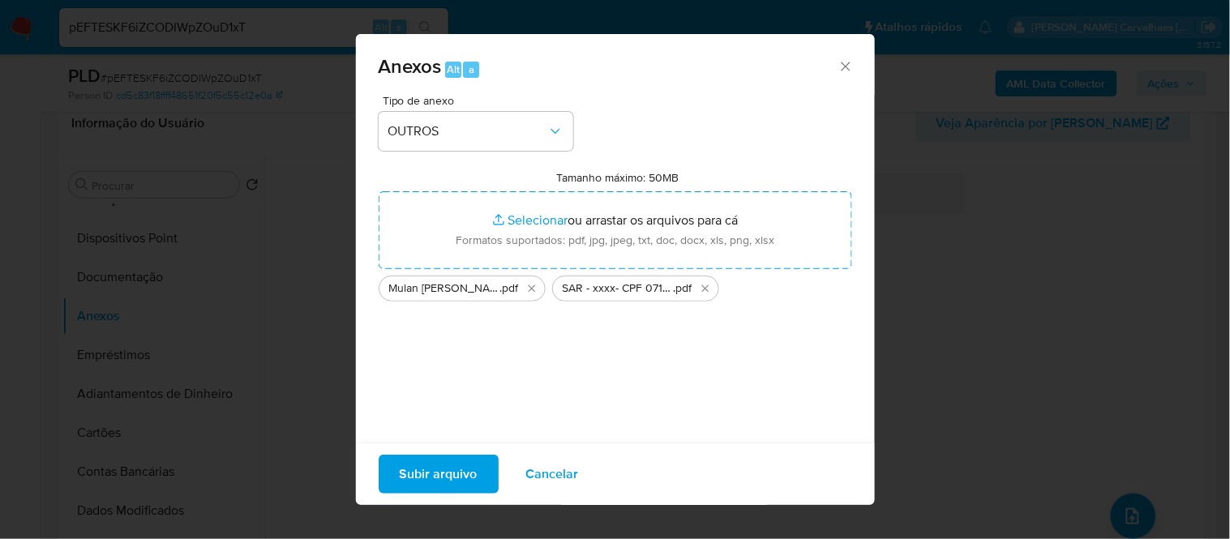
click at [451, 471] on span "Subir arquivo" at bounding box center [439, 474] width 78 height 36
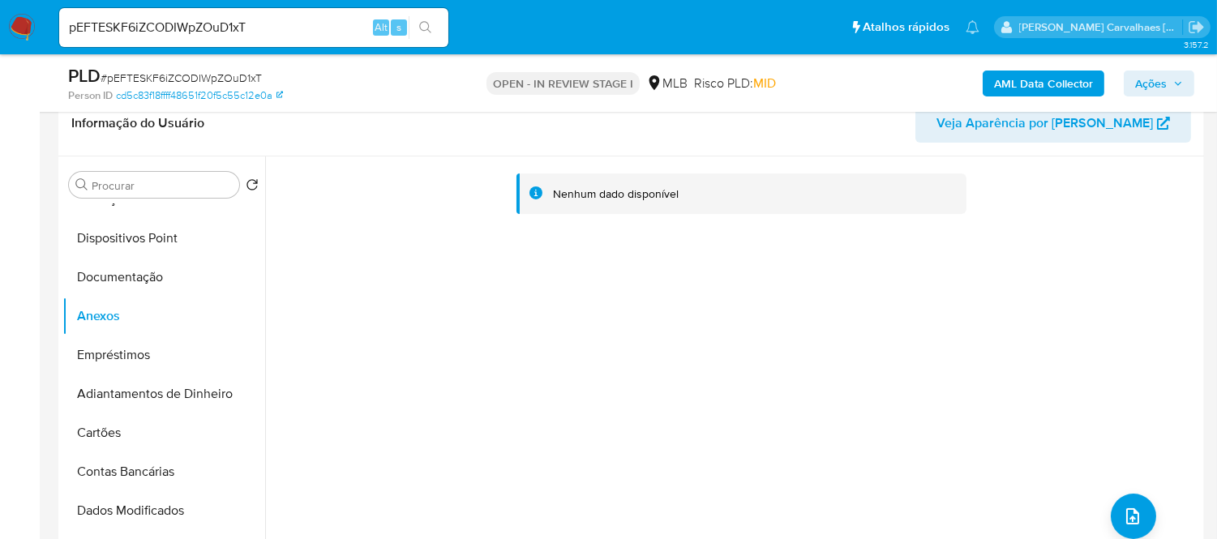
click at [1154, 87] on span "Ações" at bounding box center [1151, 84] width 32 height 26
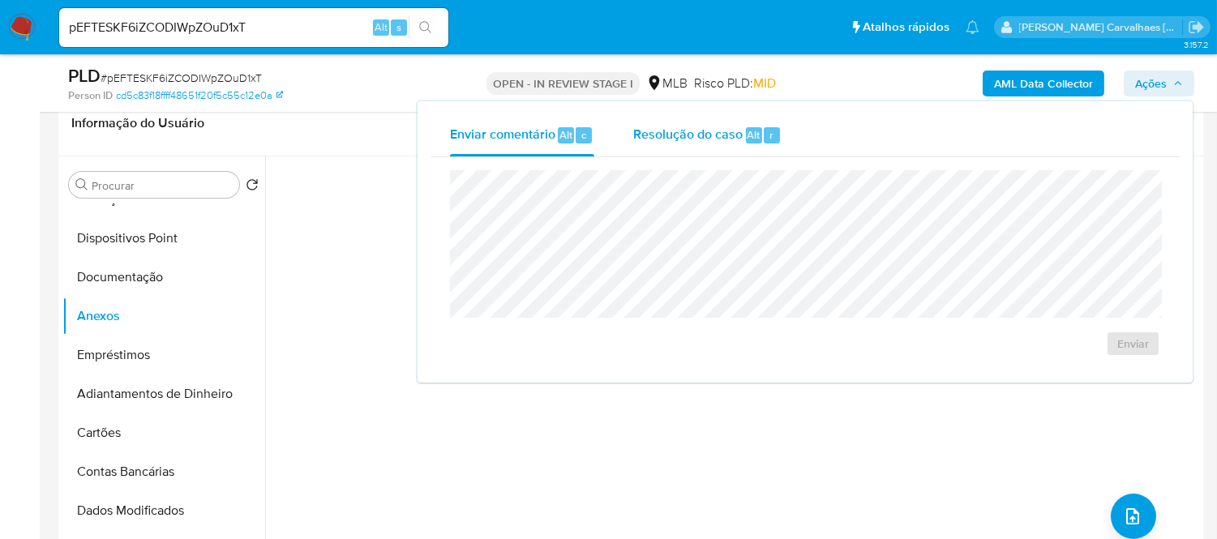
click at [694, 139] on span "Resolução do caso" at bounding box center [687, 134] width 109 height 19
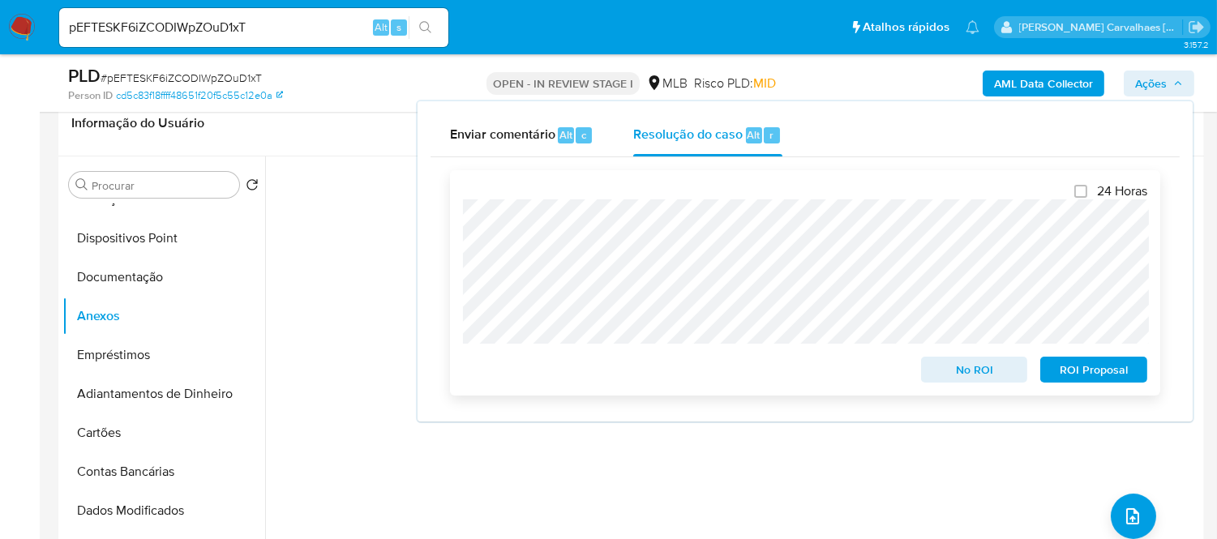
click at [1123, 371] on span "ROI Proposal" at bounding box center [1093, 369] width 84 height 23
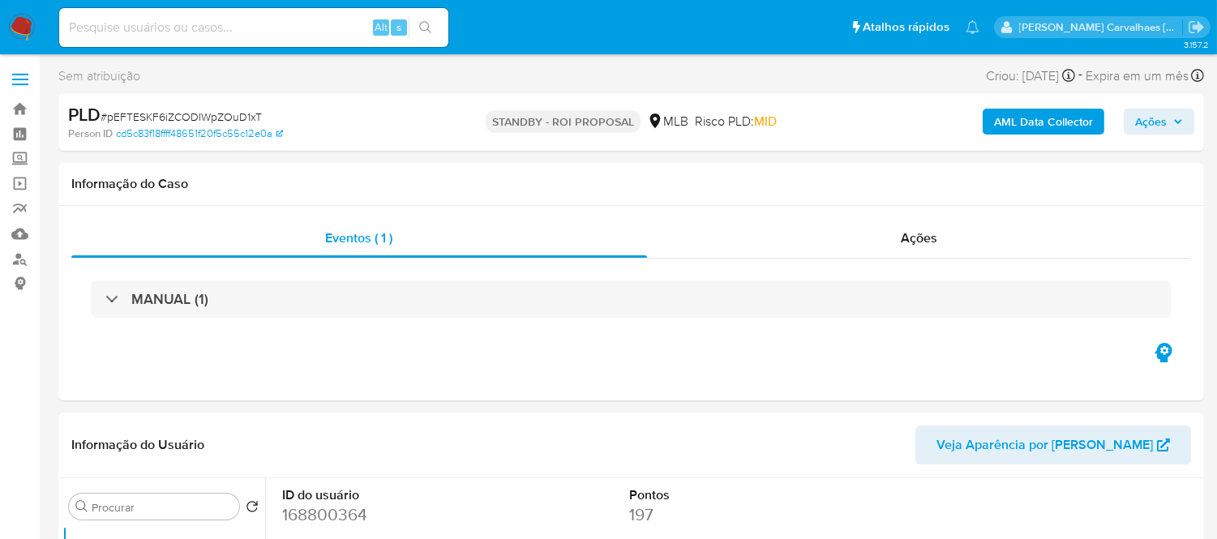
select select "10"
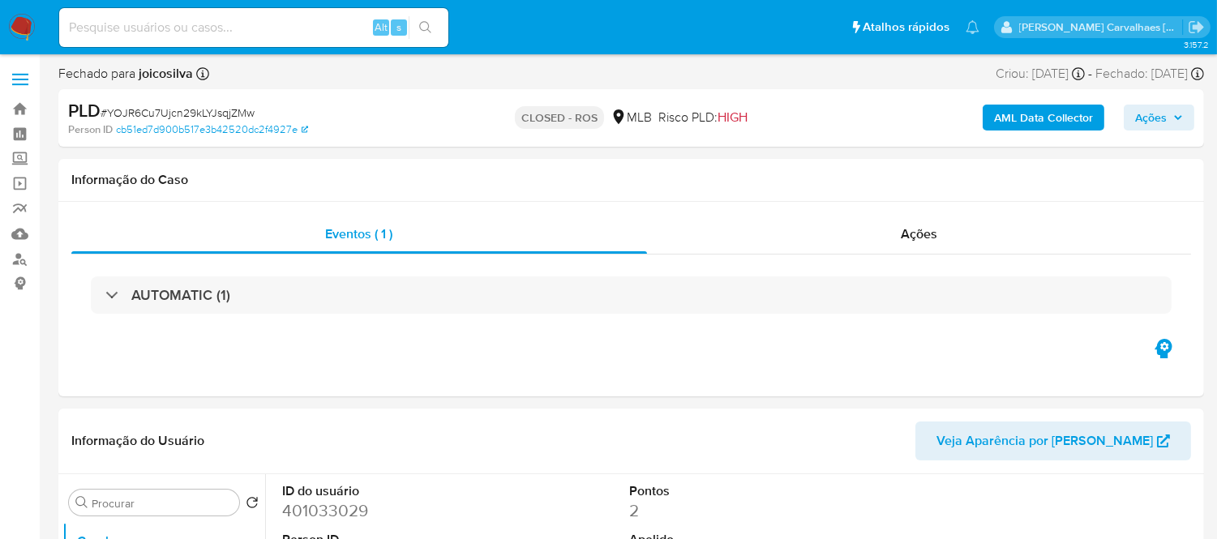
select select "10"
paste input "NG6qB8b0fpH8aZQ2MrUgouRw"
type input "NG6qB8b0fpH8aZQ2MrUgouRw"
click at [422, 32] on icon "search-icon" at bounding box center [425, 27] width 13 height 13
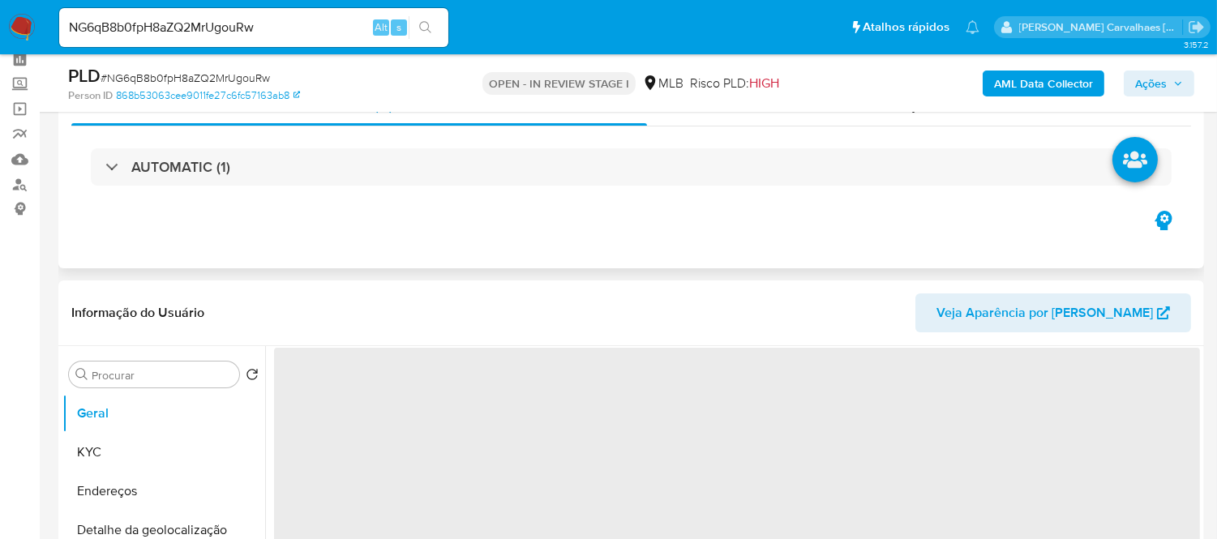
scroll to position [180, 0]
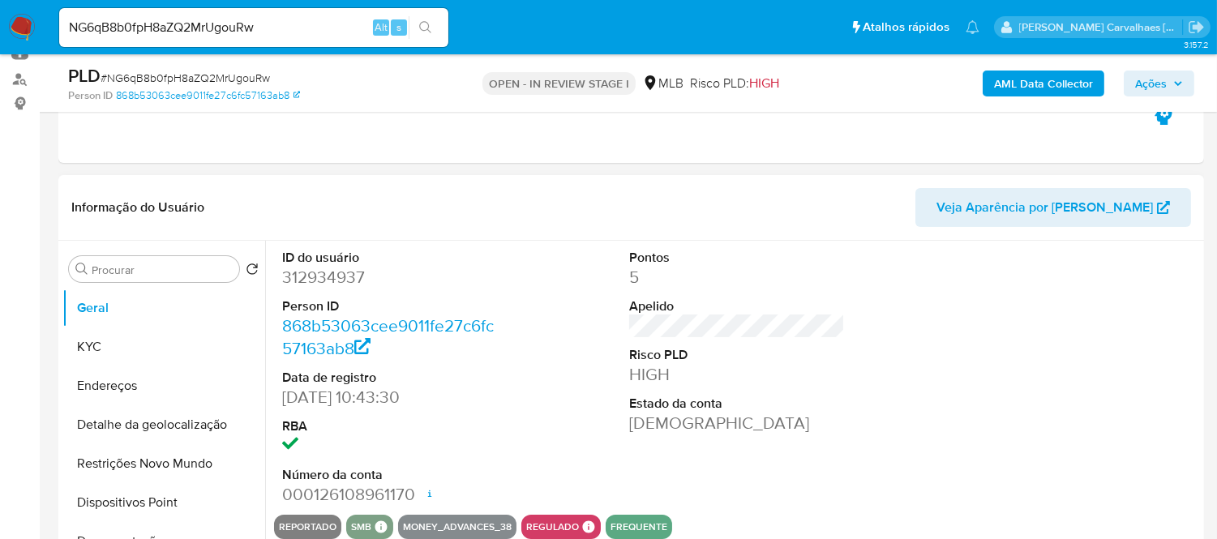
select select "10"
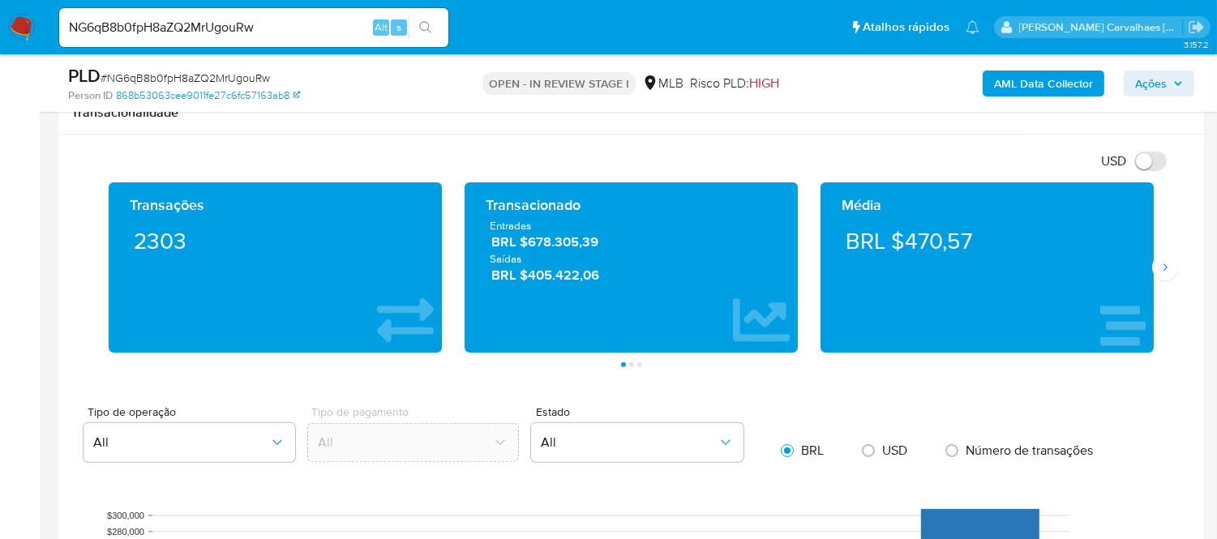
scroll to position [991, 0]
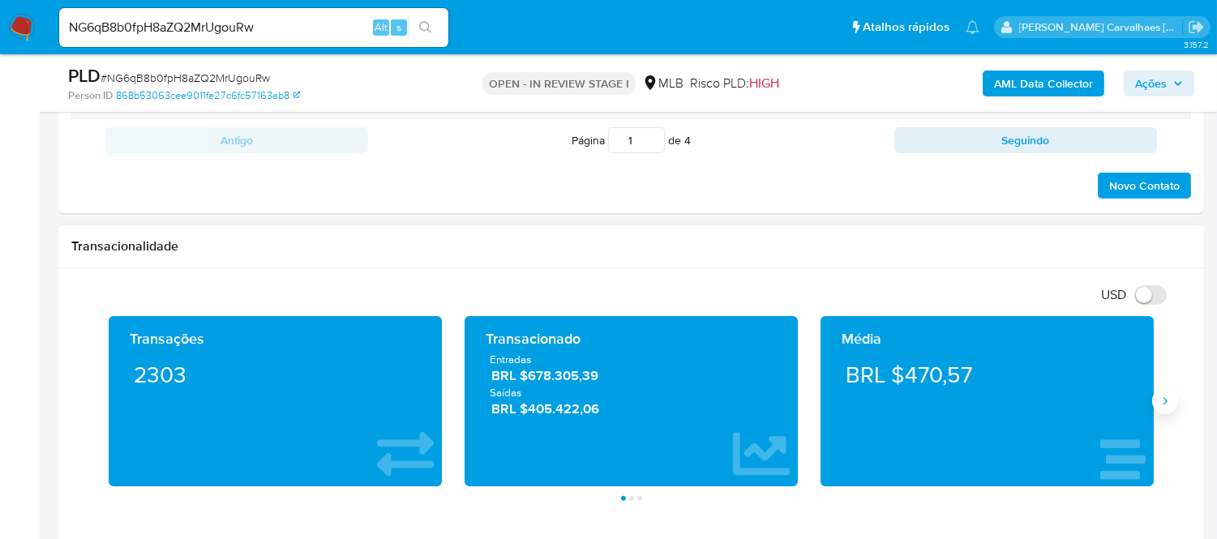
click at [1165, 400] on icon "Siguiente" at bounding box center [1164, 401] width 13 height 13
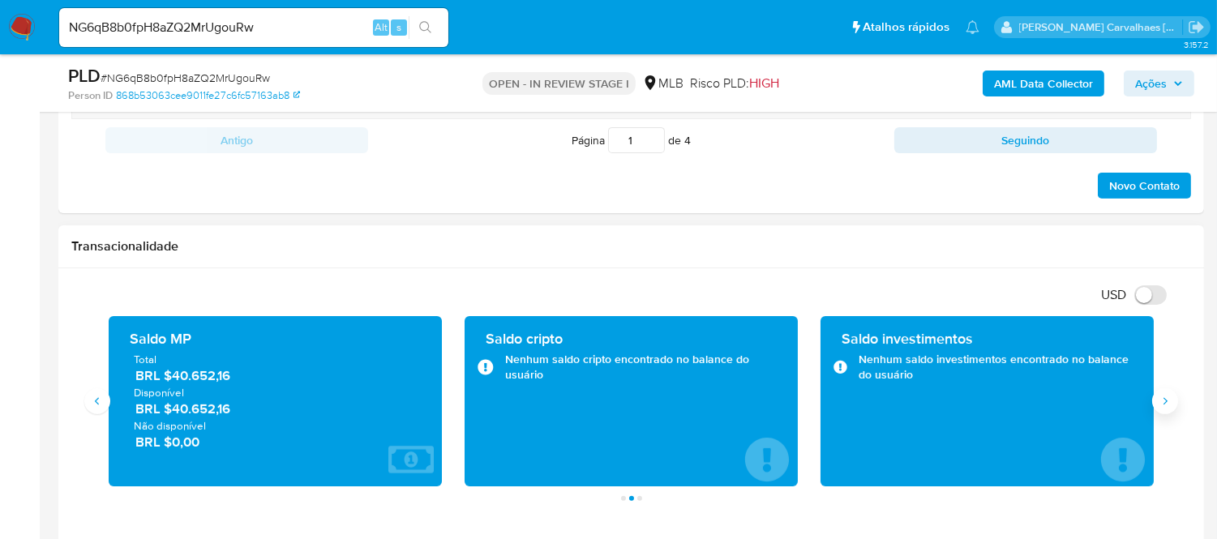
click at [1161, 410] on button "Siguiente" at bounding box center [1165, 401] width 26 height 26
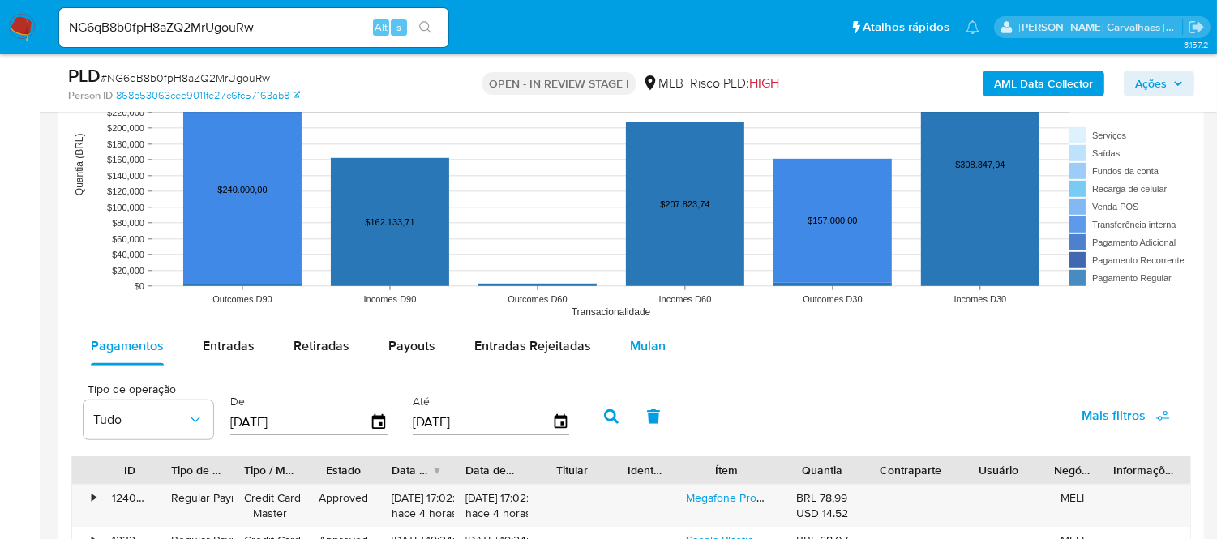
scroll to position [1621, 0]
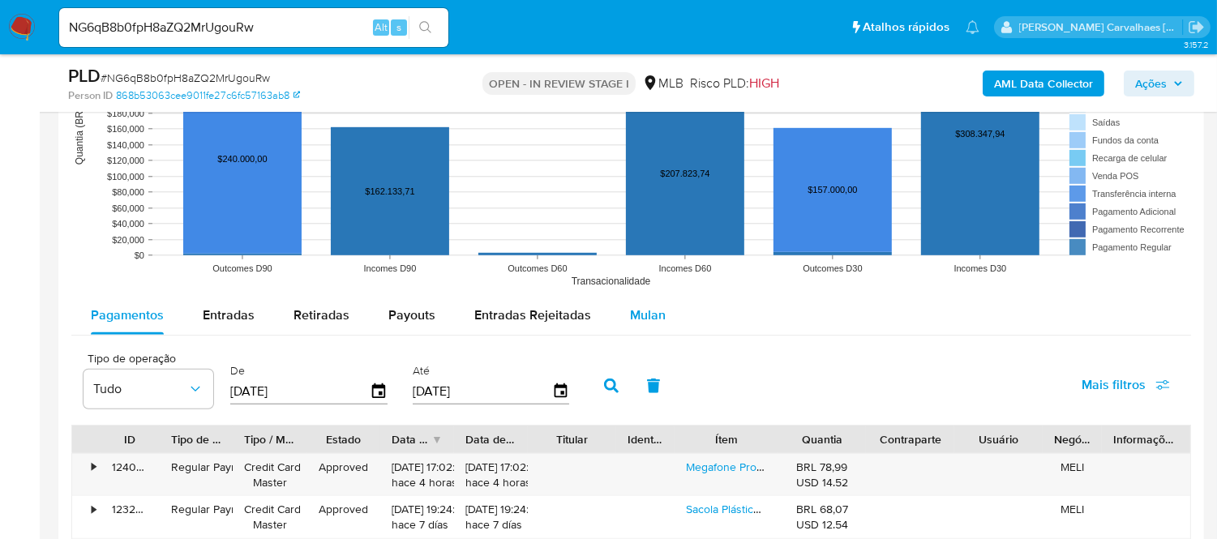
click at [654, 324] on span "Mulan" at bounding box center [648, 315] width 36 height 19
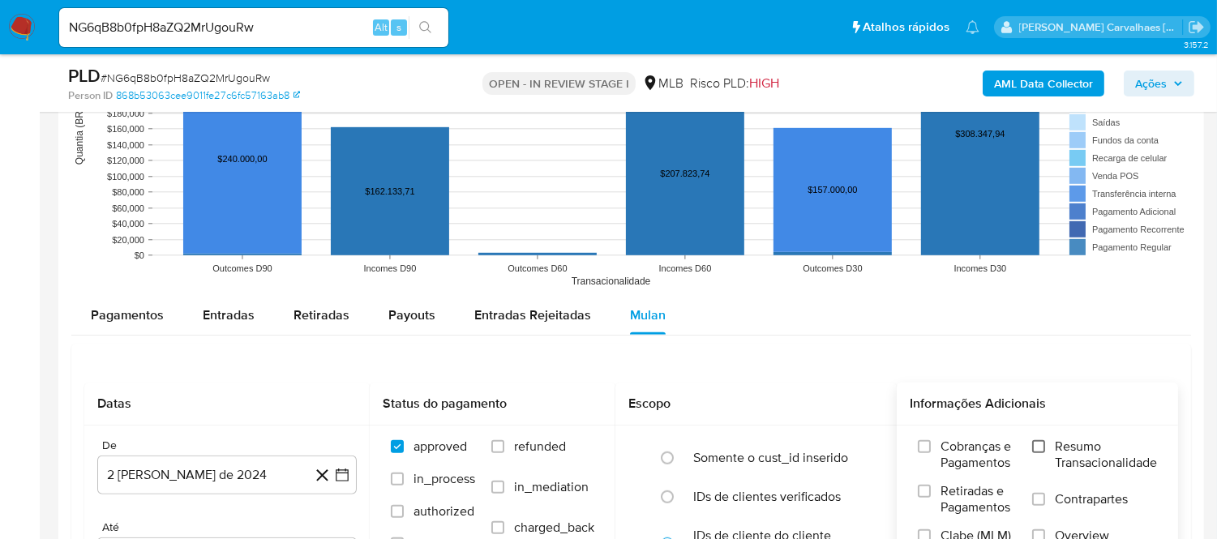
click at [1039, 452] on input "Resumo Transacionalidade" at bounding box center [1038, 446] width 13 height 13
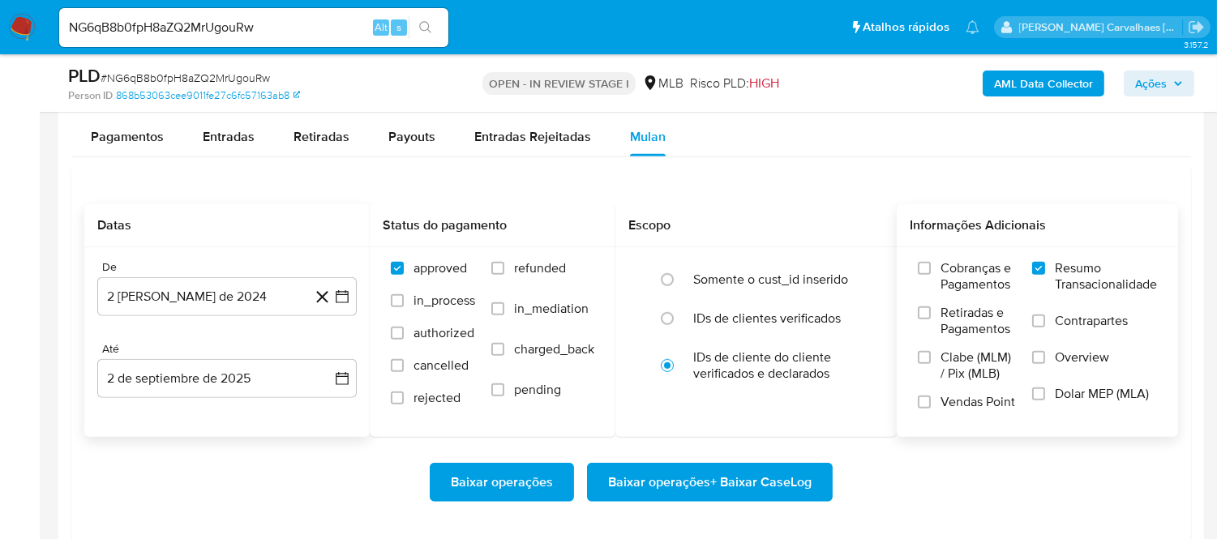
scroll to position [1801, 0]
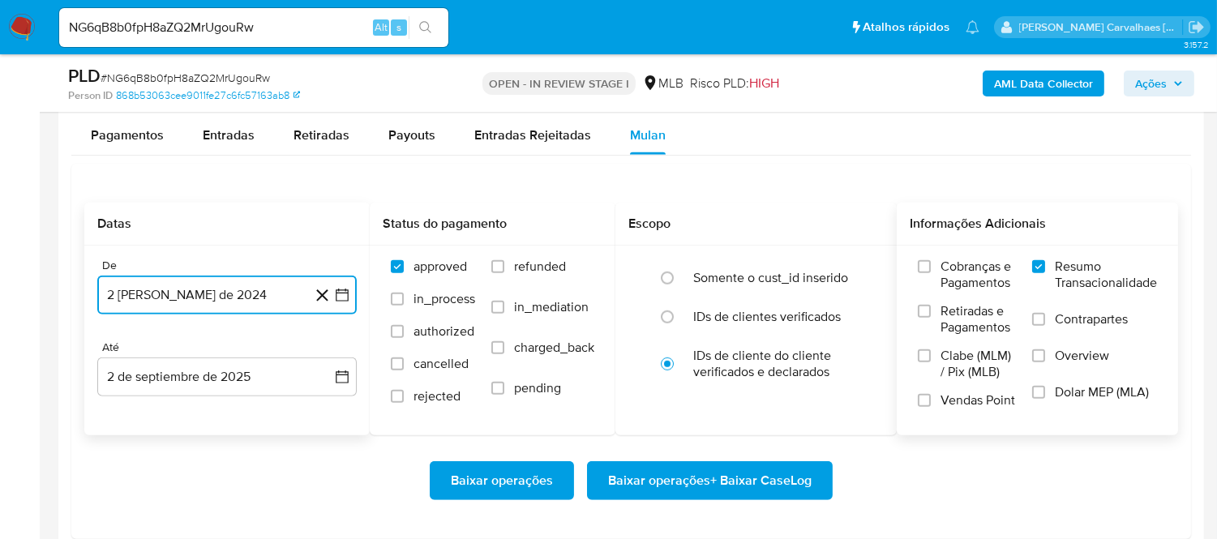
click at [341, 298] on icon "button" at bounding box center [342, 295] width 16 height 16
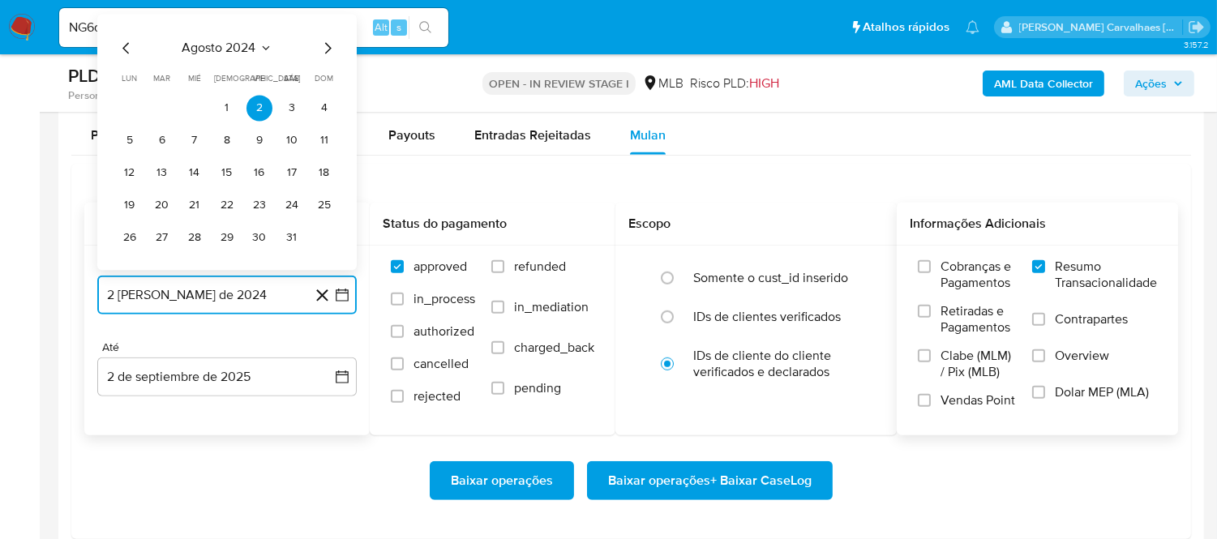
click at [327, 52] on icon "Mes siguiente" at bounding box center [328, 47] width 6 height 11
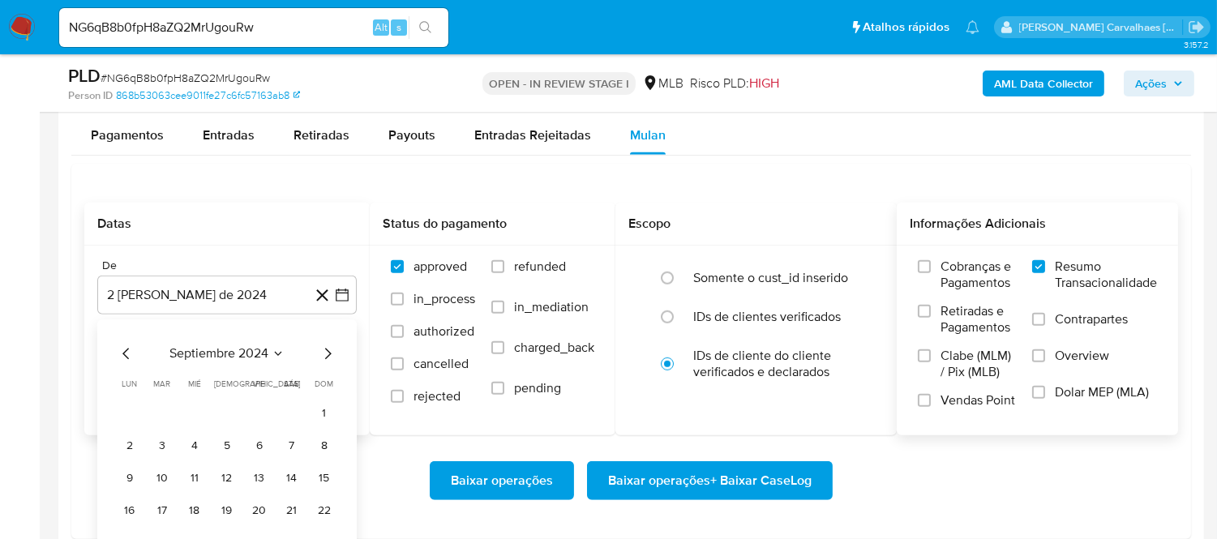
click at [327, 52] on nav "Pausado Ver notificaciones NG6qB8b0fpH8aZQ2MrUgouRw Alt s Atalhos rápidos Presi…" at bounding box center [608, 27] width 1217 height 54
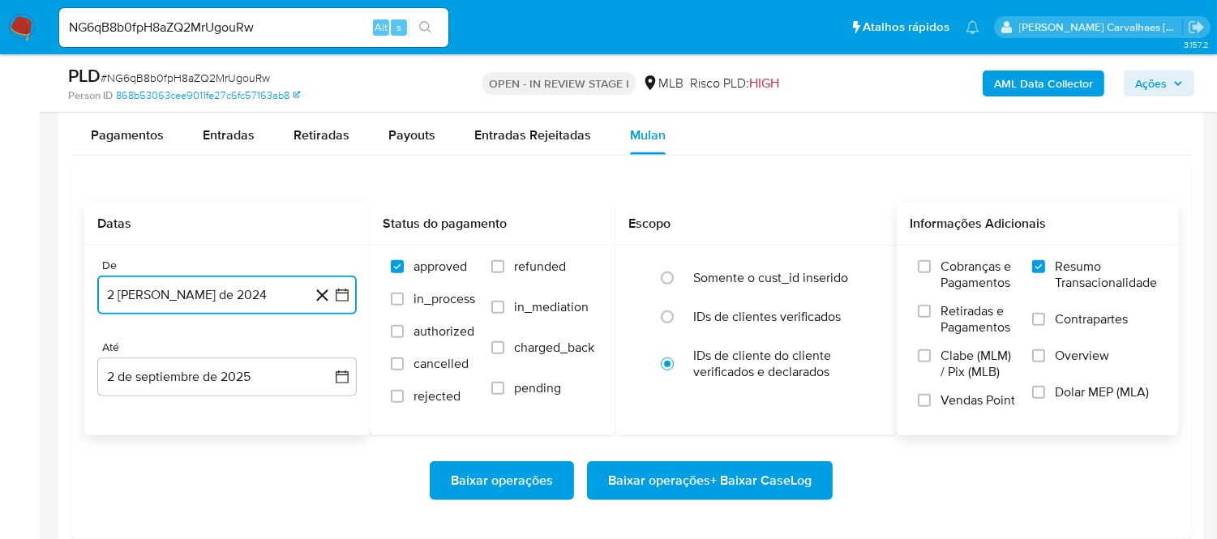
click at [342, 297] on icon "button" at bounding box center [342, 295] width 16 height 16
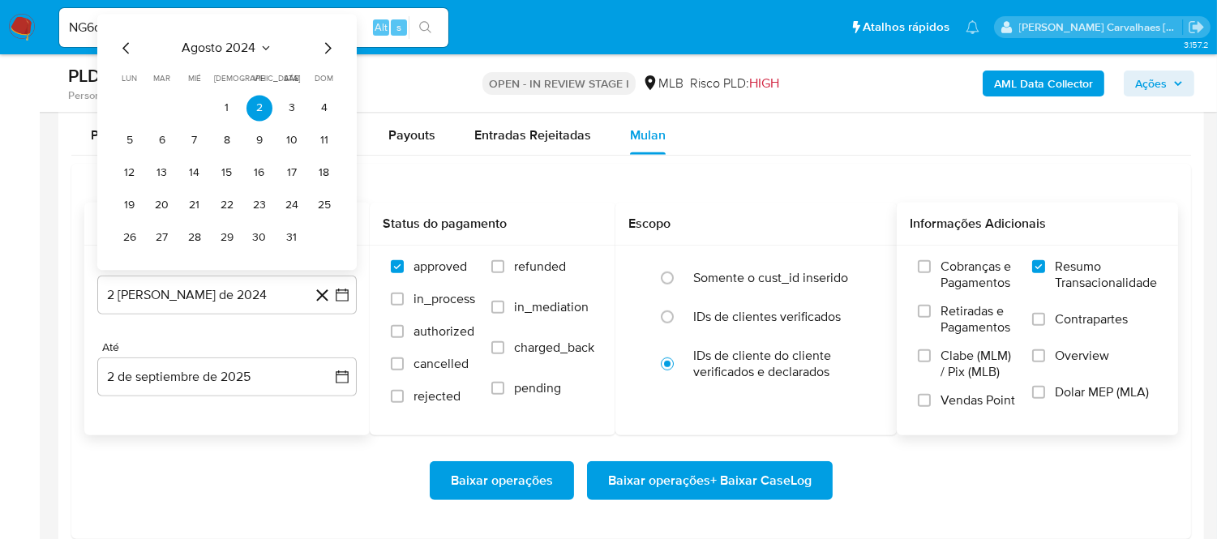
click at [324, 60] on div "agosto 2024 agosto 2024 lun lunes mar martes mié miércoles jue jueves vie viern…" at bounding box center [227, 144] width 220 height 212
click at [325, 45] on icon "Mes siguiente" at bounding box center [327, 47] width 19 height 19
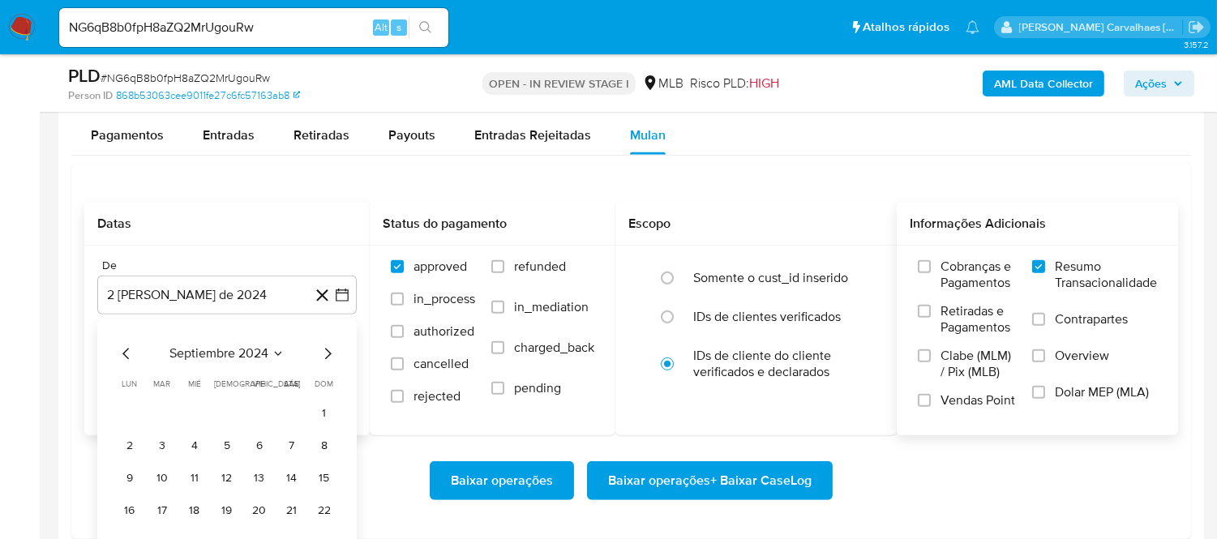
click at [324, 357] on icon "Mes siguiente" at bounding box center [327, 353] width 19 height 19
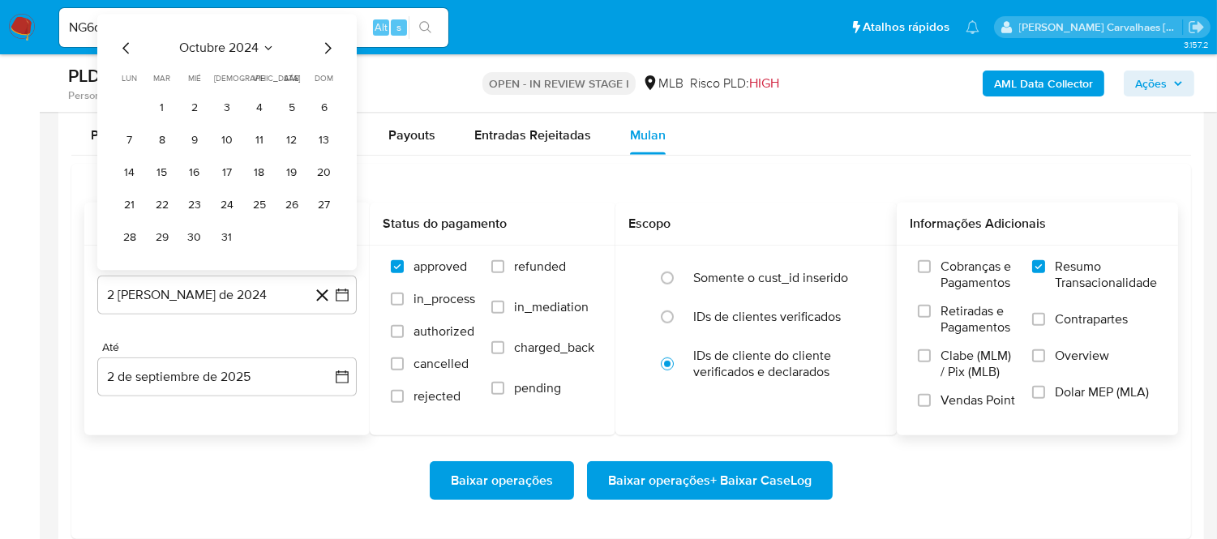
click at [327, 49] on icon "Mes siguiente" at bounding box center [327, 47] width 19 height 19
click at [329, 49] on icon "Mes siguiente" at bounding box center [328, 47] width 6 height 11
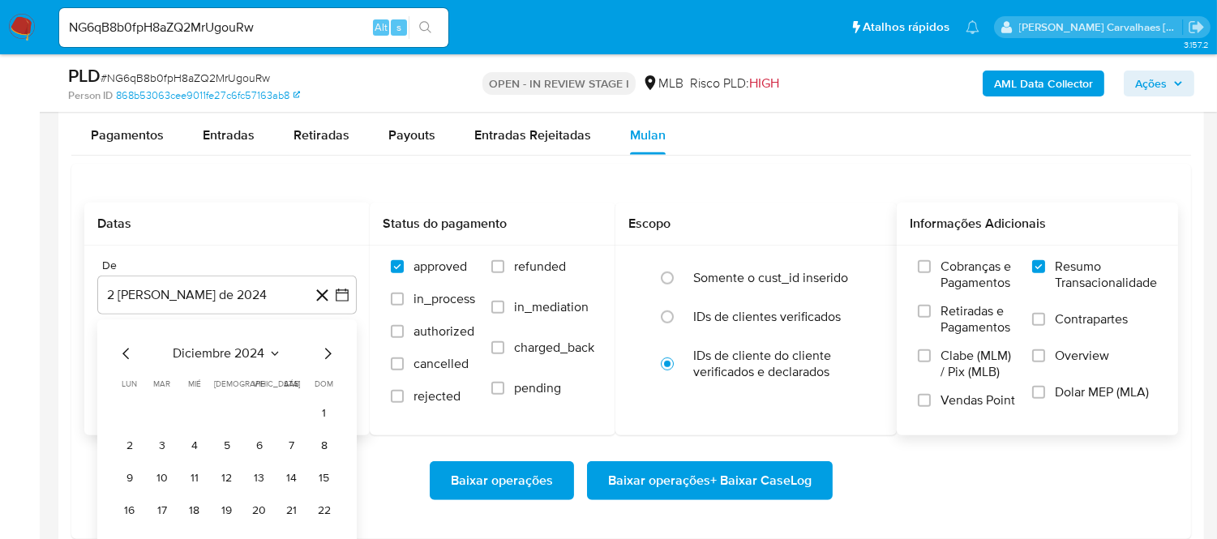
click at [327, 360] on icon "Mes siguiente" at bounding box center [327, 353] width 19 height 19
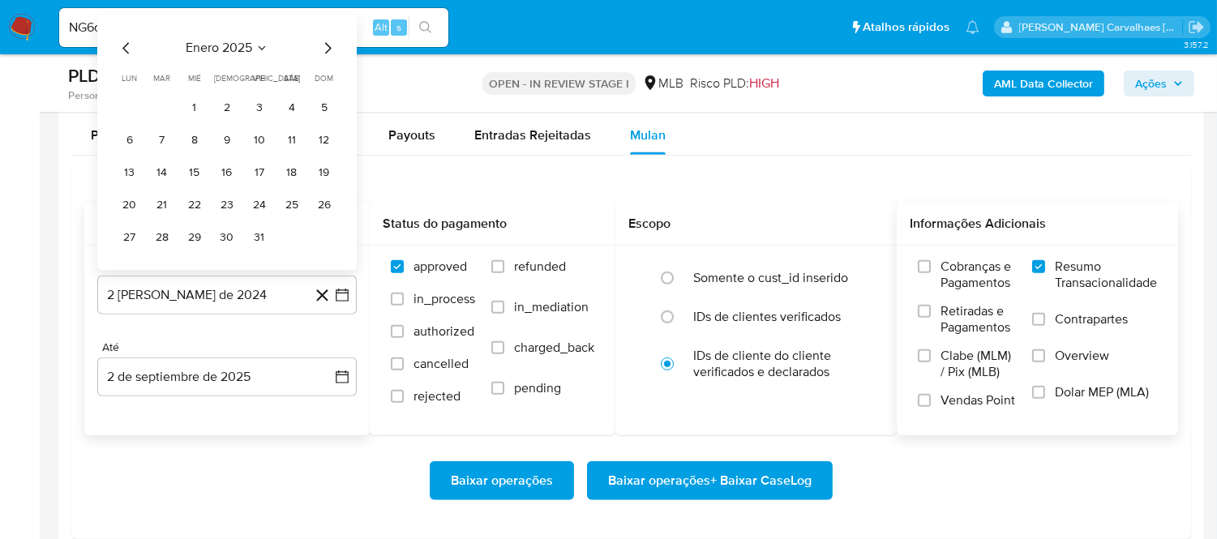
click at [326, 52] on icon "Mes siguiente" at bounding box center [327, 47] width 19 height 19
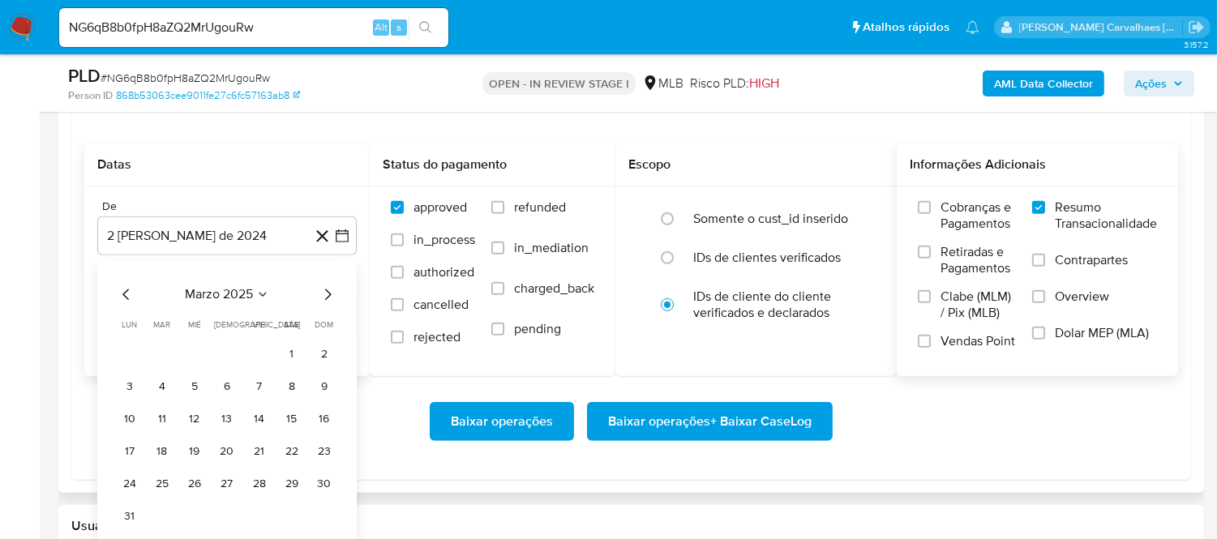
scroll to position [1891, 0]
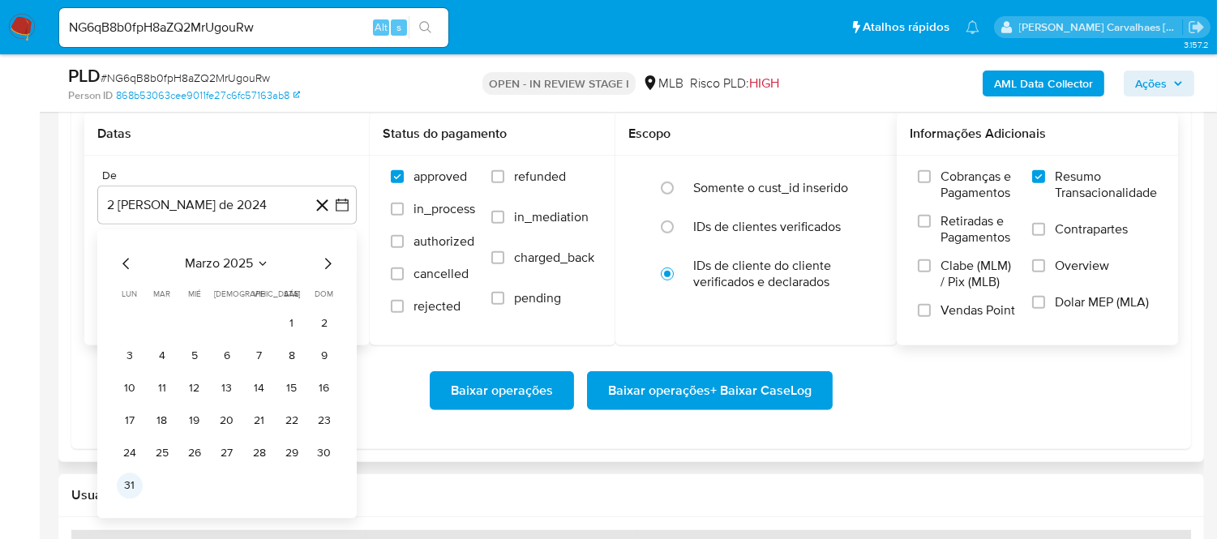
click at [128, 488] on button "31" at bounding box center [130, 486] width 26 height 26
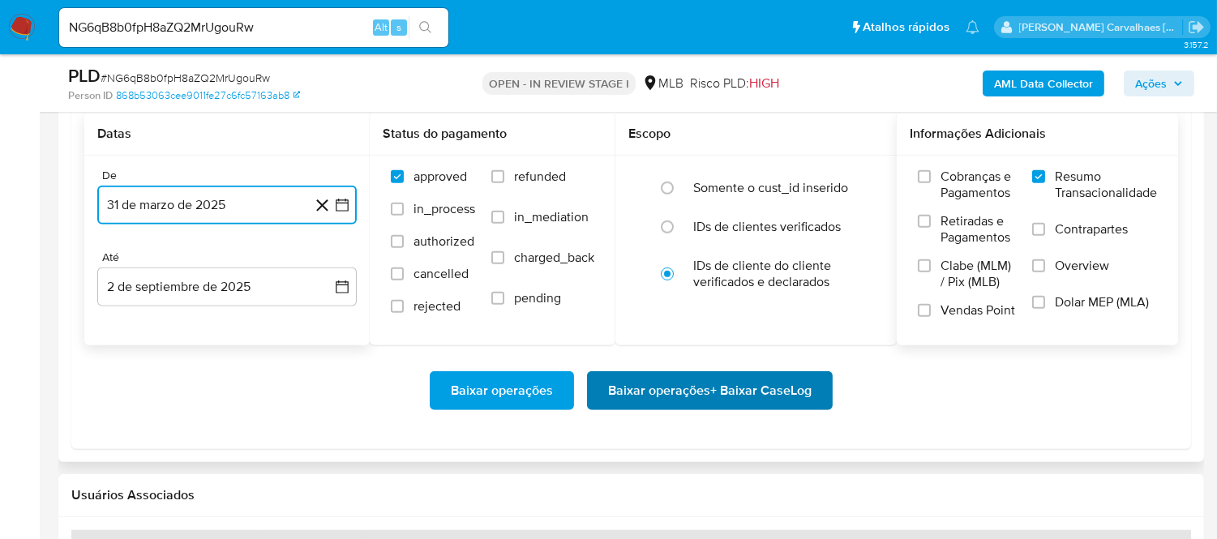
click at [654, 392] on span "Baixar operações + Baixar CaseLog" at bounding box center [709, 391] width 203 height 36
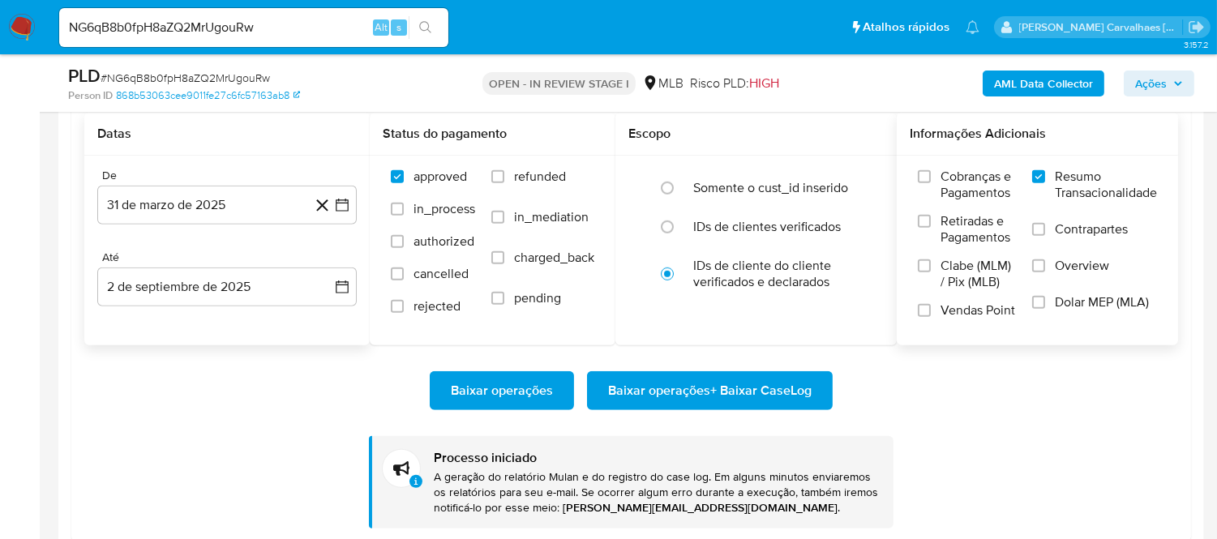
click at [25, 28] on img at bounding box center [22, 28] width 28 height 28
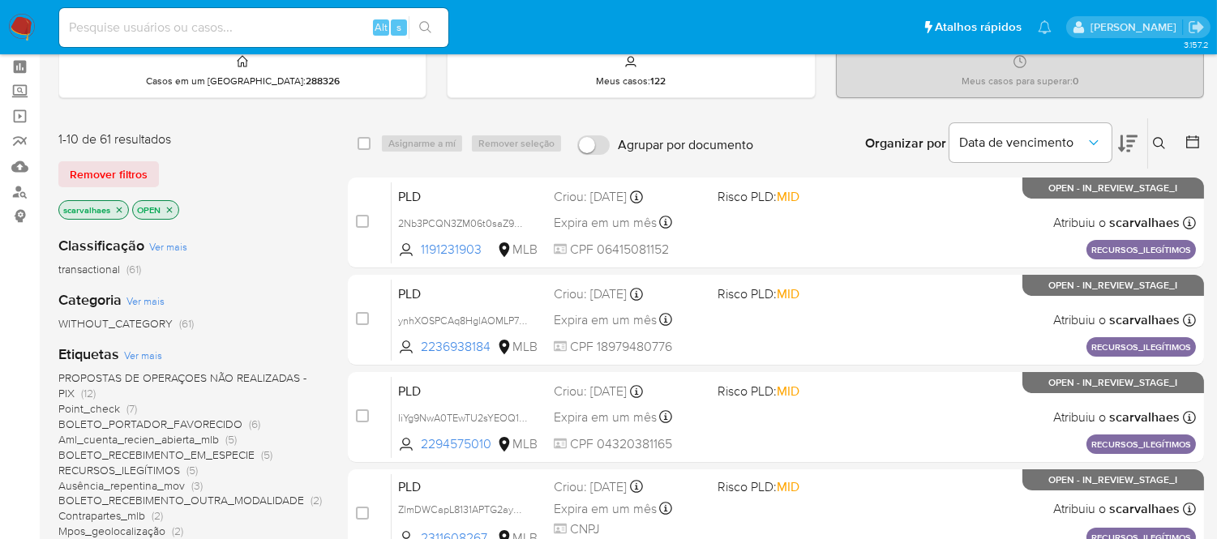
scroll to position [180, 0]
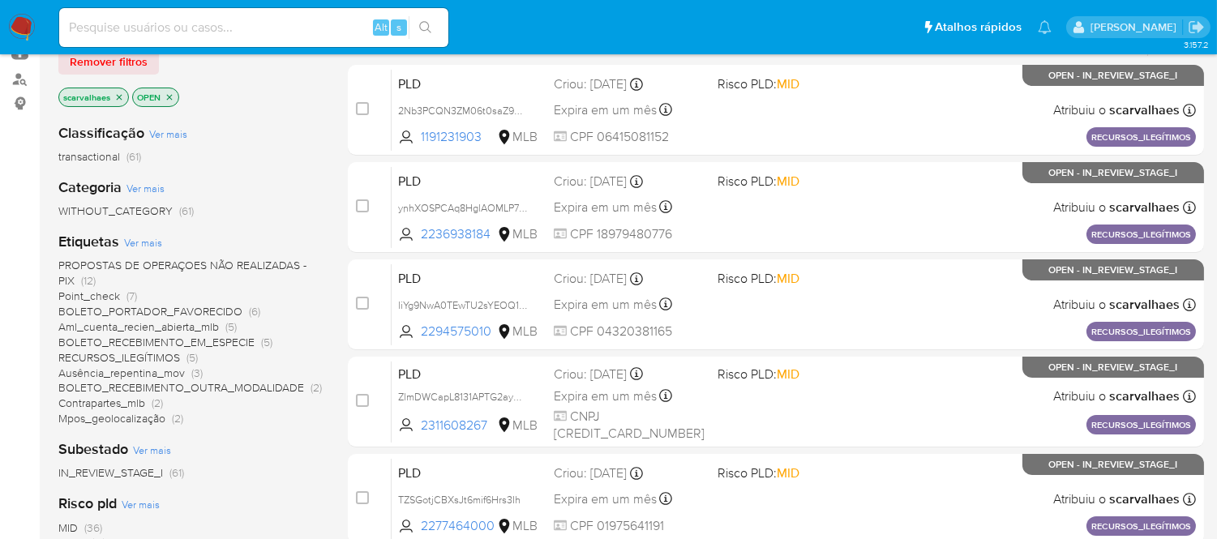
click at [125, 417] on span "Mpos_geolocalização" at bounding box center [111, 418] width 107 height 16
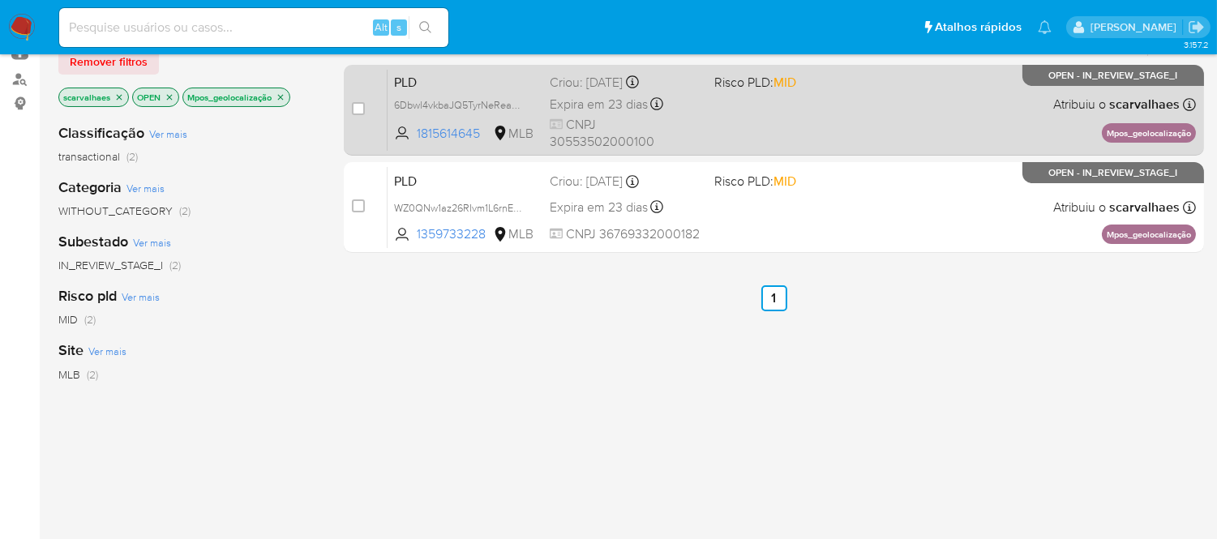
click at [747, 132] on div "PLD 6Dbwl4vkbaJQ5TyrNeRea4Gp 1815614645 MLB Risco PLD: MID Criou: [DATE] Criou:…" at bounding box center [791, 110] width 808 height 82
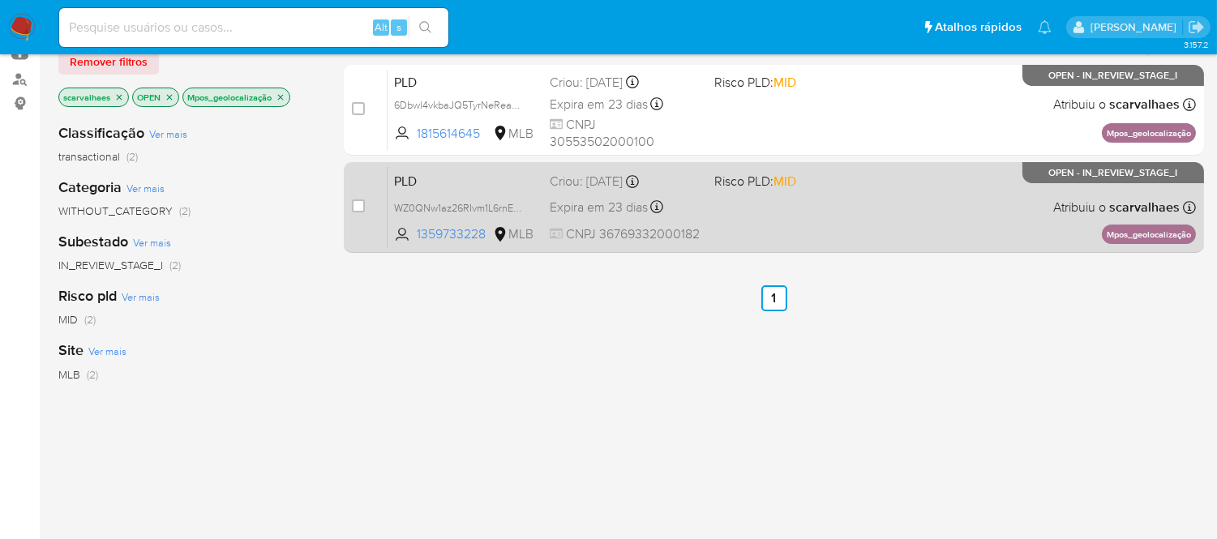
click at [706, 212] on div "PLD WZ0QNw1az26RIvm1L6rnEkoi 1359733228 MLB Risco PLD: MID Criou: [DATE] Criou:…" at bounding box center [791, 207] width 808 height 82
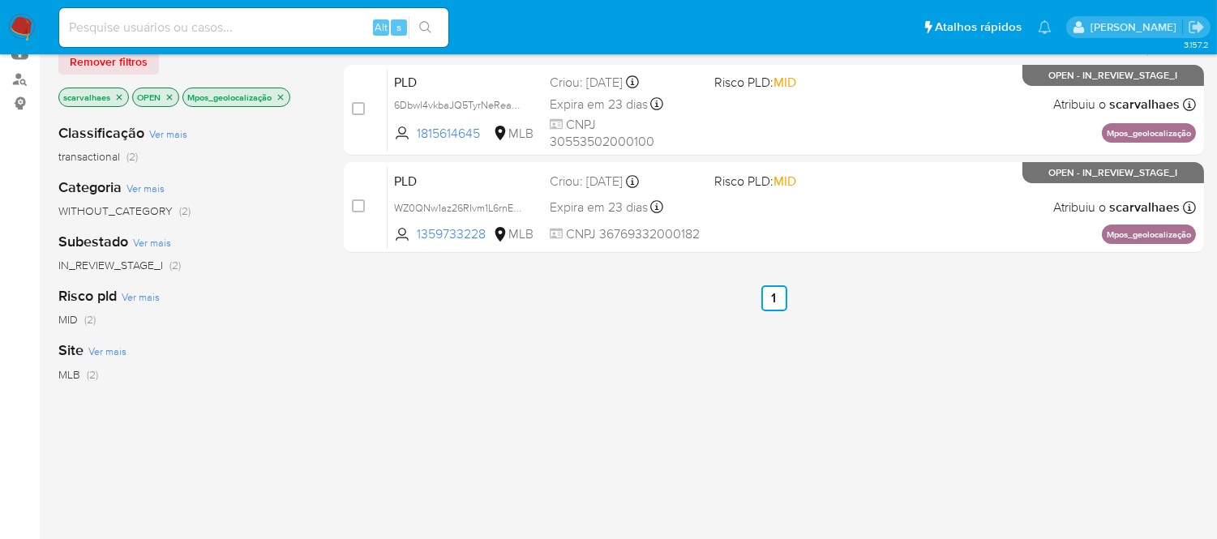
click at [280, 98] on icon "close-filter" at bounding box center [281, 97] width 6 height 6
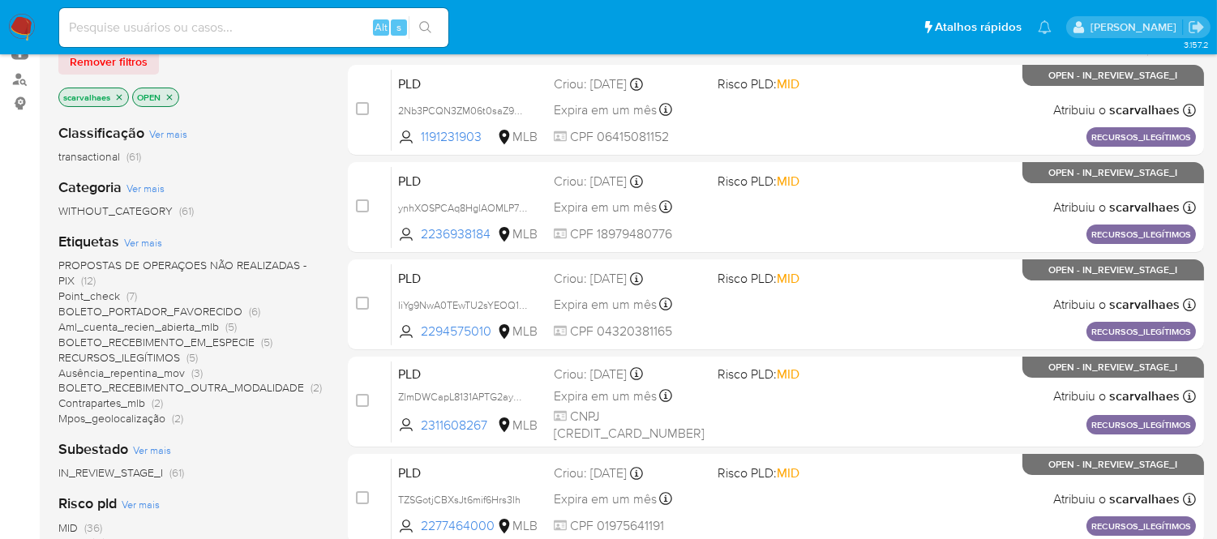
click at [182, 305] on span "BOLETO_PORTADOR_FAVORECIDO" at bounding box center [150, 311] width 184 height 16
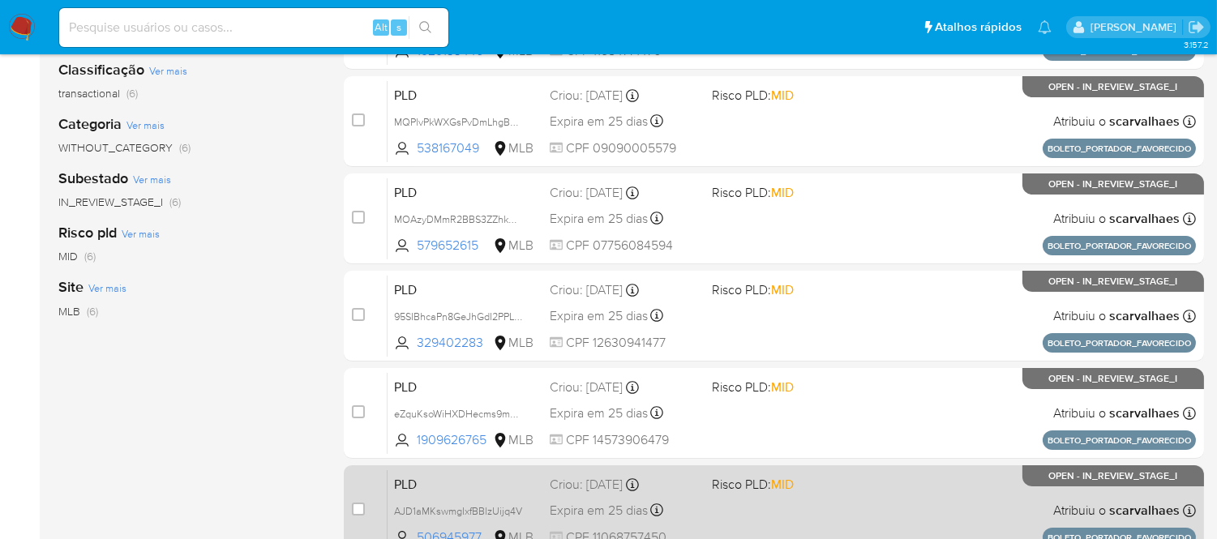
scroll to position [411, 0]
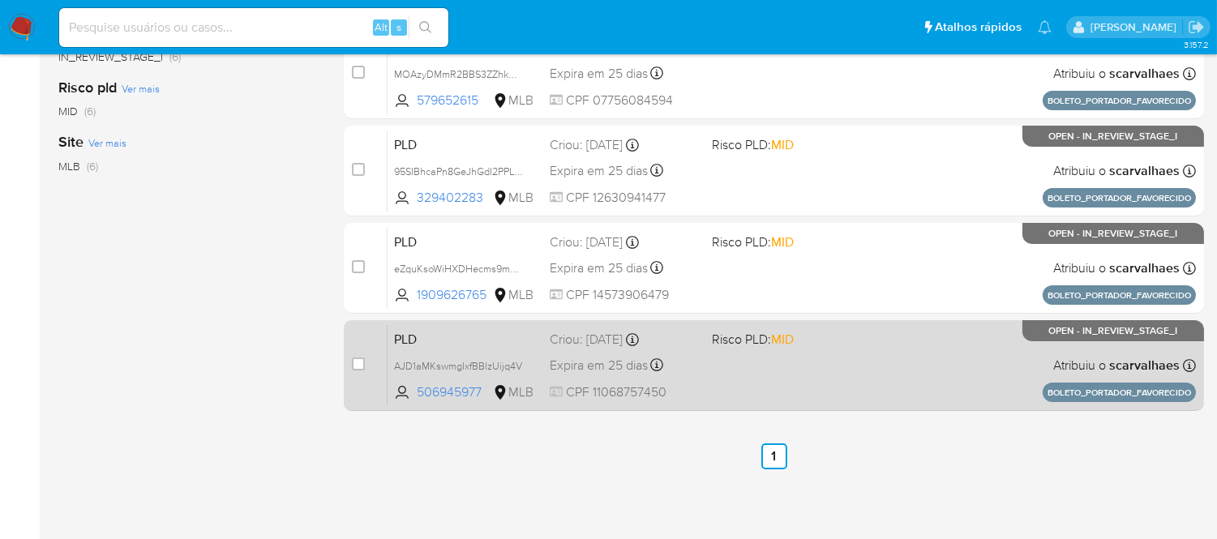
click at [800, 363] on div "PLD AJD1aMKswmgIxfBBlzUijq4V 506945977 MLB Risco PLD: MID Criou: [DATE] Criou: …" at bounding box center [791, 365] width 808 height 82
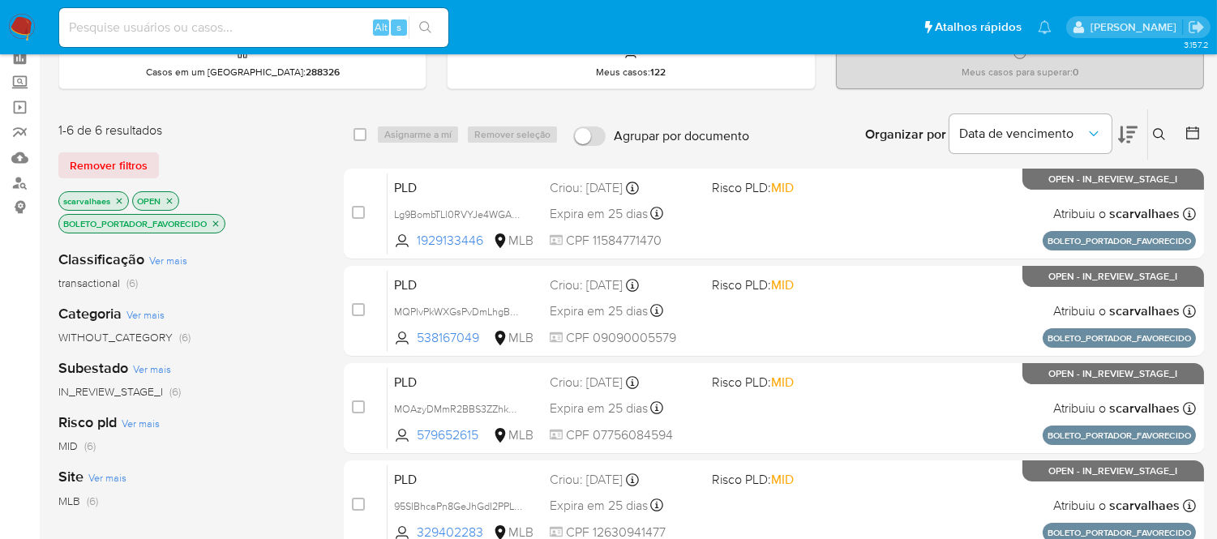
scroll to position [51, 0]
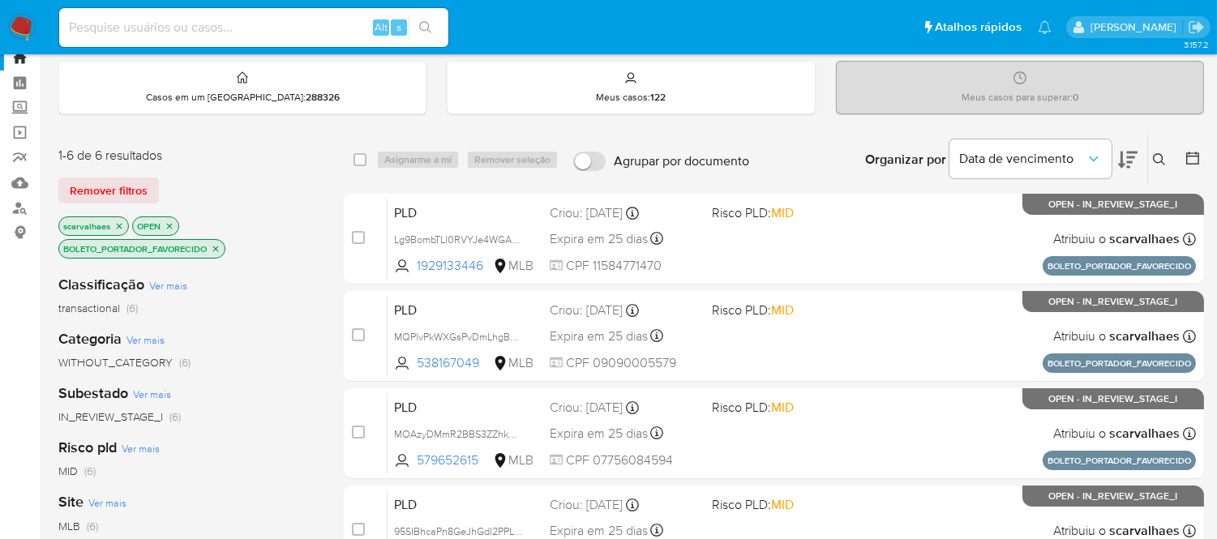
click at [220, 247] on icon "close-filter" at bounding box center [216, 249] width 10 height 10
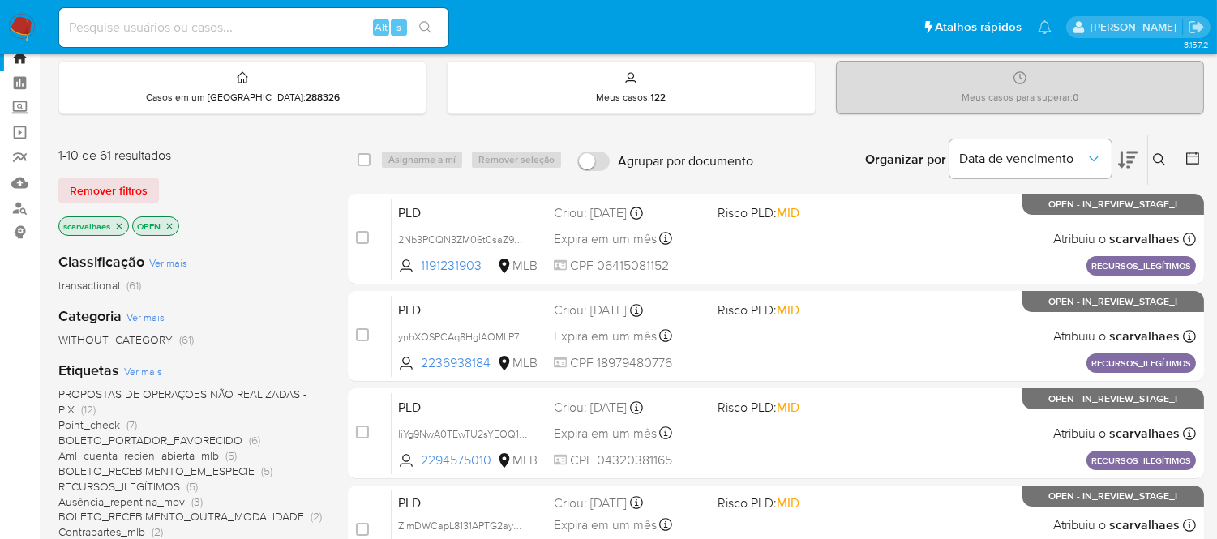
click at [263, 392] on span "PROPOSTAS DE OPERAÇOES NÃO REALIZADAS - PIX" at bounding box center [182, 402] width 248 height 32
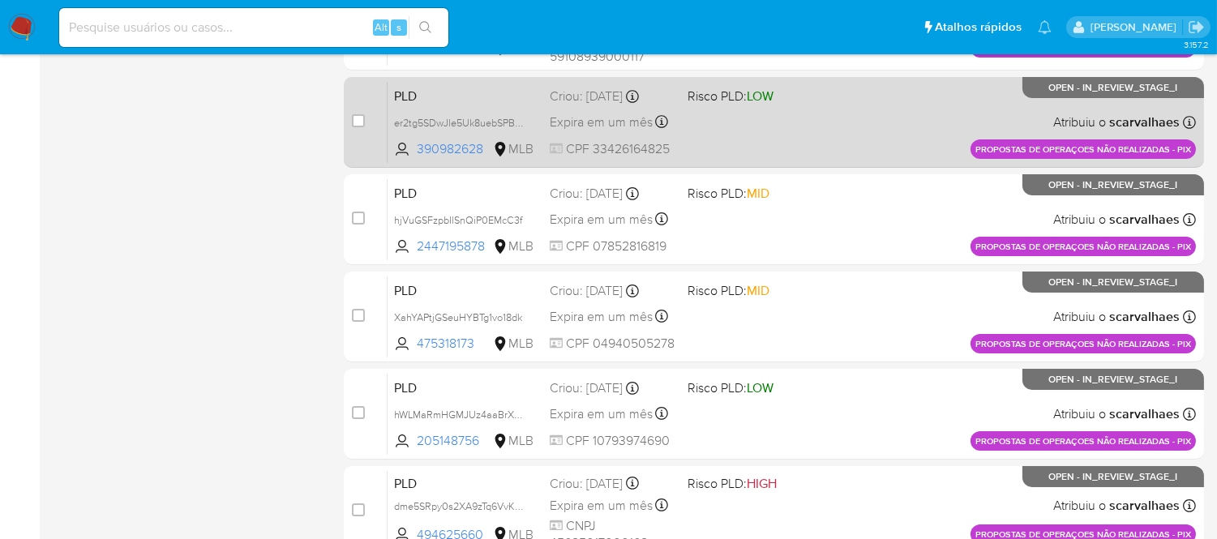
scroll to position [739, 0]
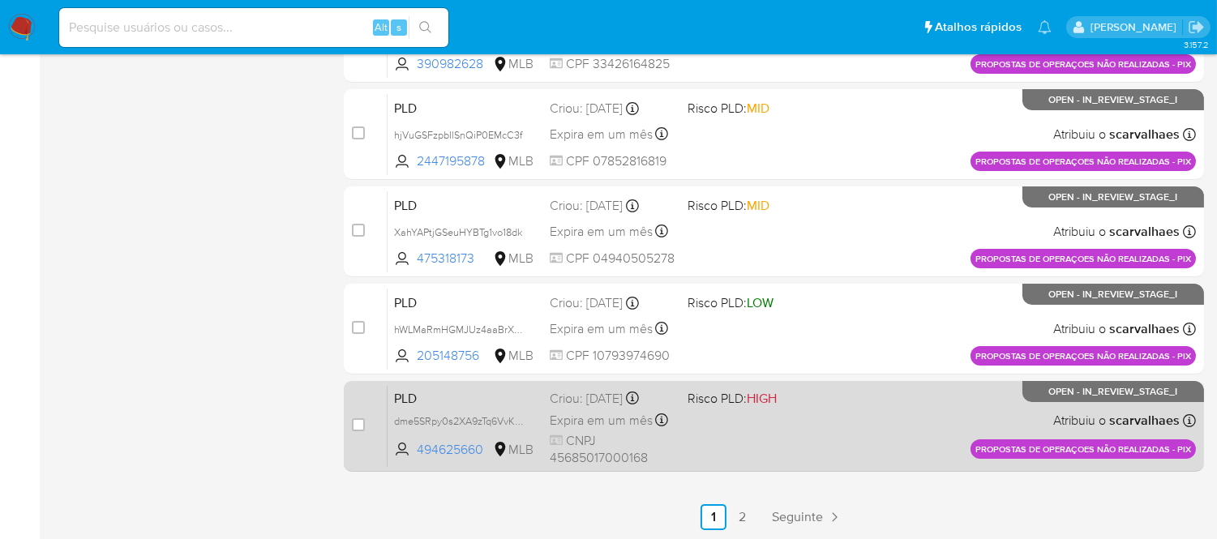
click at [771, 417] on div "PLD dme5SRpy0s2XA9zTq6VvKjh9 494625660 MLB Risco PLD: HIGH Criou: [DATE] Criou:…" at bounding box center [791, 426] width 808 height 82
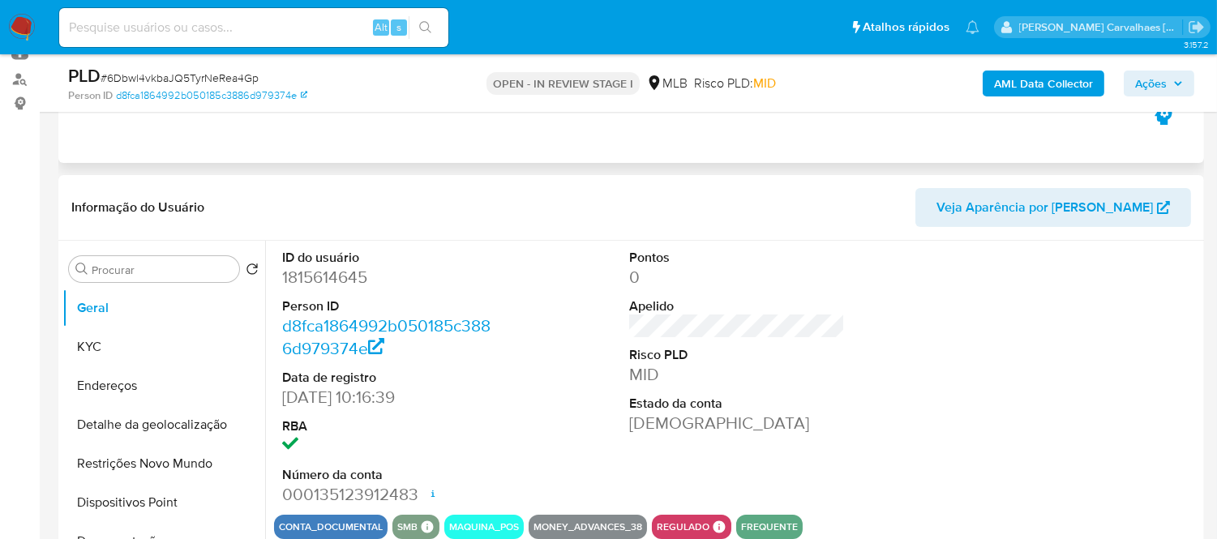
scroll to position [270, 0]
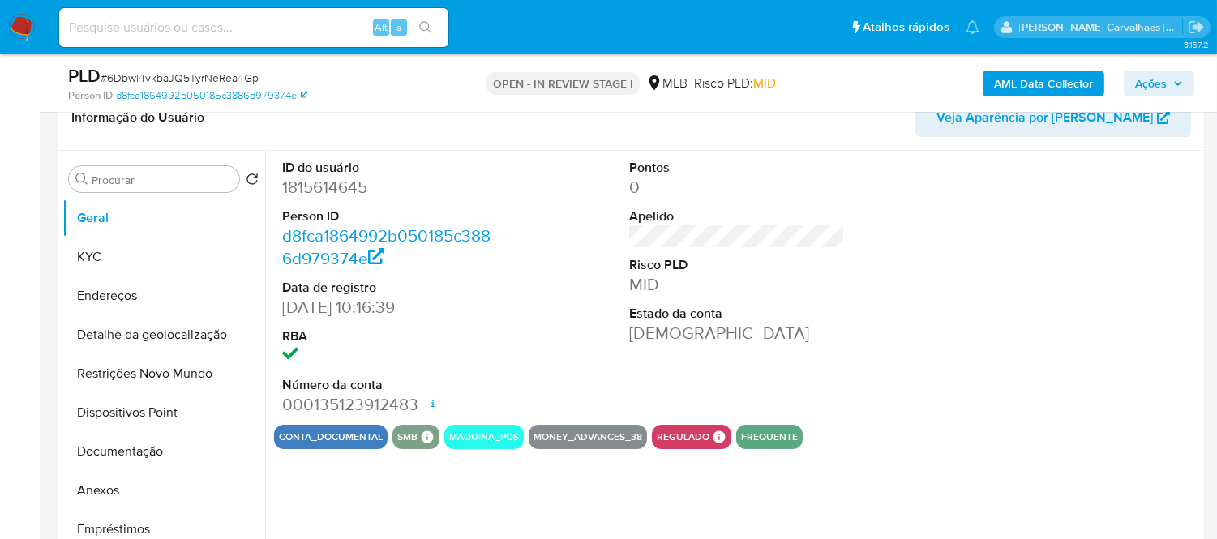
select select "10"
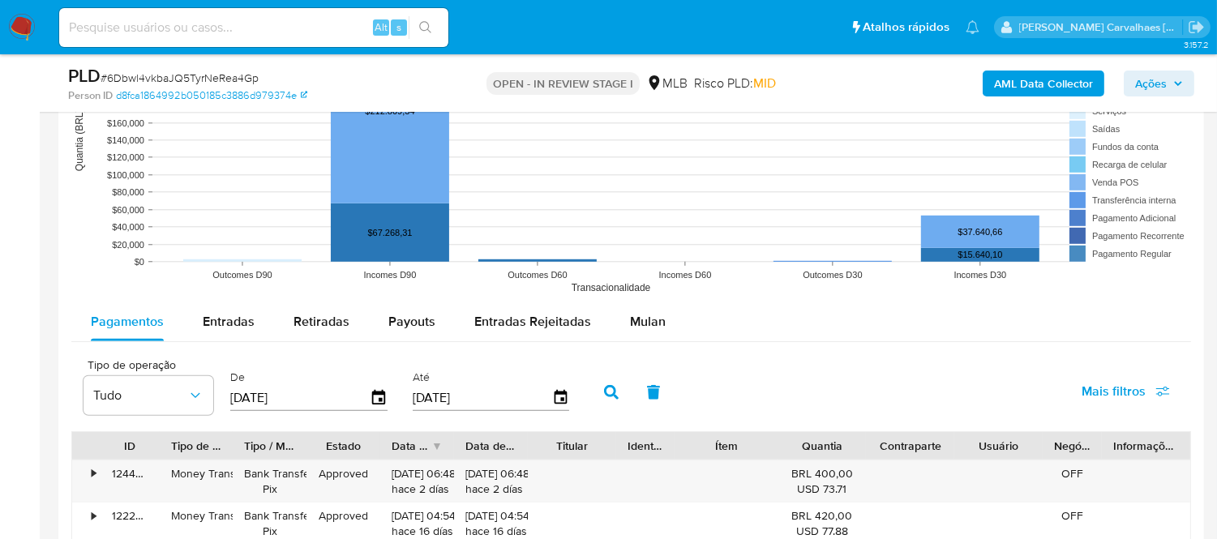
scroll to position [1621, 0]
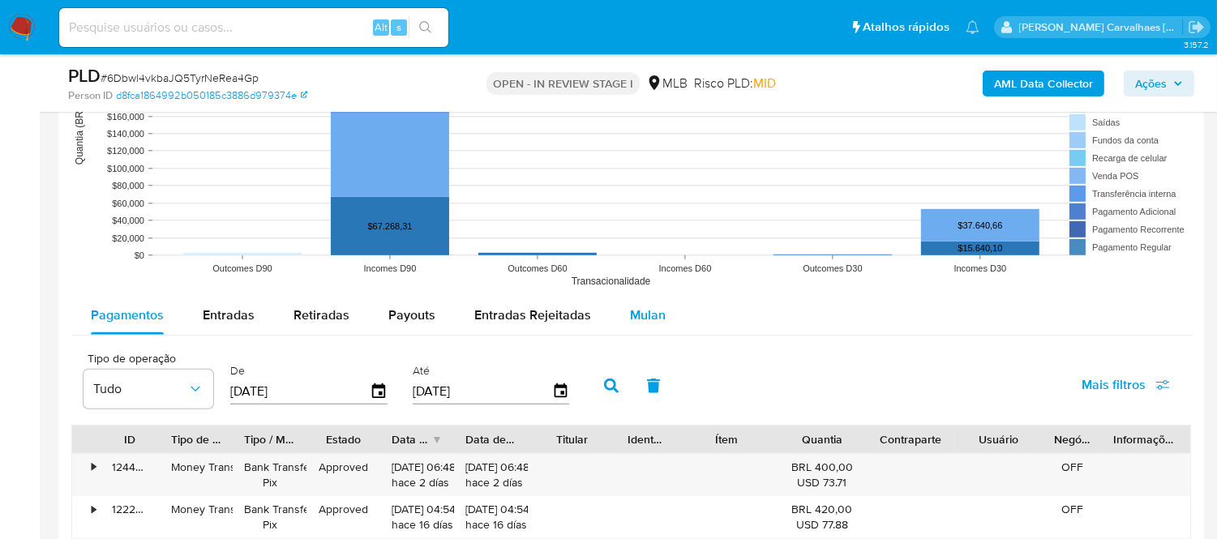
click at [642, 319] on span "Mulan" at bounding box center [648, 315] width 36 height 19
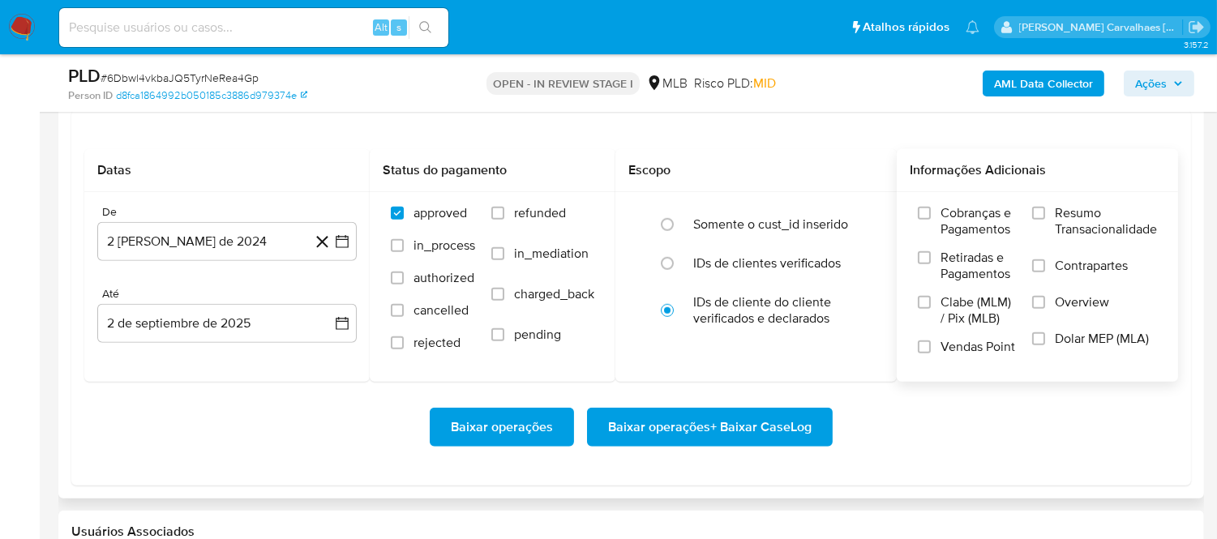
scroll to position [1891, 0]
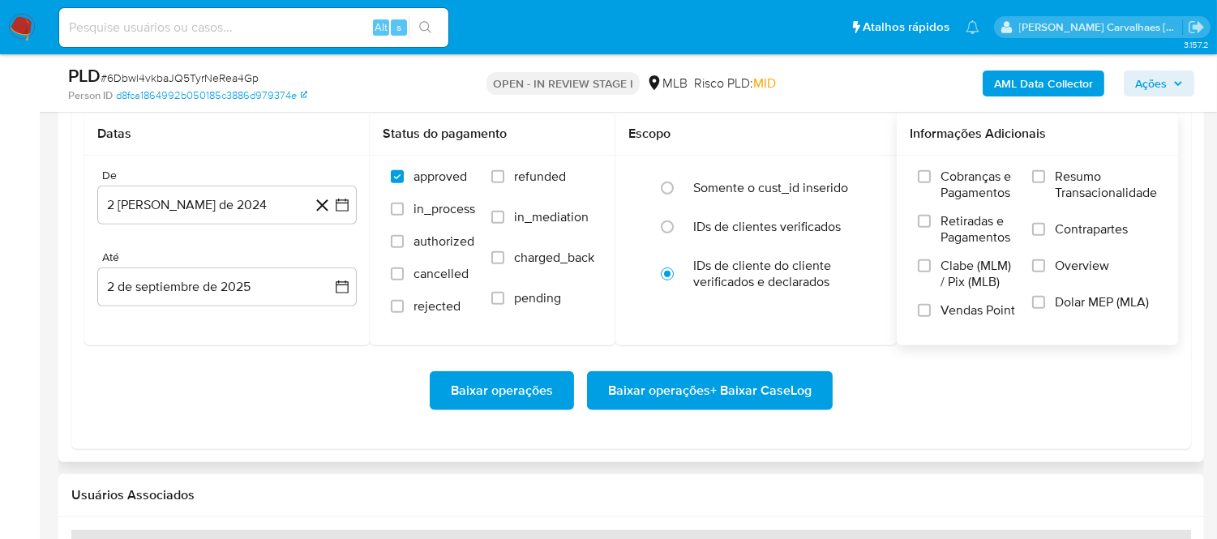
click at [1035, 185] on label "Resumo Transacionalidade" at bounding box center [1094, 195] width 125 height 53
click at [1035, 183] on input "Resumo Transacionalidade" at bounding box center [1038, 176] width 13 height 13
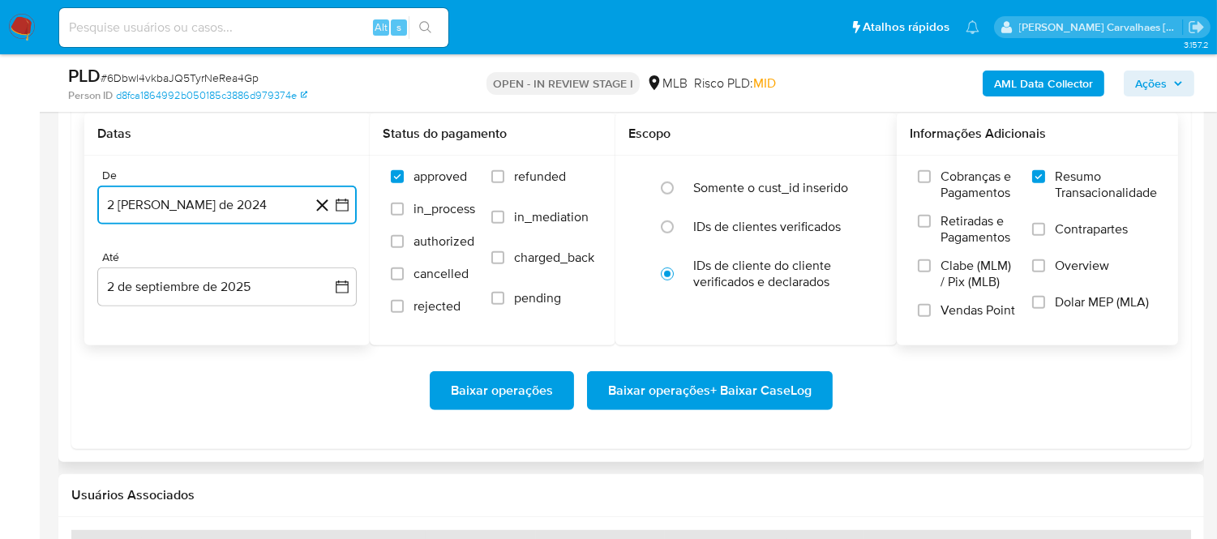
click at [342, 195] on button "2 [PERSON_NAME] de 2024" at bounding box center [226, 205] width 259 height 39
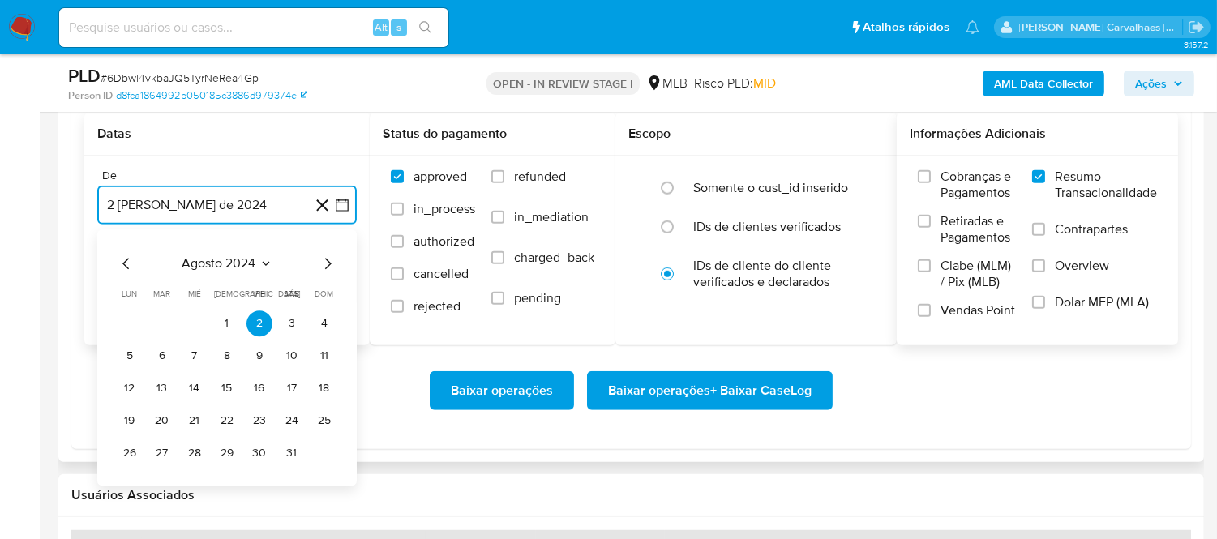
click at [327, 263] on icon "Mes siguiente" at bounding box center [328, 263] width 6 height 11
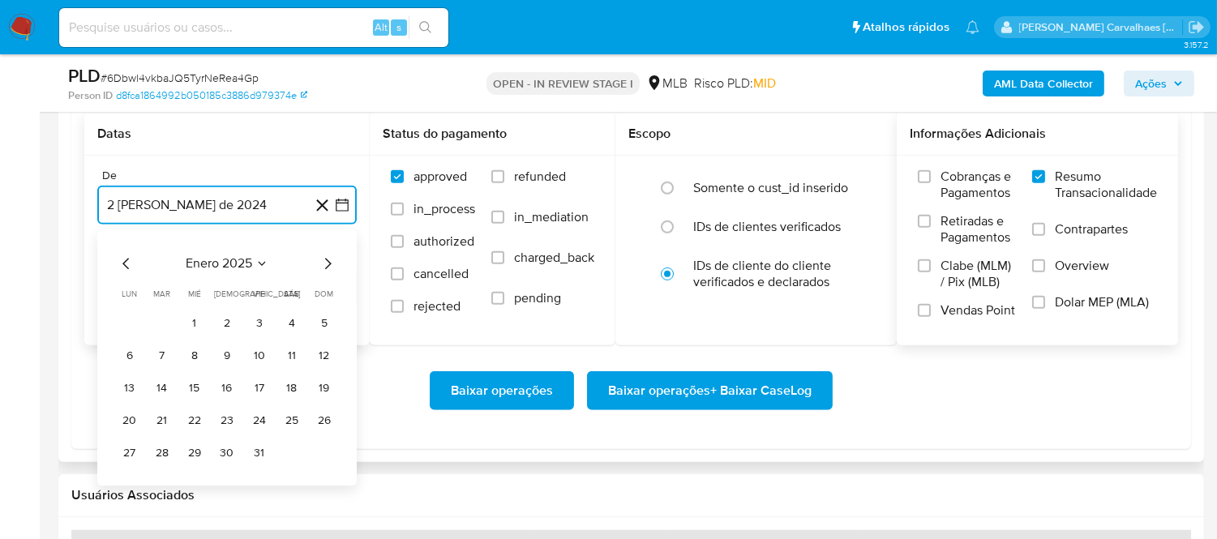
click at [327, 263] on icon "Mes siguiente" at bounding box center [328, 263] width 6 height 11
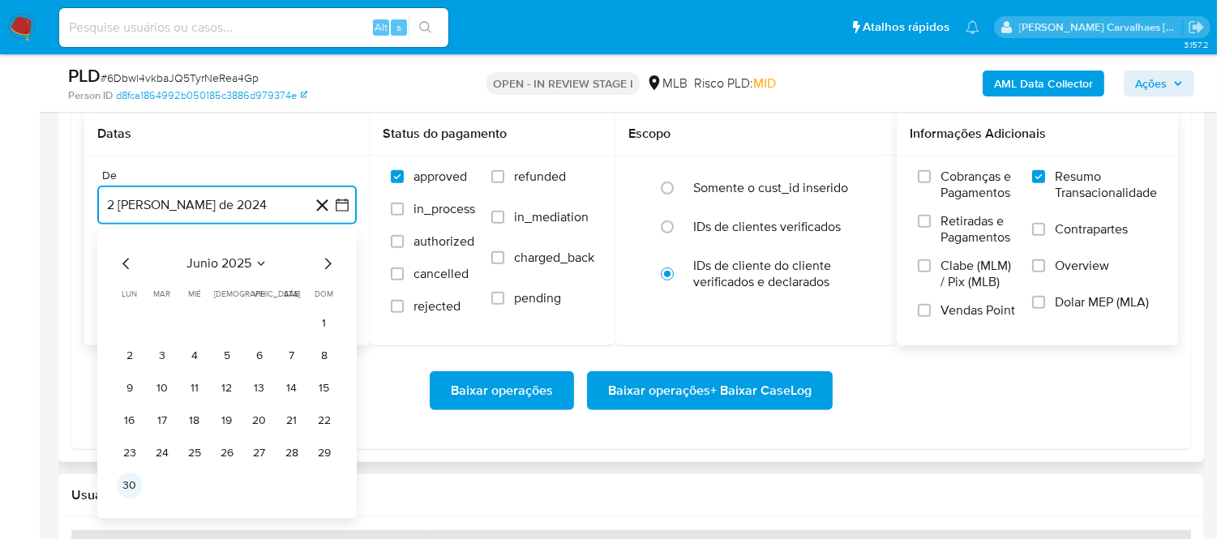
click at [126, 480] on button "30" at bounding box center [130, 486] width 26 height 26
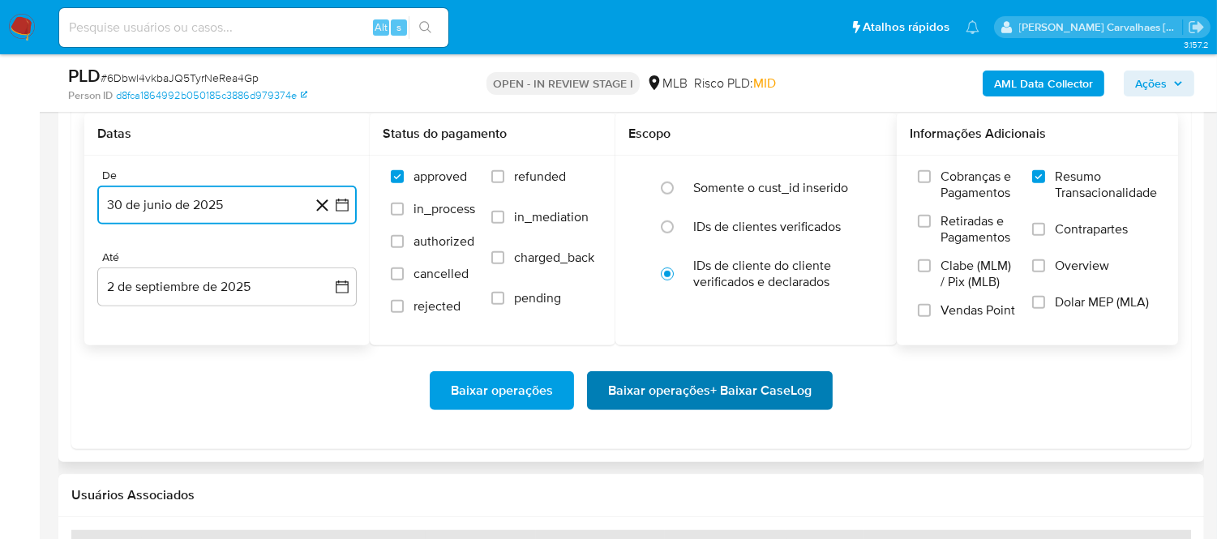
click at [741, 394] on span "Baixar operações + Baixar CaseLog" at bounding box center [709, 391] width 203 height 36
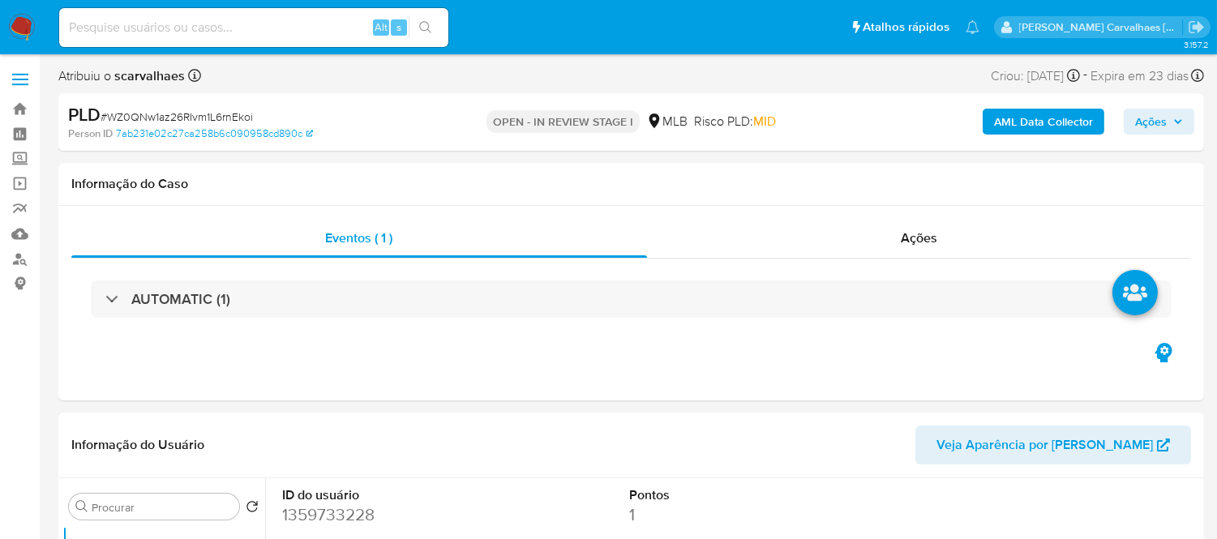
select select "10"
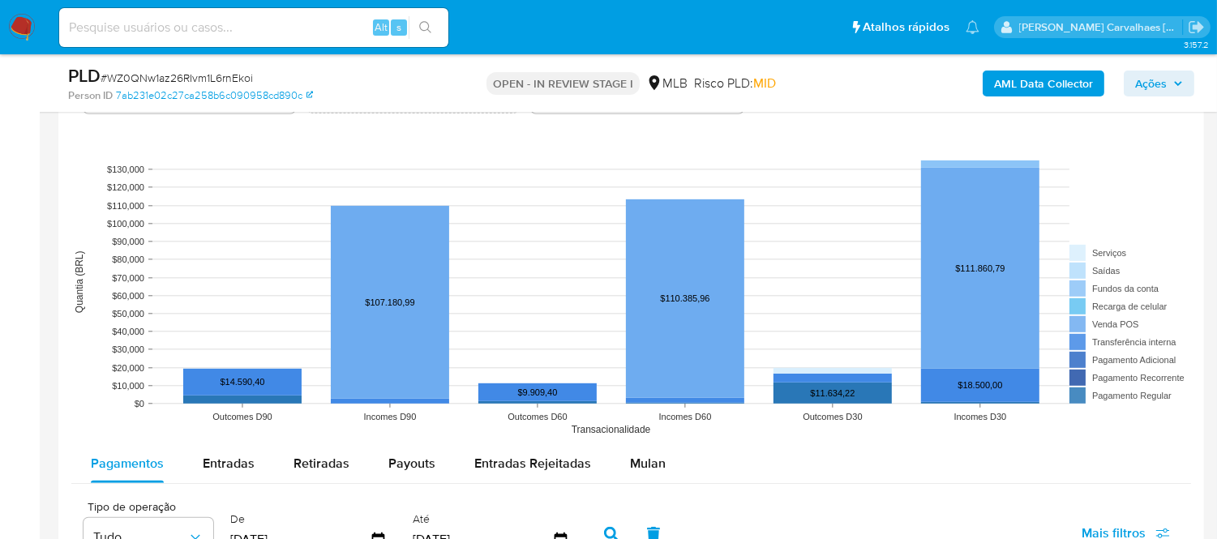
scroll to position [1530, 0]
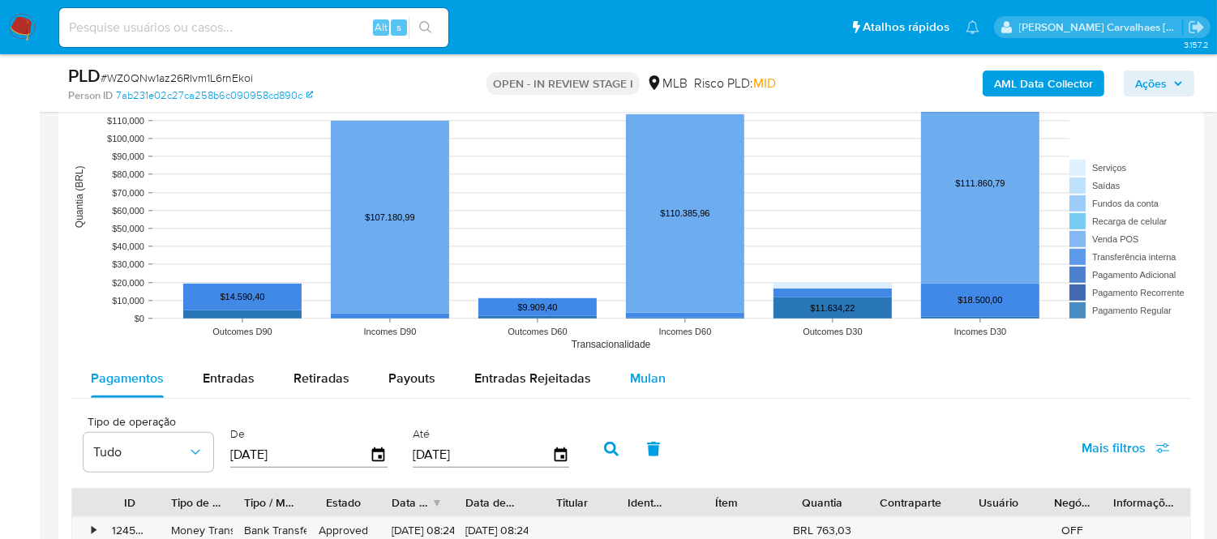
click at [630, 375] on span "Mulan" at bounding box center [648, 378] width 36 height 19
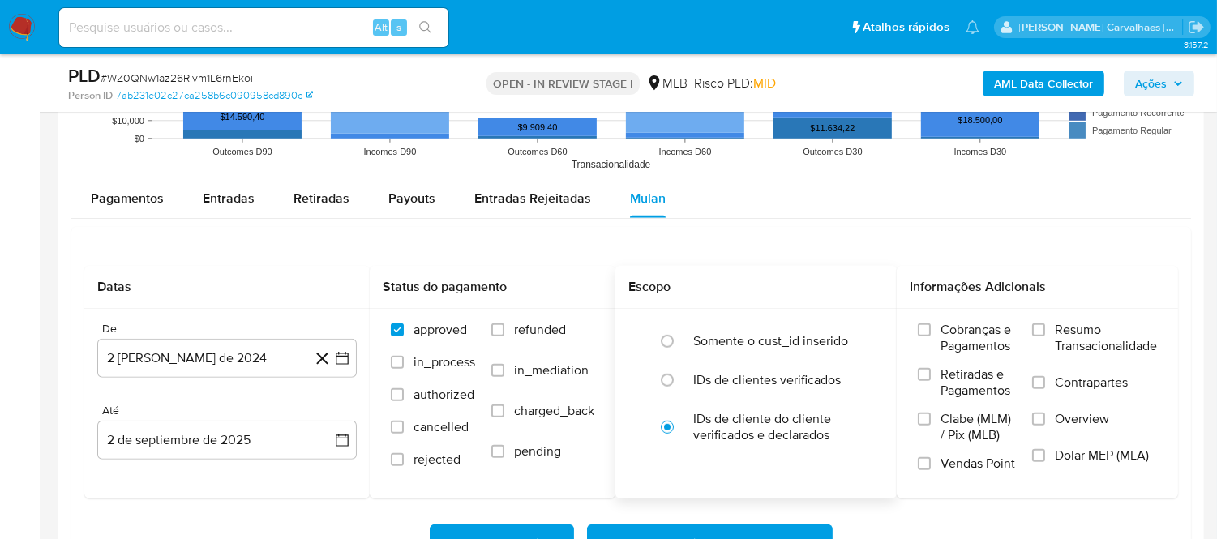
scroll to position [1711, 0]
click at [1039, 335] on input "Resumo Transacionalidade" at bounding box center [1038, 329] width 13 height 13
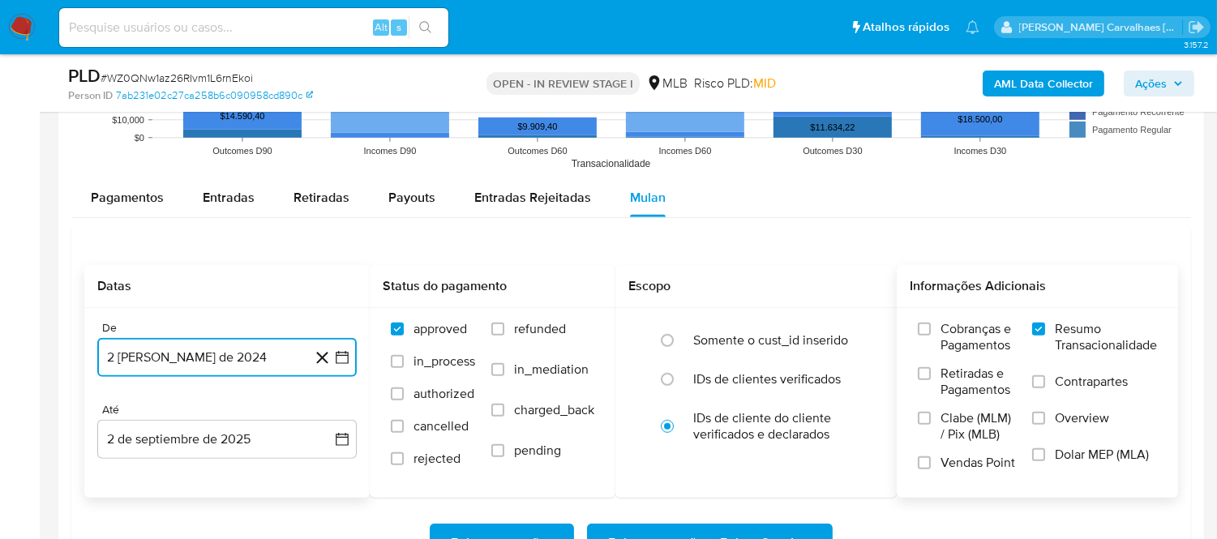
click at [344, 361] on icon "button" at bounding box center [342, 357] width 16 height 16
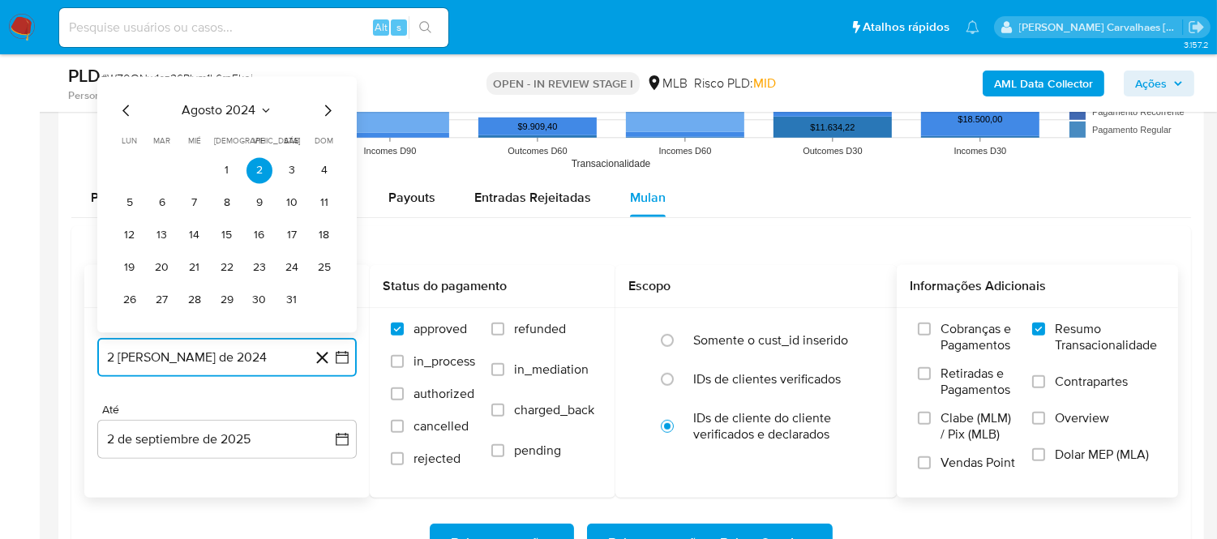
click at [324, 117] on icon "Mes siguiente" at bounding box center [327, 110] width 19 height 19
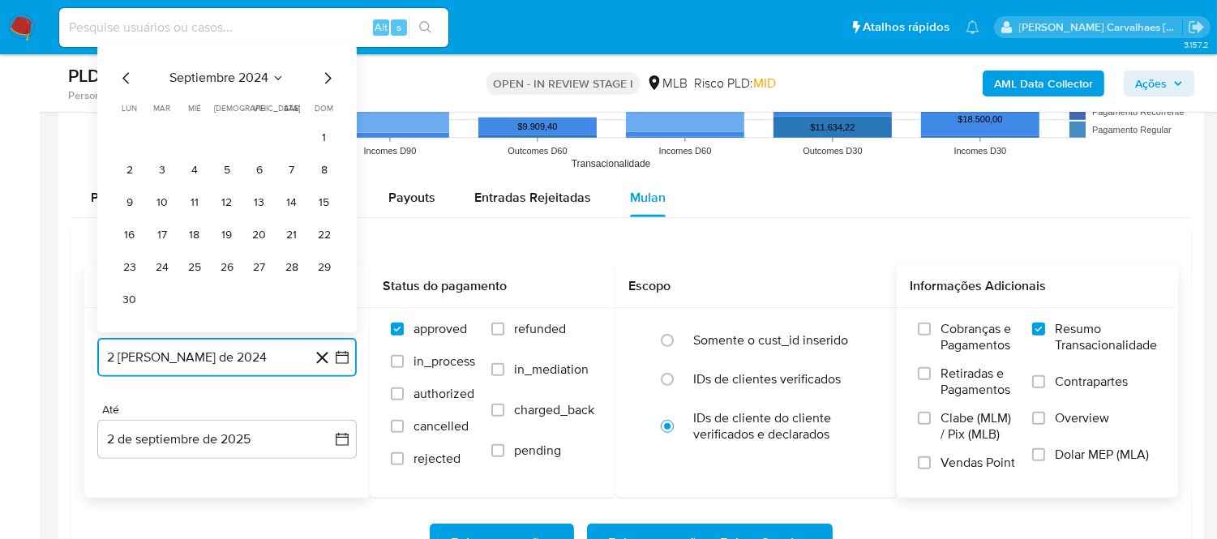
click at [327, 77] on icon "Mes siguiente" at bounding box center [327, 77] width 19 height 19
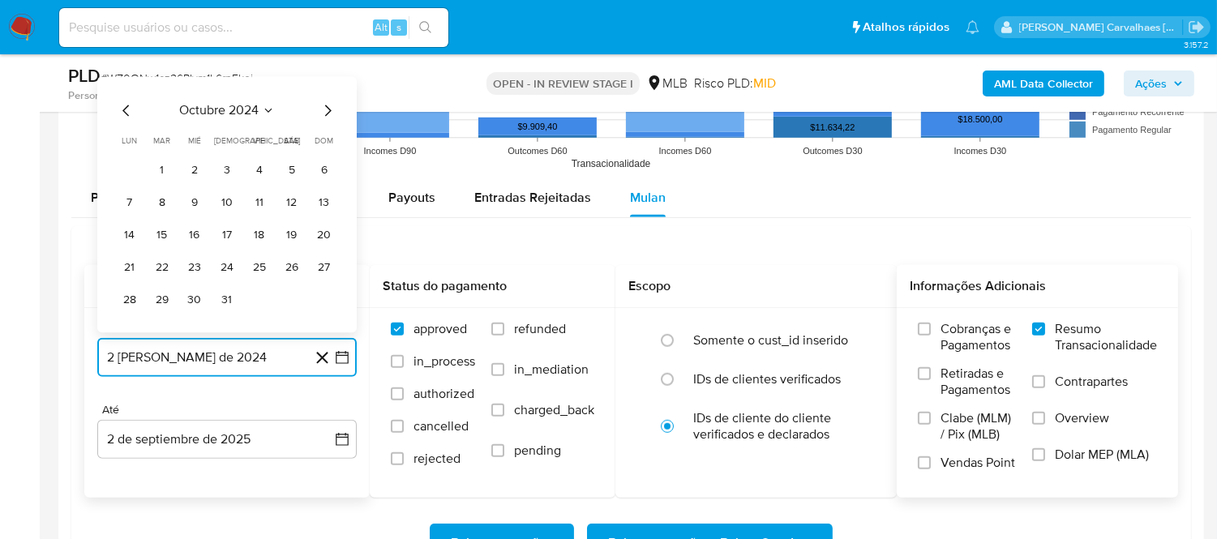
click at [329, 110] on icon "Mes siguiente" at bounding box center [328, 110] width 6 height 11
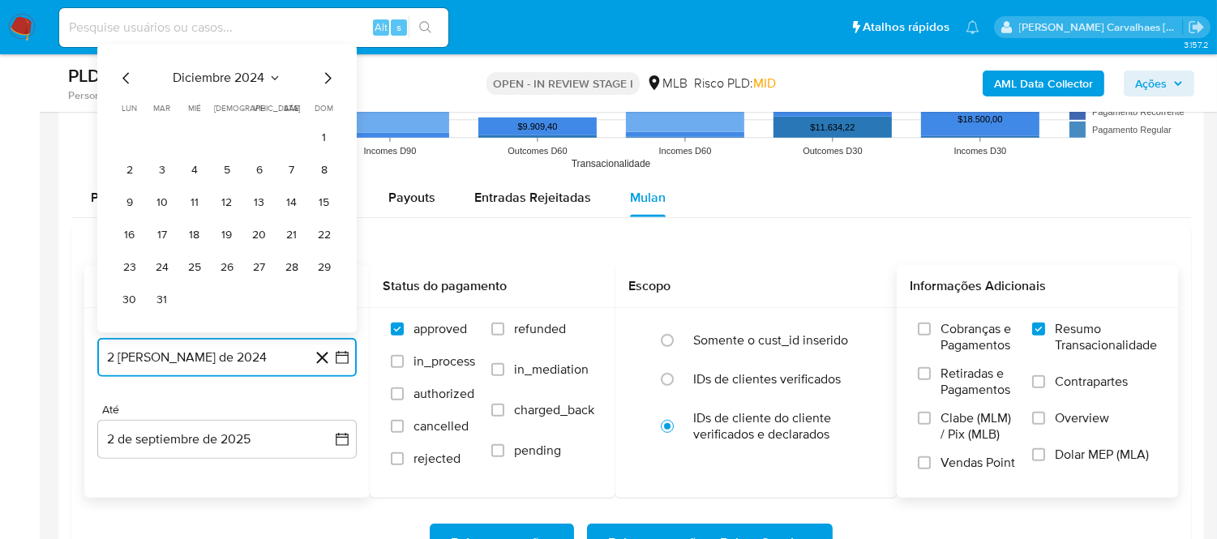
click at [323, 79] on icon "Mes siguiente" at bounding box center [327, 77] width 19 height 19
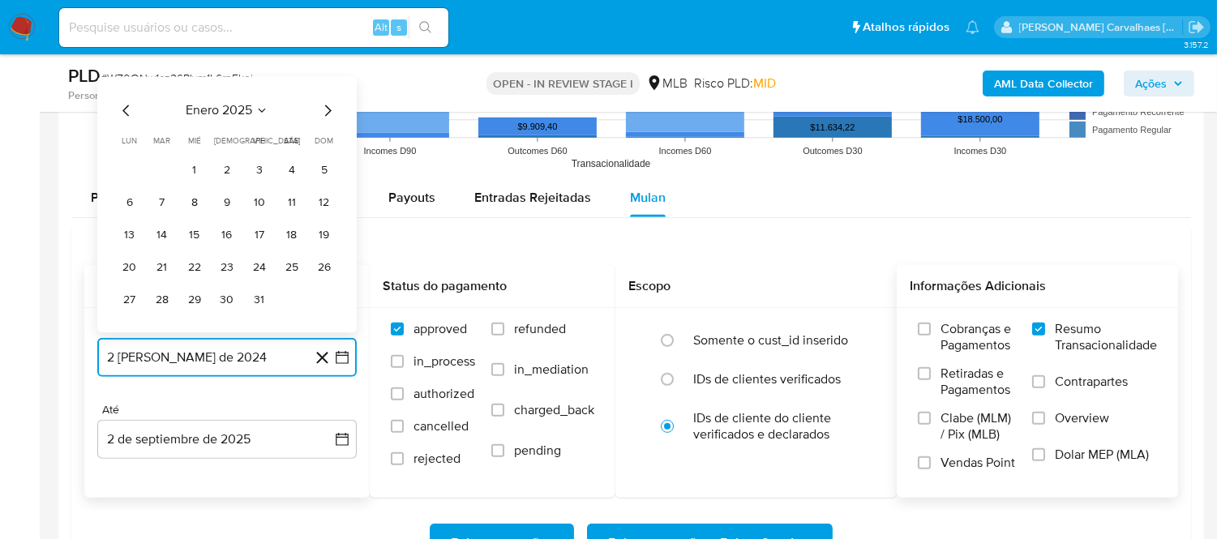
click at [327, 113] on icon "Mes siguiente" at bounding box center [327, 110] width 19 height 19
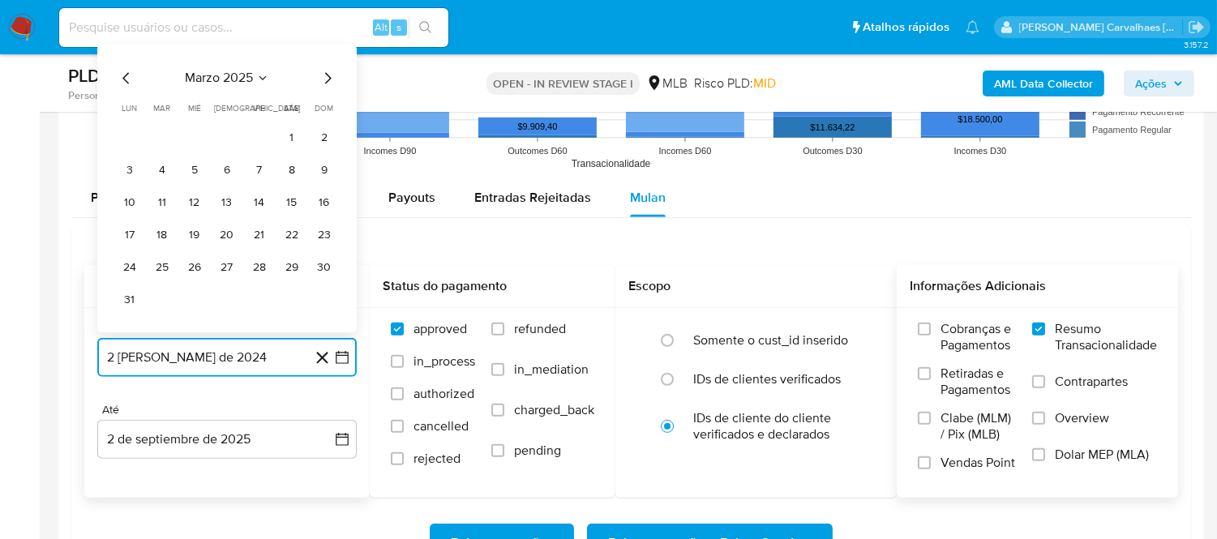
click at [327, 81] on icon "Mes siguiente" at bounding box center [327, 77] width 19 height 19
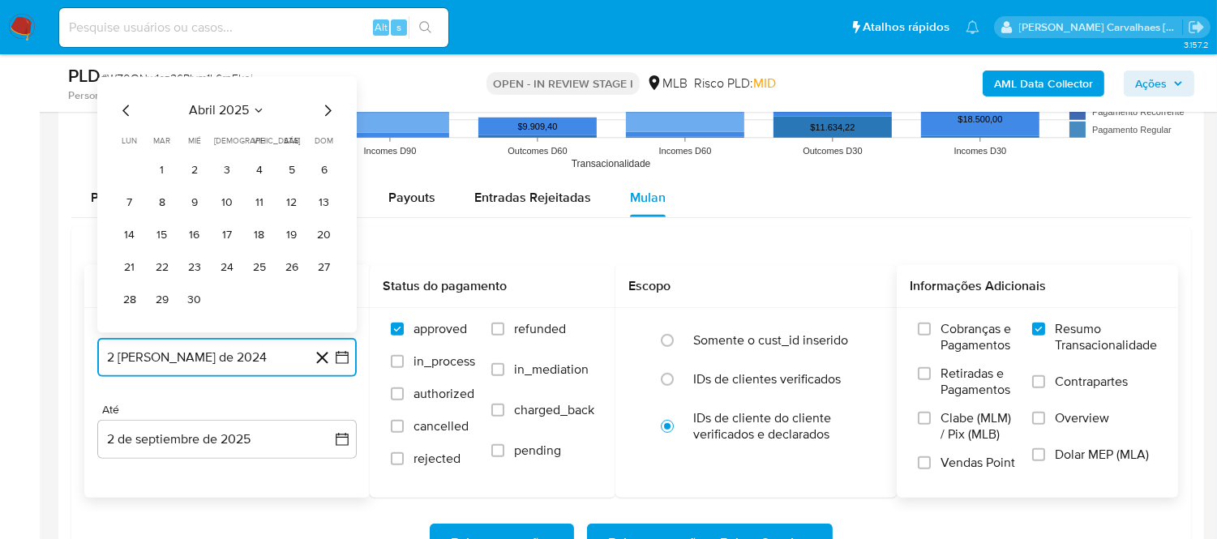
click at [327, 113] on icon "Mes siguiente" at bounding box center [327, 110] width 19 height 19
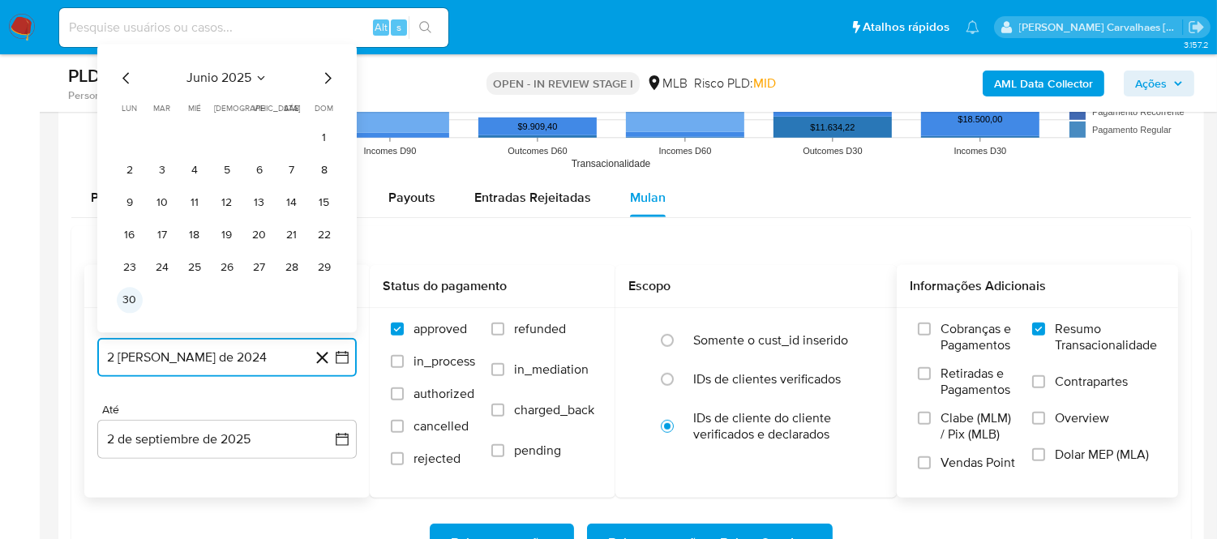
click at [135, 300] on button "30" at bounding box center [130, 300] width 26 height 26
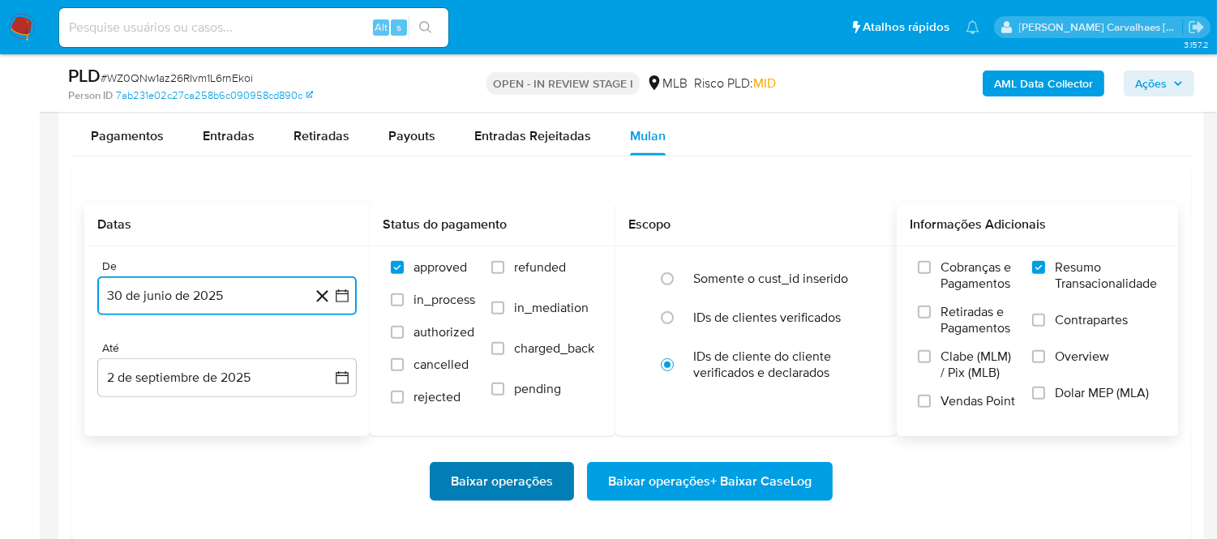
scroll to position [1891, 0]
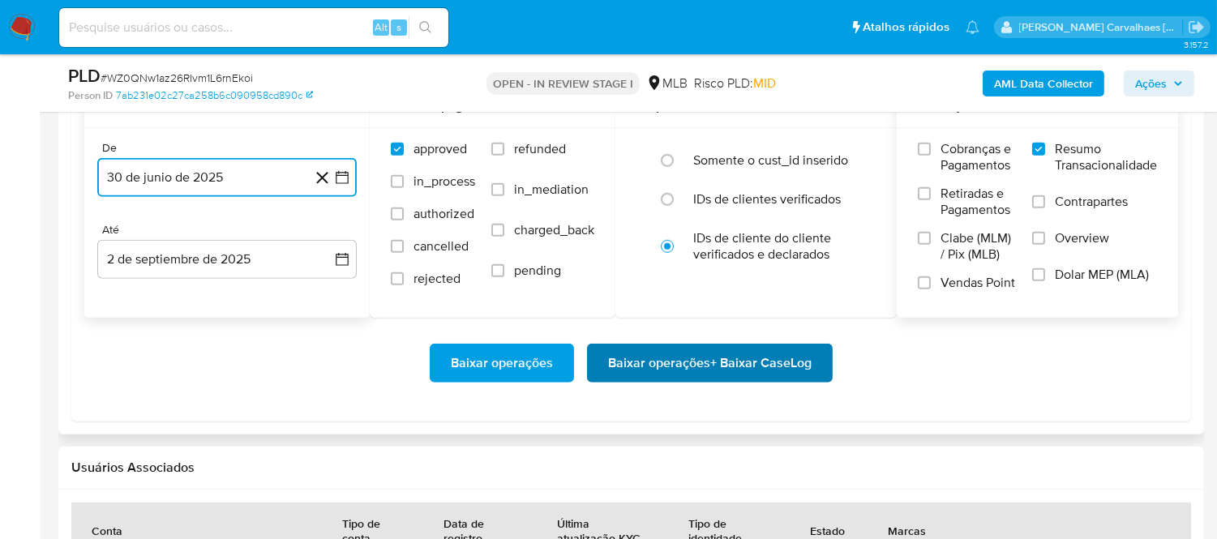
click at [636, 367] on span "Baixar operações + Baixar CaseLog" at bounding box center [709, 363] width 203 height 36
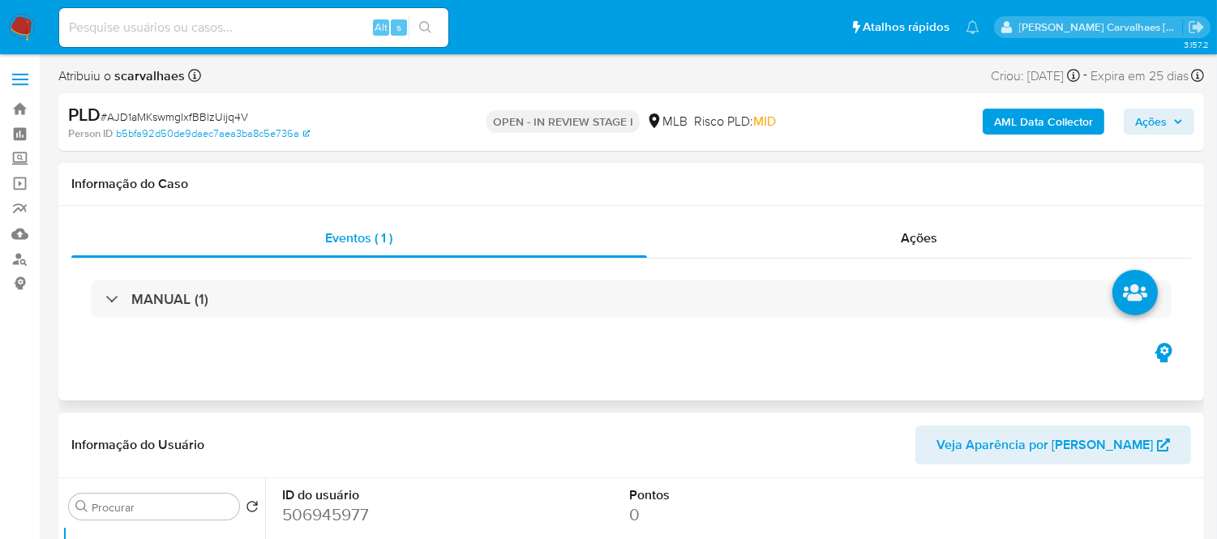
select select "10"
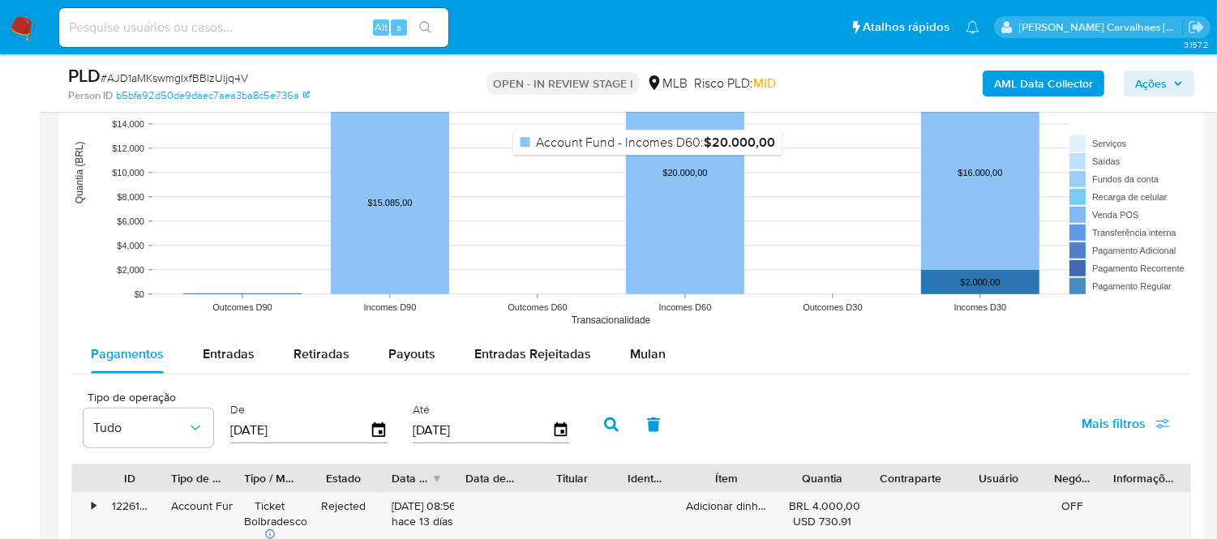
scroll to position [1621, 0]
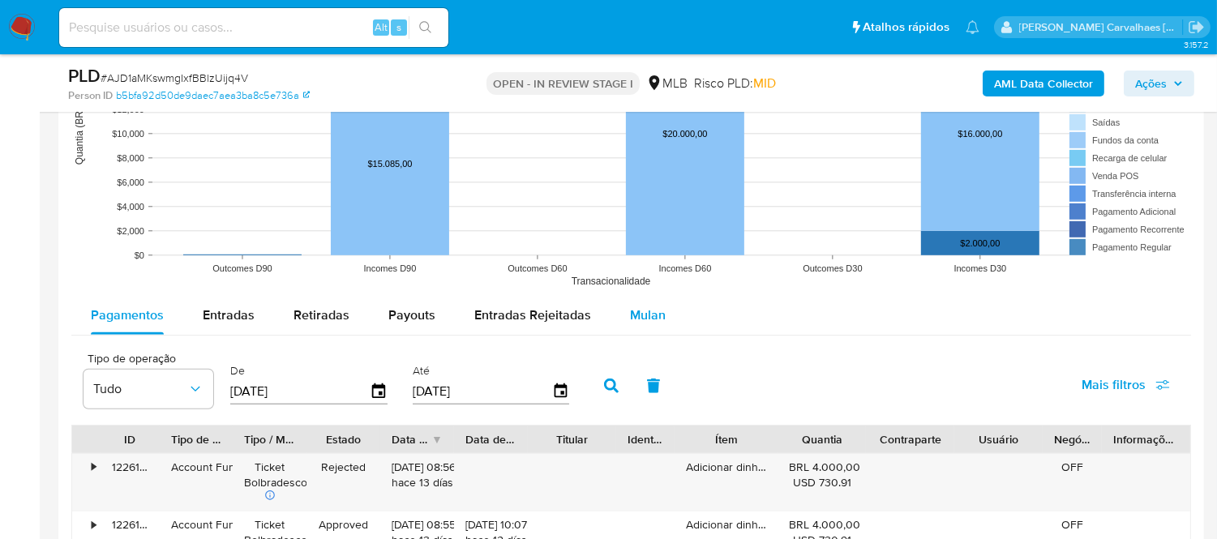
click at [641, 312] on span "Mulan" at bounding box center [648, 315] width 36 height 19
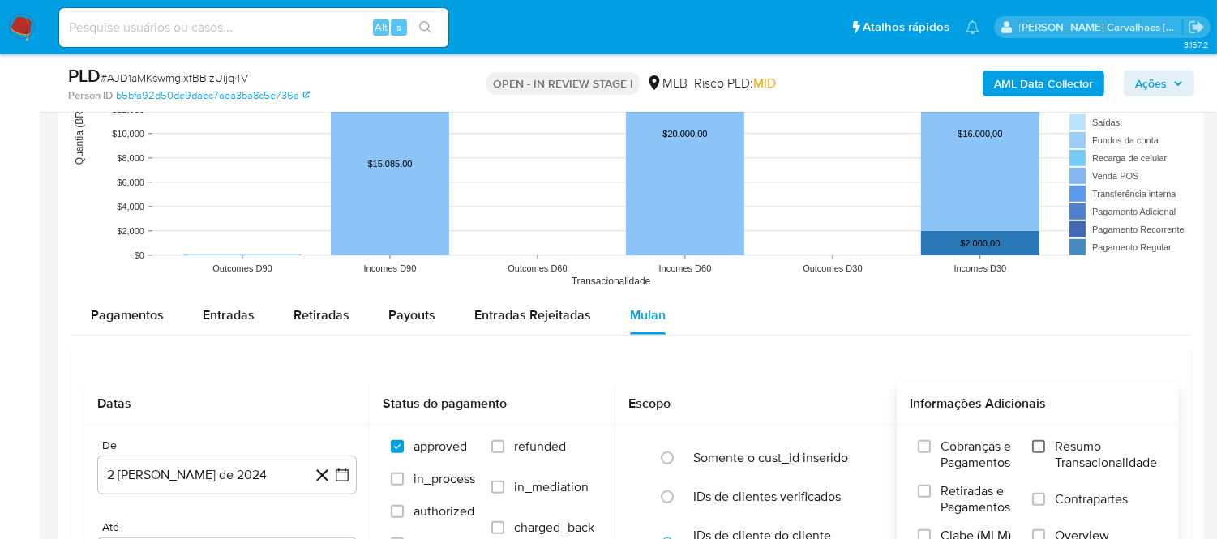
click at [1033, 451] on input "Resumo Transacionalidade" at bounding box center [1038, 446] width 13 height 13
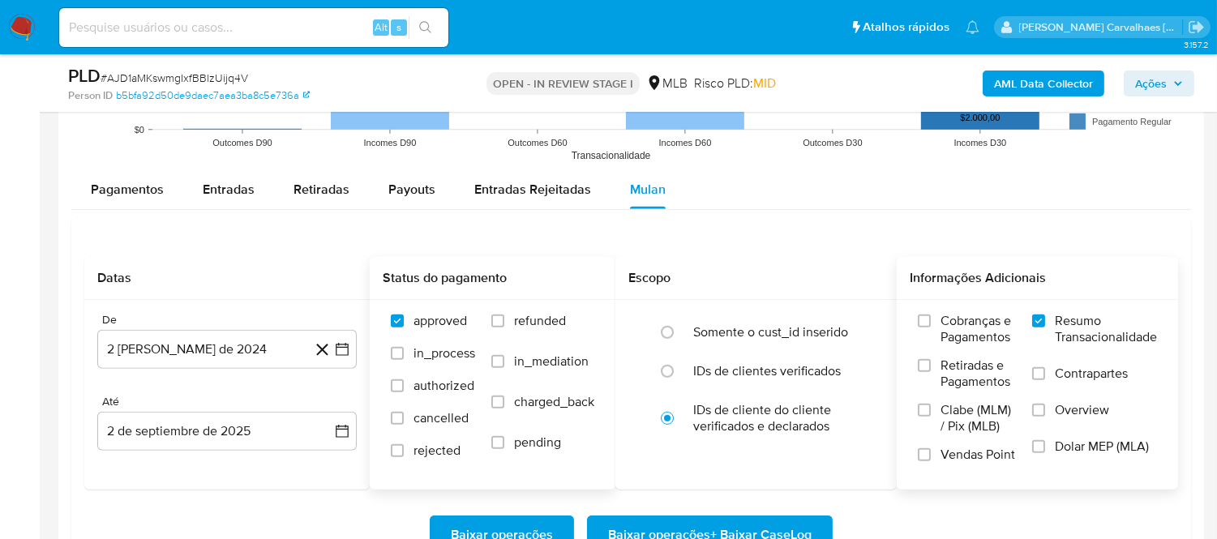
scroll to position [1801, 0]
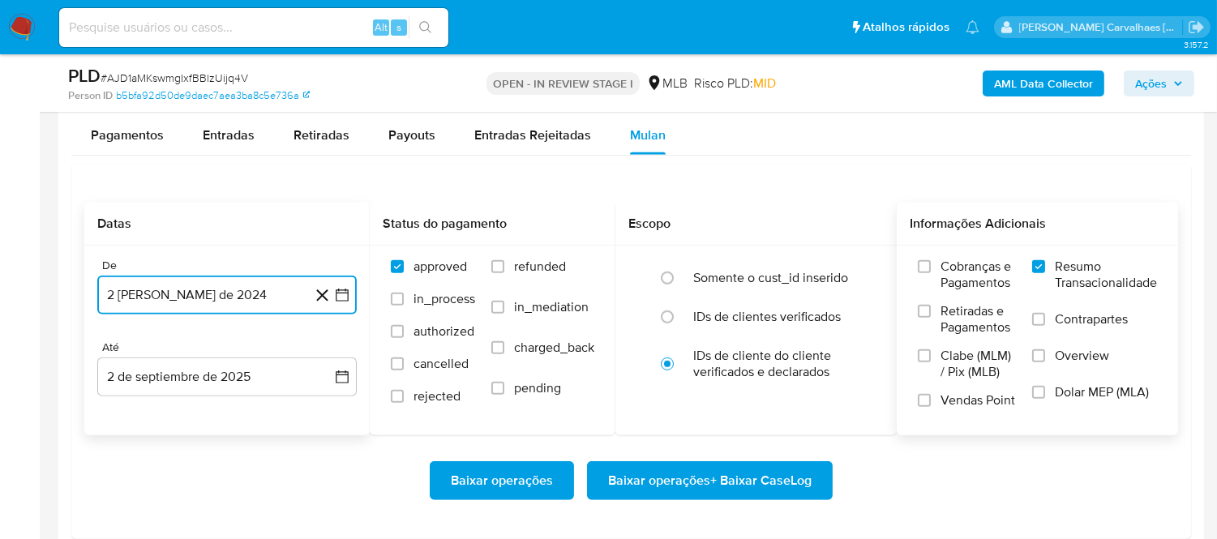
click at [341, 289] on icon "button" at bounding box center [342, 295] width 16 height 16
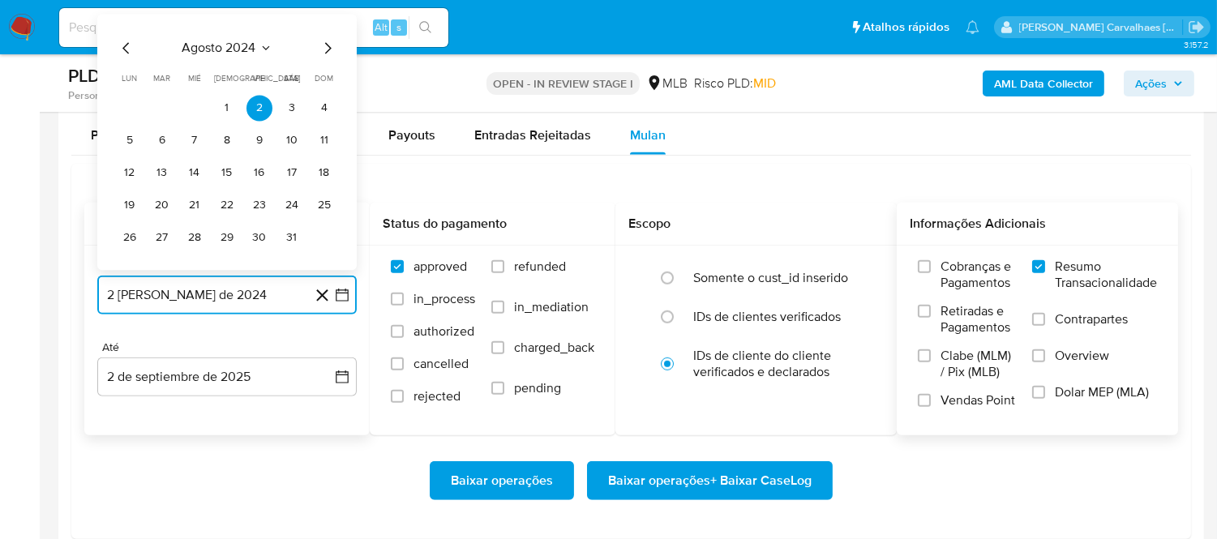
click at [323, 49] on icon "Mes siguiente" at bounding box center [327, 47] width 19 height 19
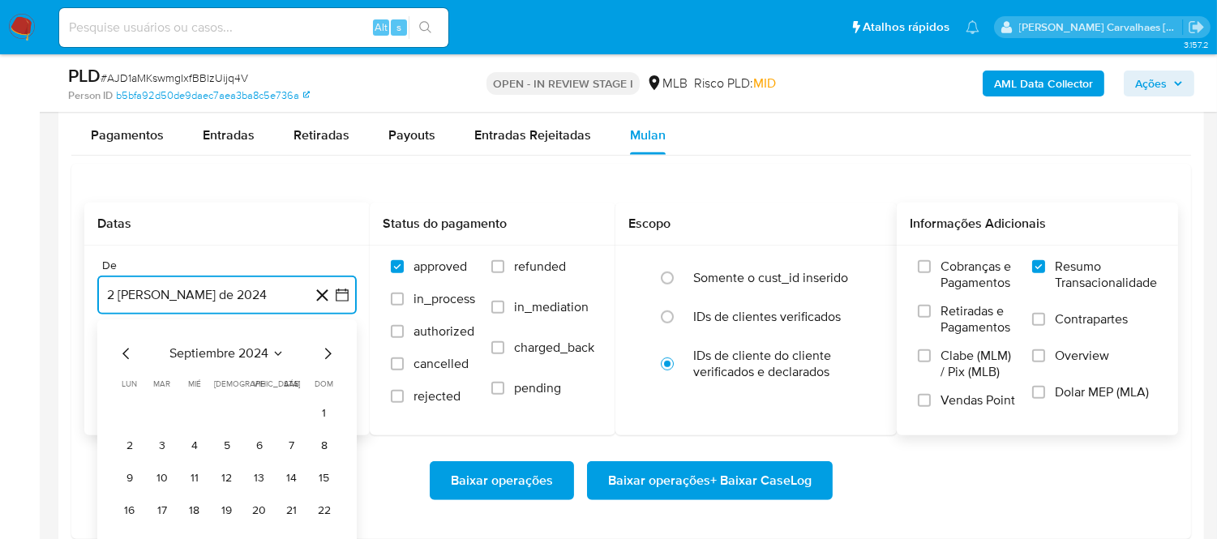
click at [325, 359] on icon "Mes siguiente" at bounding box center [328, 353] width 6 height 11
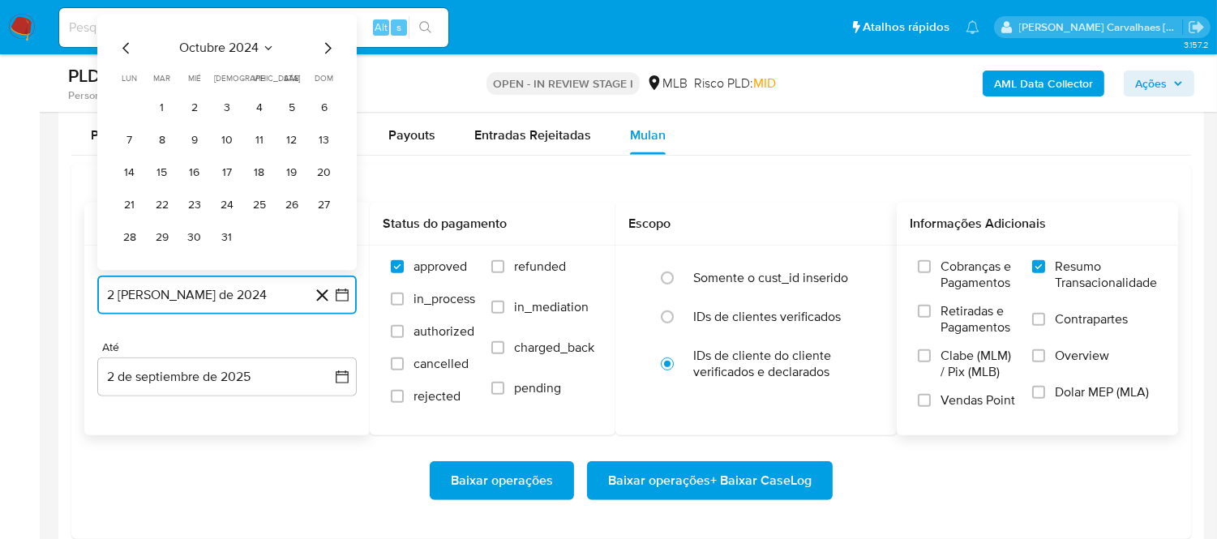
click at [329, 44] on icon "Mes siguiente" at bounding box center [327, 47] width 19 height 19
click at [332, 45] on icon "Mes siguiente" at bounding box center [327, 47] width 19 height 19
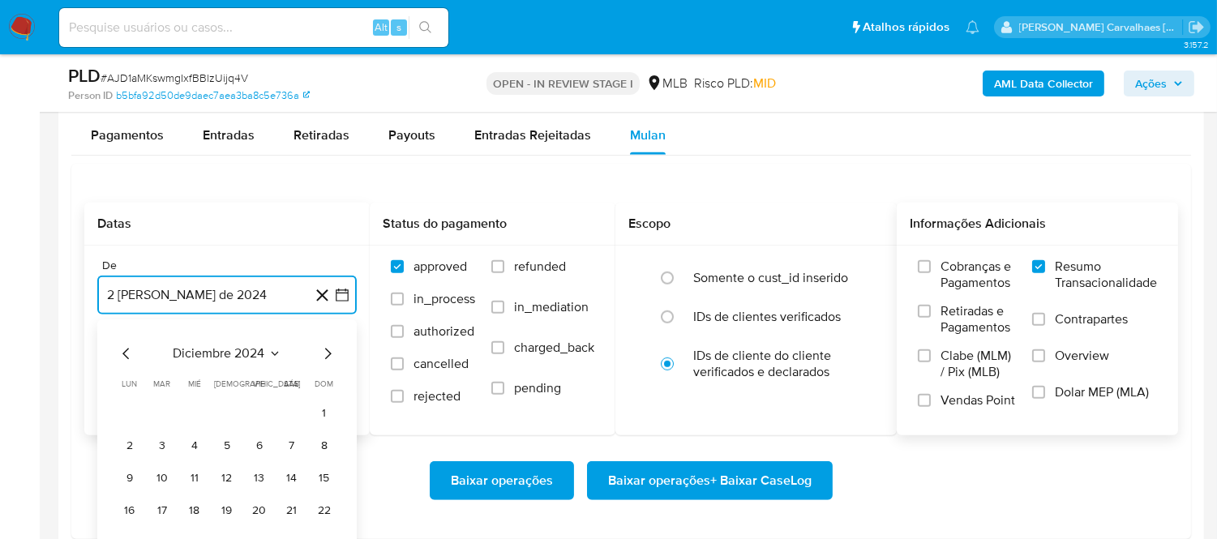
click at [330, 357] on icon "Mes siguiente" at bounding box center [327, 353] width 19 height 19
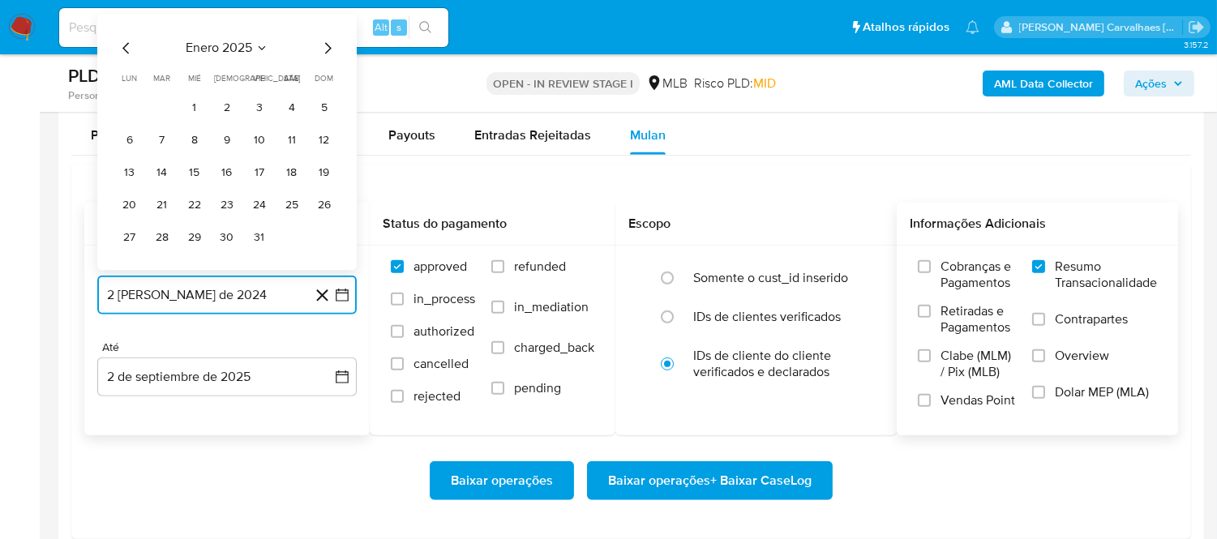
click at [326, 49] on icon "Mes siguiente" at bounding box center [327, 47] width 19 height 19
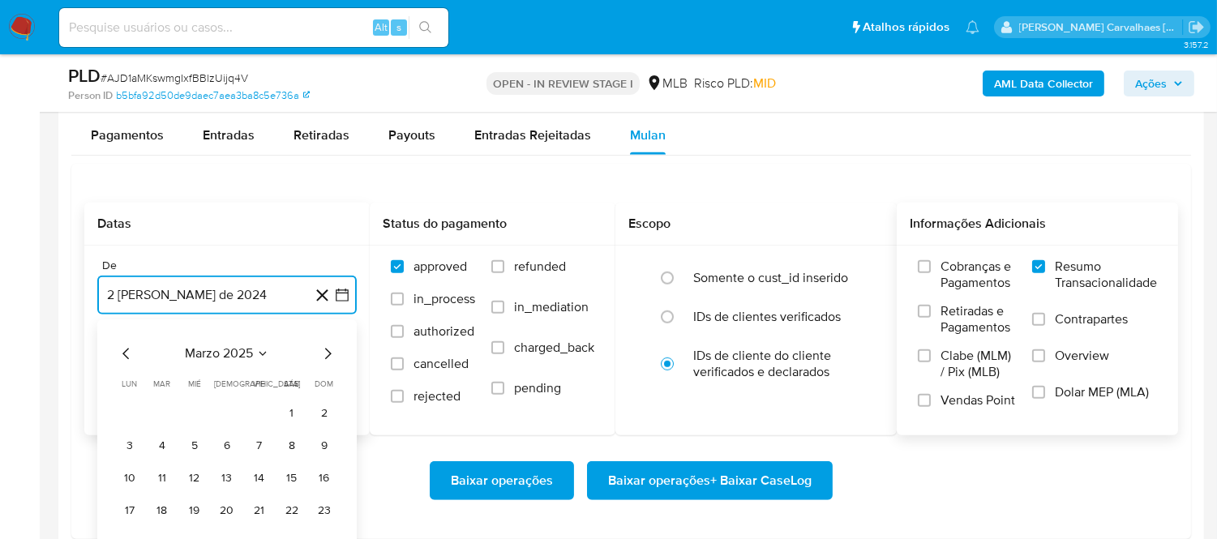
click at [326, 359] on icon "Mes siguiente" at bounding box center [328, 353] width 6 height 11
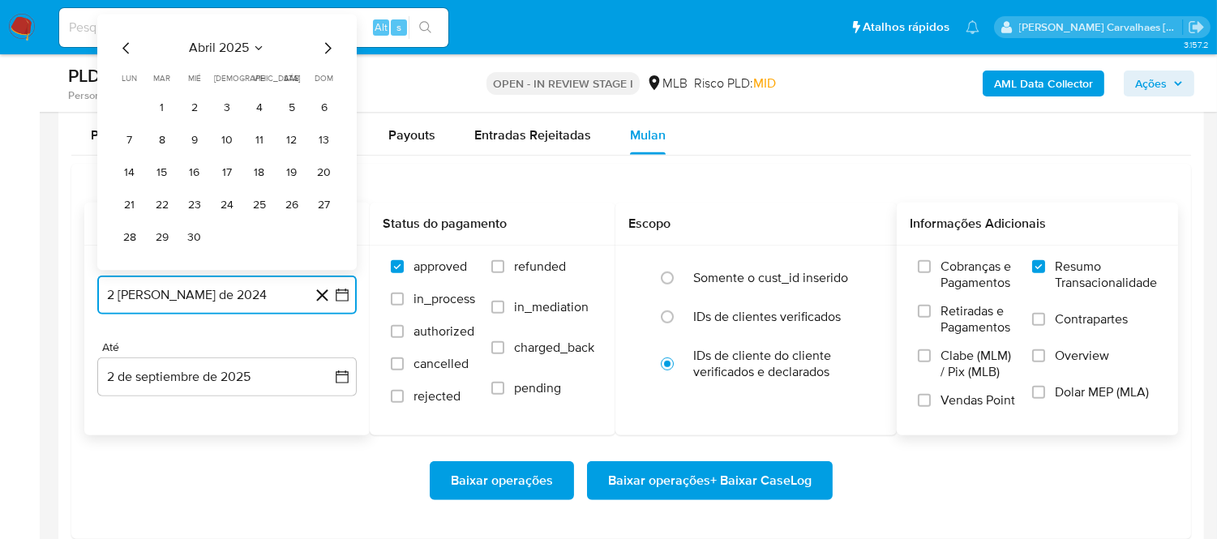
click at [330, 45] on icon "Mes siguiente" at bounding box center [327, 47] width 19 height 19
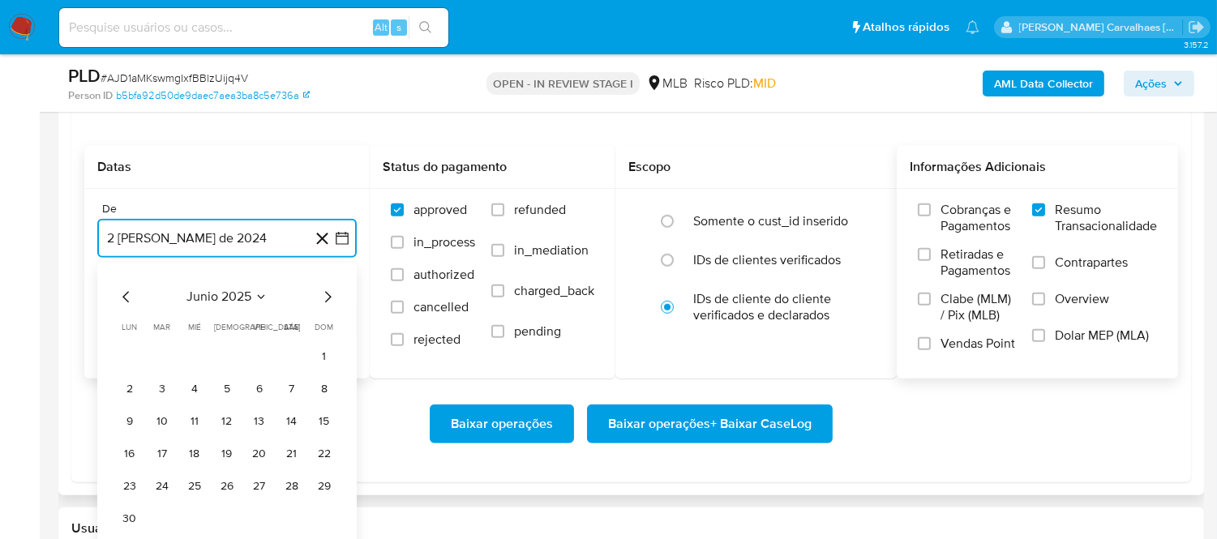
scroll to position [1891, 0]
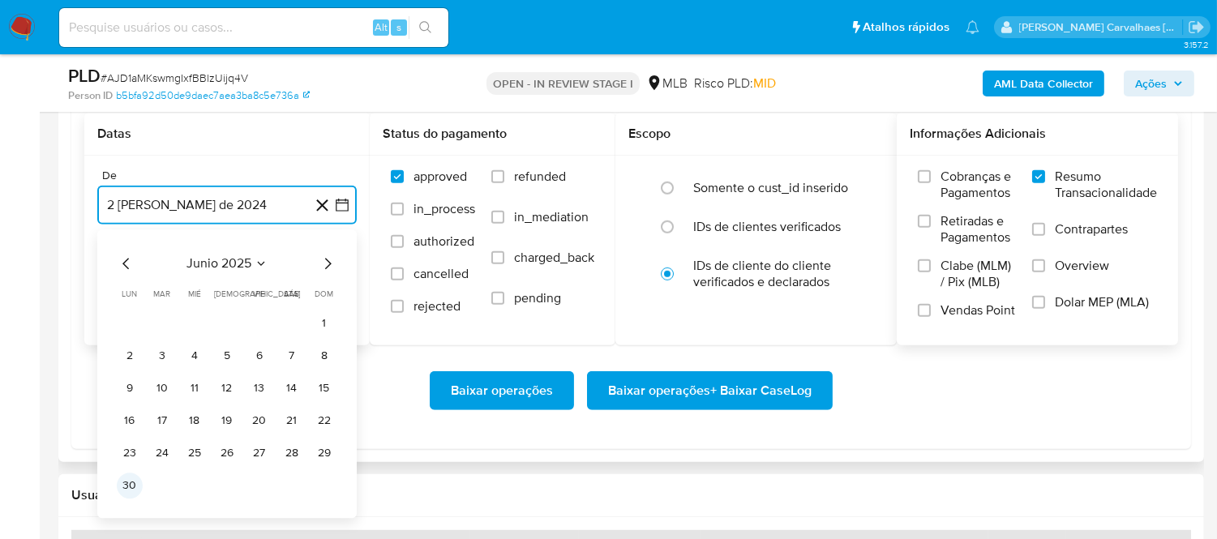
click at [126, 487] on button "30" at bounding box center [130, 486] width 26 height 26
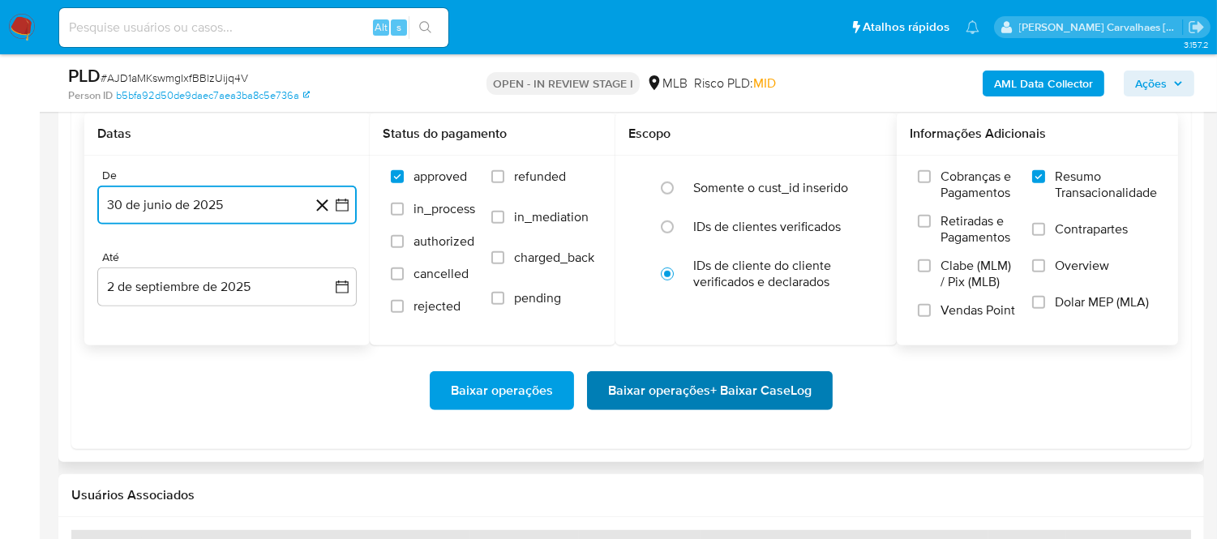
click at [678, 392] on span "Baixar operações + Baixar CaseLog" at bounding box center [709, 391] width 203 height 36
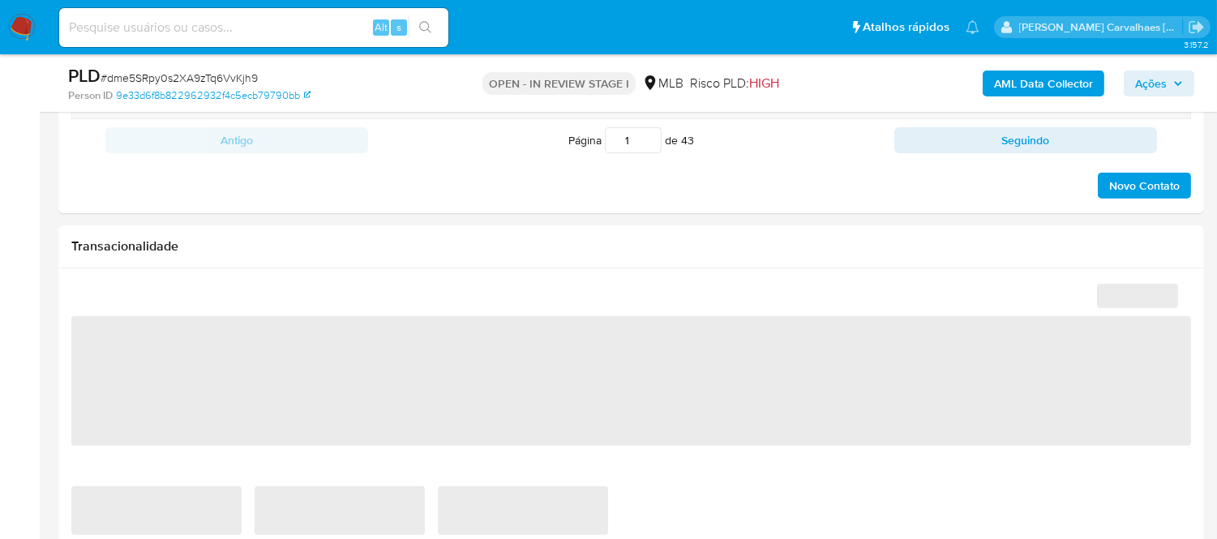
select select "10"
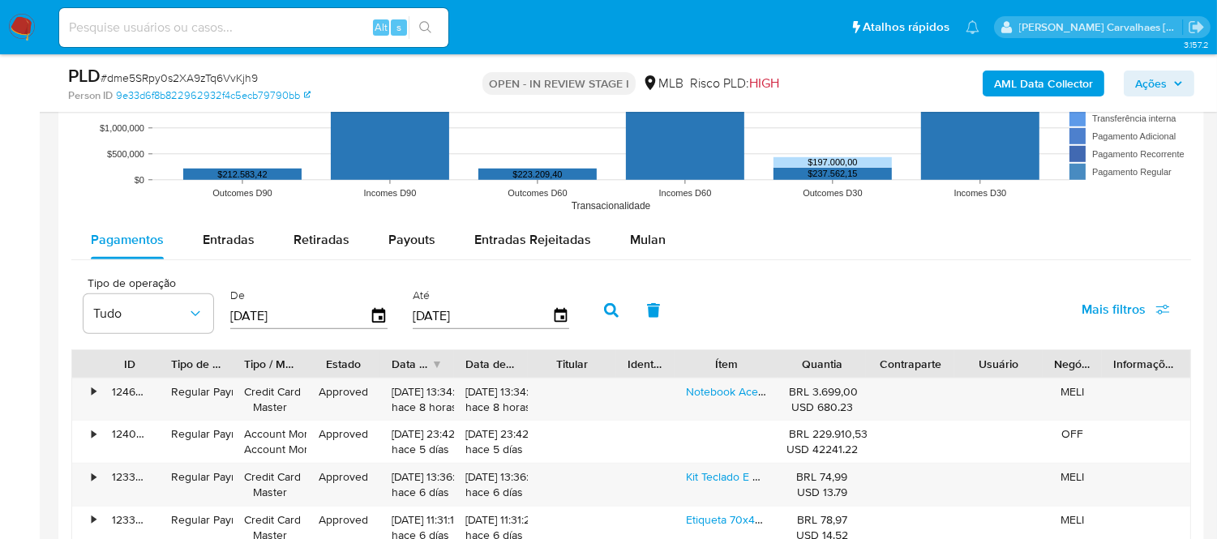
scroll to position [1711, 0]
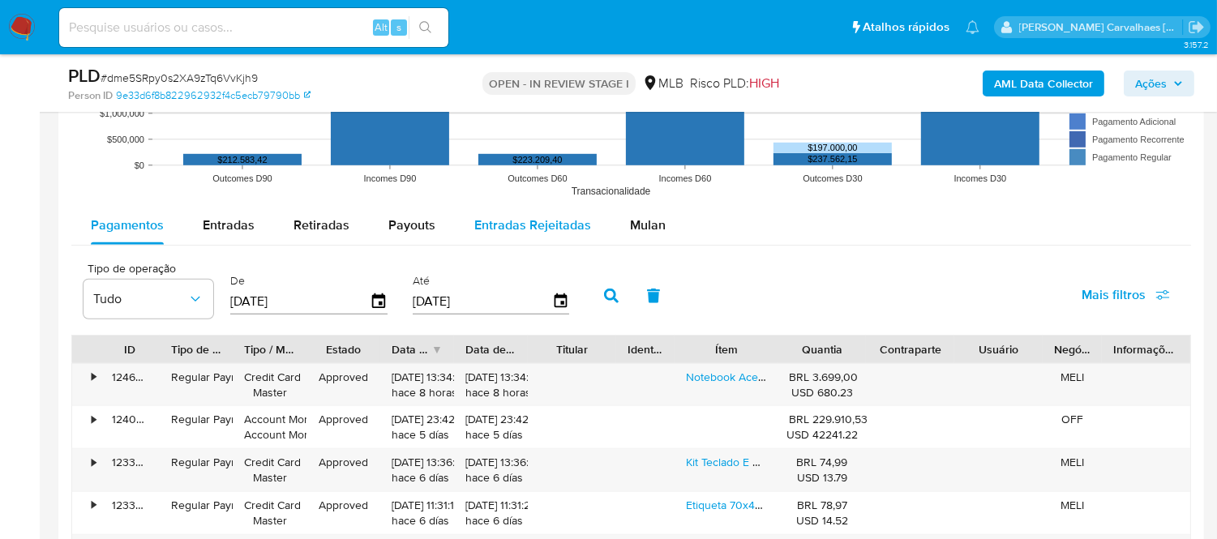
click at [520, 230] on span "Entradas Rejeitadas" at bounding box center [532, 225] width 117 height 19
select select "10"
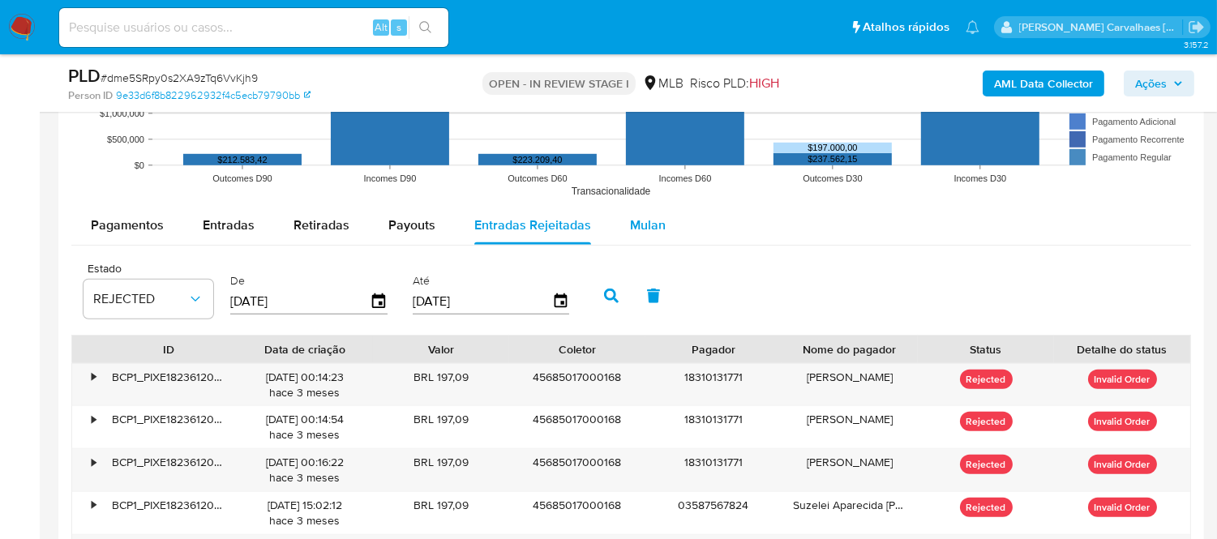
click at [637, 228] on span "Mulan" at bounding box center [648, 225] width 36 height 19
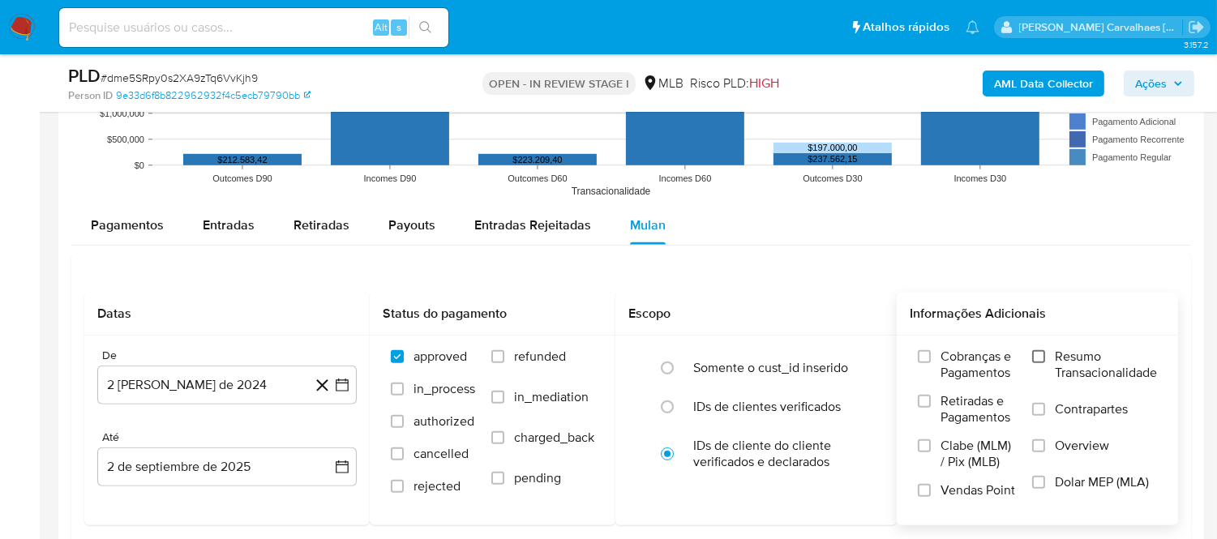
click at [1041, 362] on input "Resumo Transacionalidade" at bounding box center [1038, 356] width 13 height 13
click at [343, 379] on icon "button" at bounding box center [342, 385] width 16 height 16
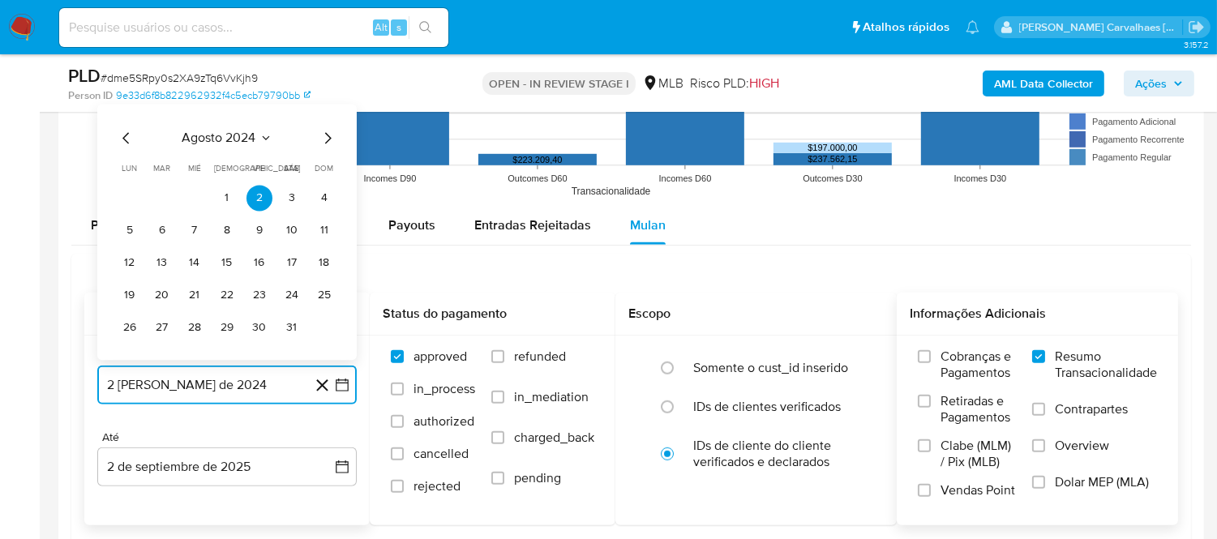
click at [333, 142] on icon "Mes siguiente" at bounding box center [327, 137] width 19 height 19
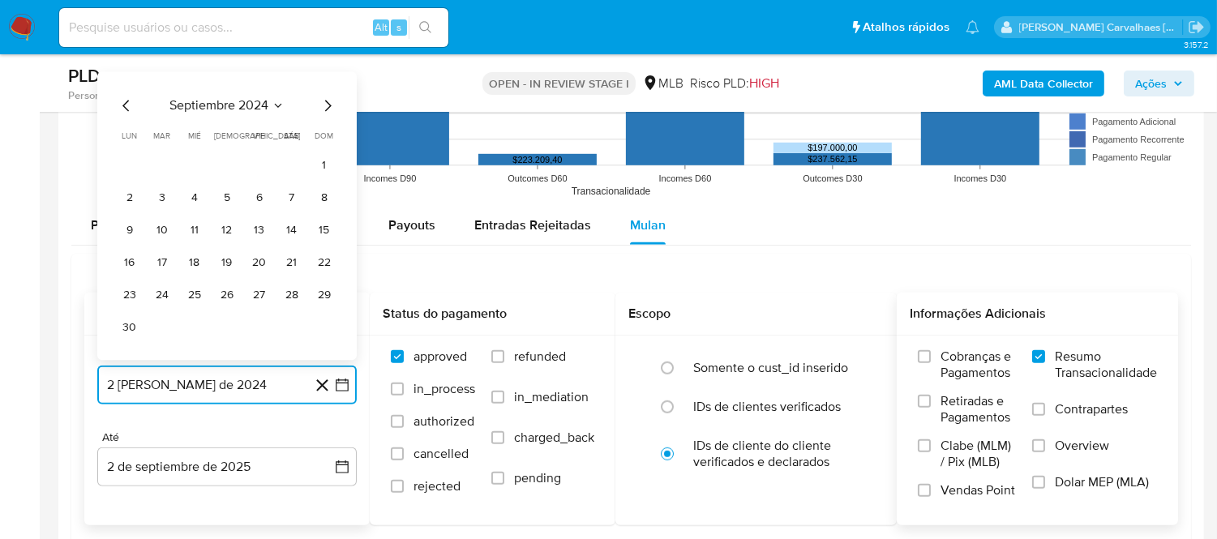
click at [328, 107] on icon "Mes siguiente" at bounding box center [327, 105] width 19 height 19
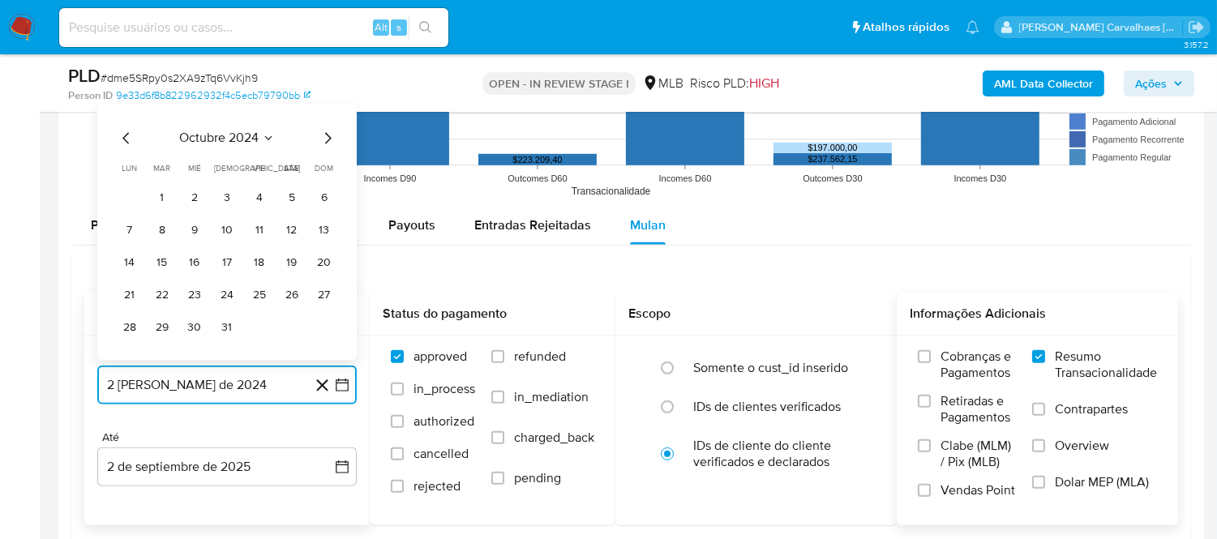
click at [322, 131] on icon "Mes siguiente" at bounding box center [327, 137] width 19 height 19
click at [326, 135] on icon "Mes siguiente" at bounding box center [328, 137] width 6 height 11
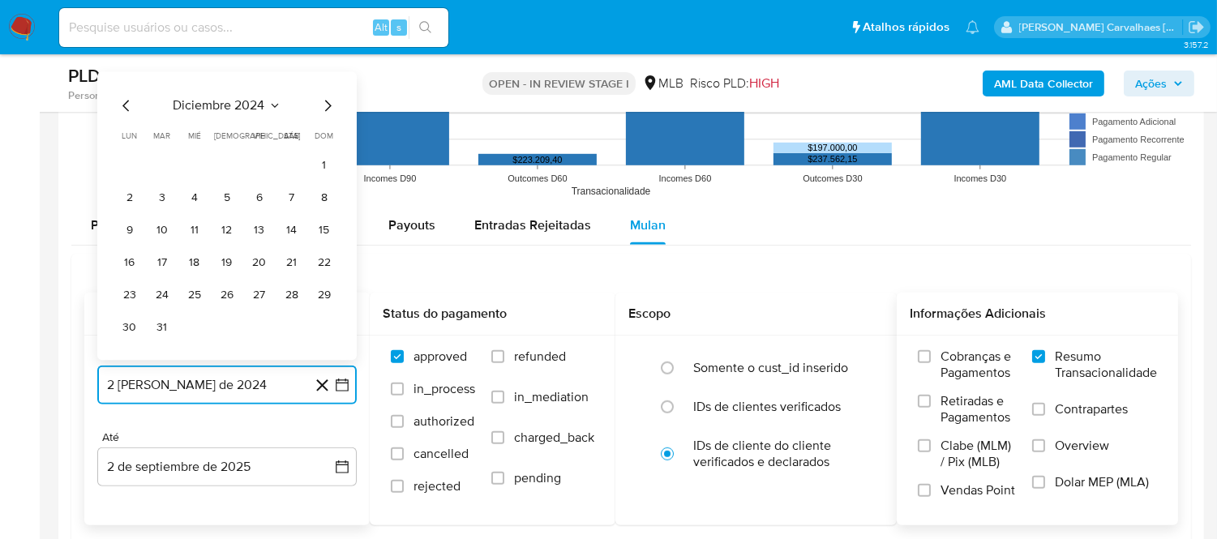
click at [326, 103] on icon "Mes siguiente" at bounding box center [328, 105] width 6 height 11
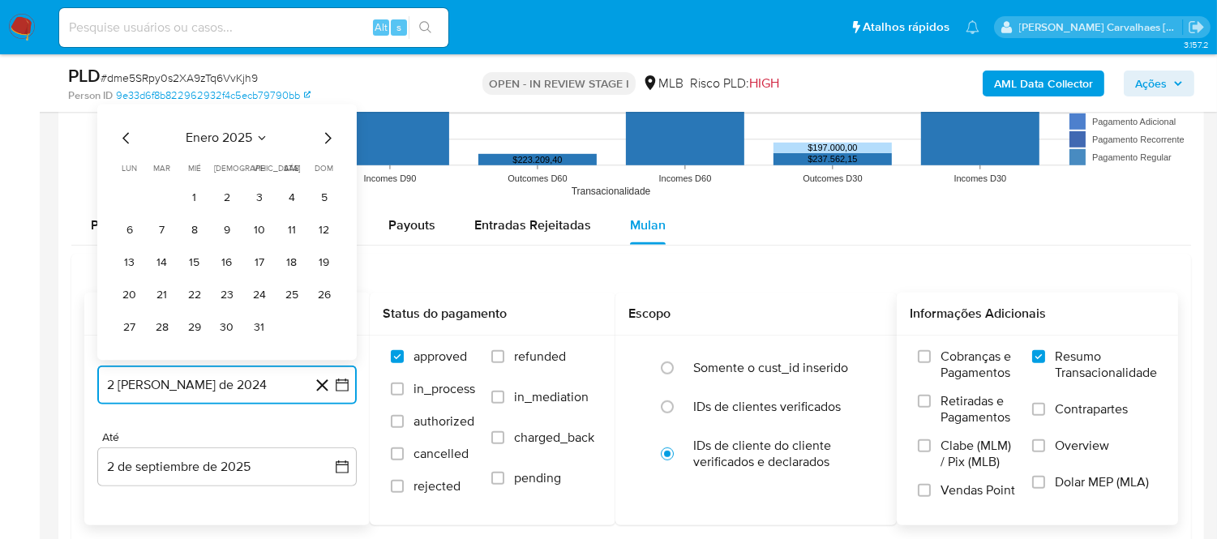
click at [326, 141] on icon "Mes siguiente" at bounding box center [327, 137] width 19 height 19
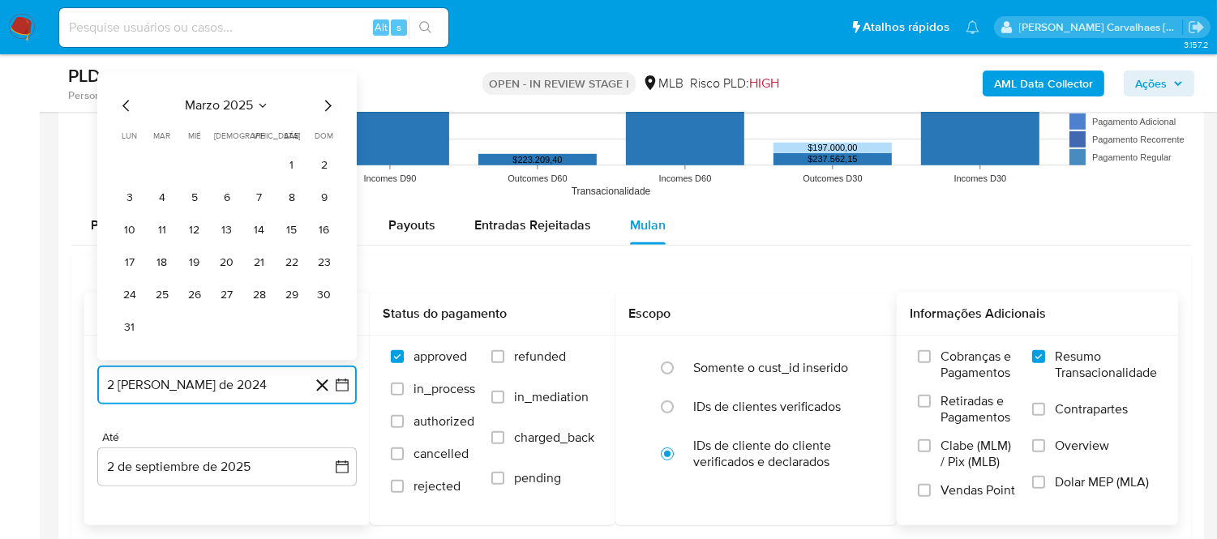
click at [326, 109] on icon "Mes siguiente" at bounding box center [327, 105] width 19 height 19
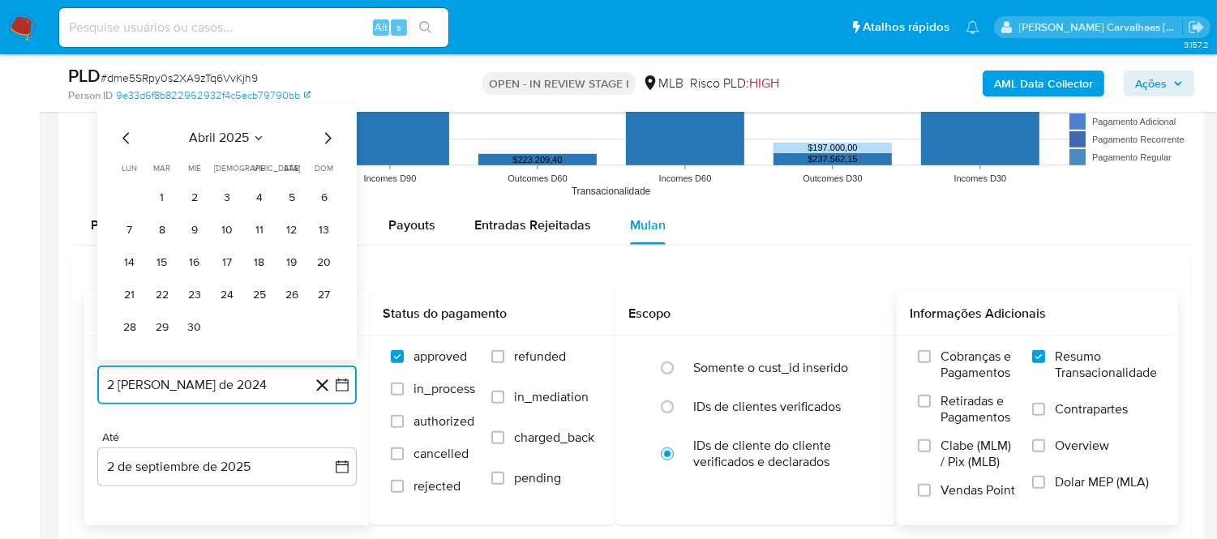
click at [330, 139] on icon "Mes siguiente" at bounding box center [327, 137] width 19 height 19
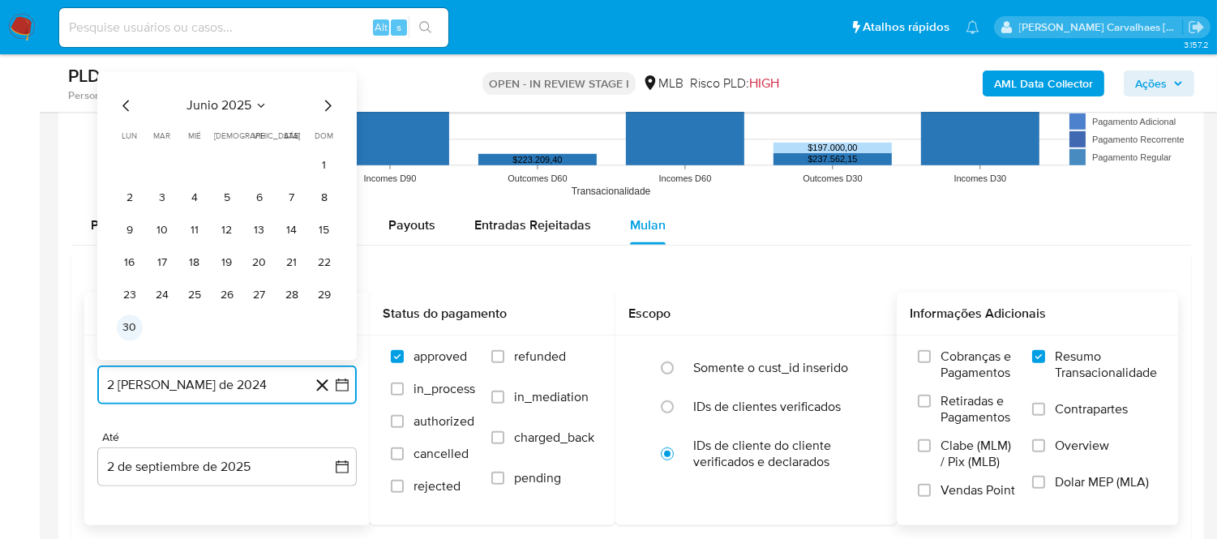
click at [131, 327] on button "30" at bounding box center [130, 328] width 26 height 26
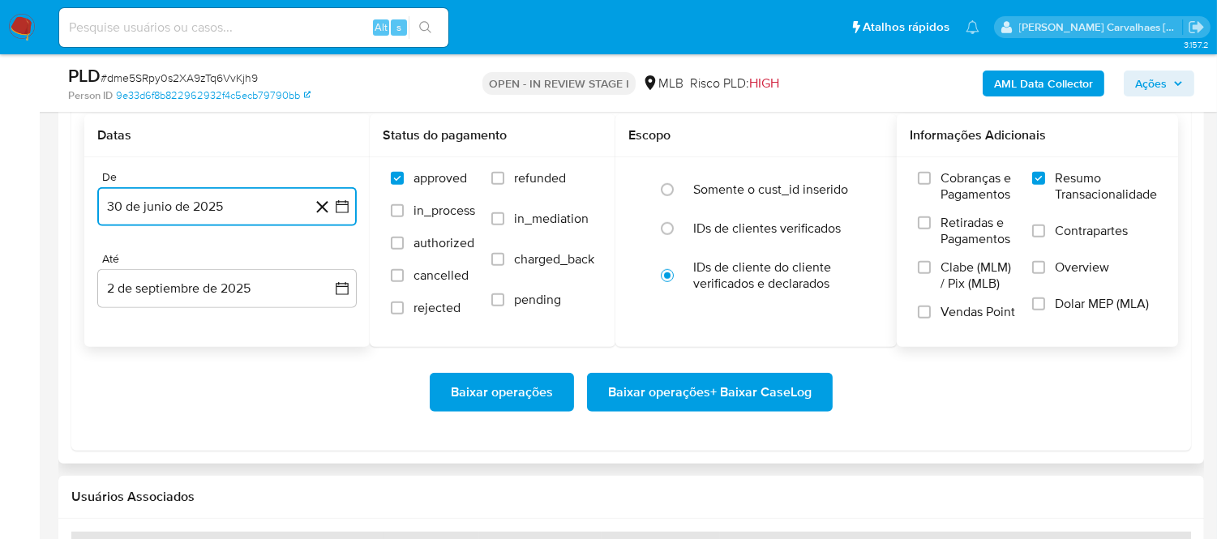
scroll to position [1891, 0]
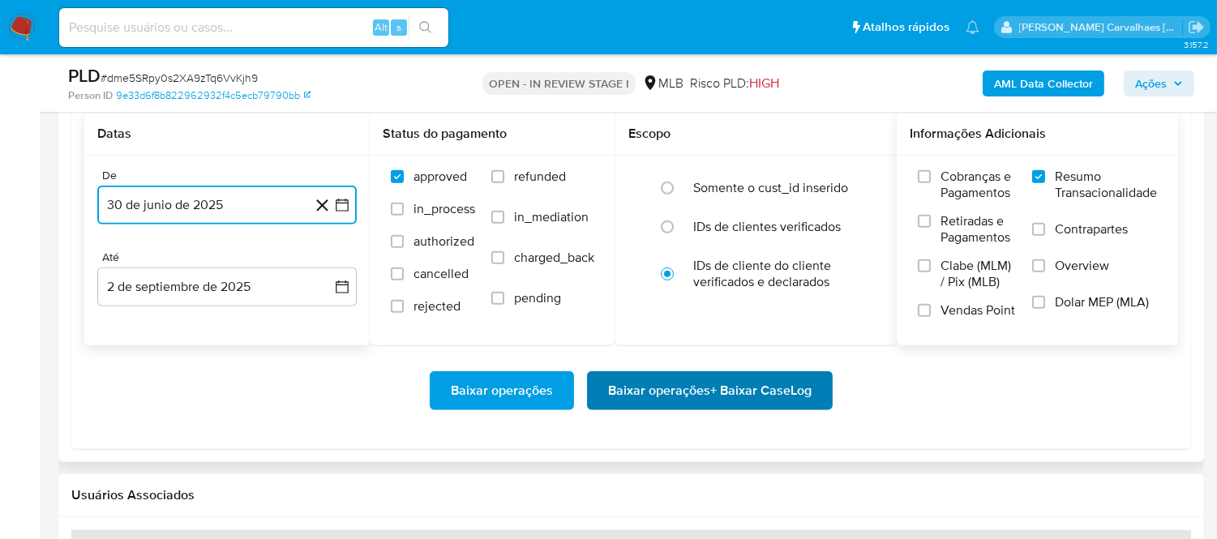
click at [768, 387] on span "Baixar operações + Baixar CaseLog" at bounding box center [709, 391] width 203 height 36
